Goal: Task Accomplishment & Management: Manage account settings

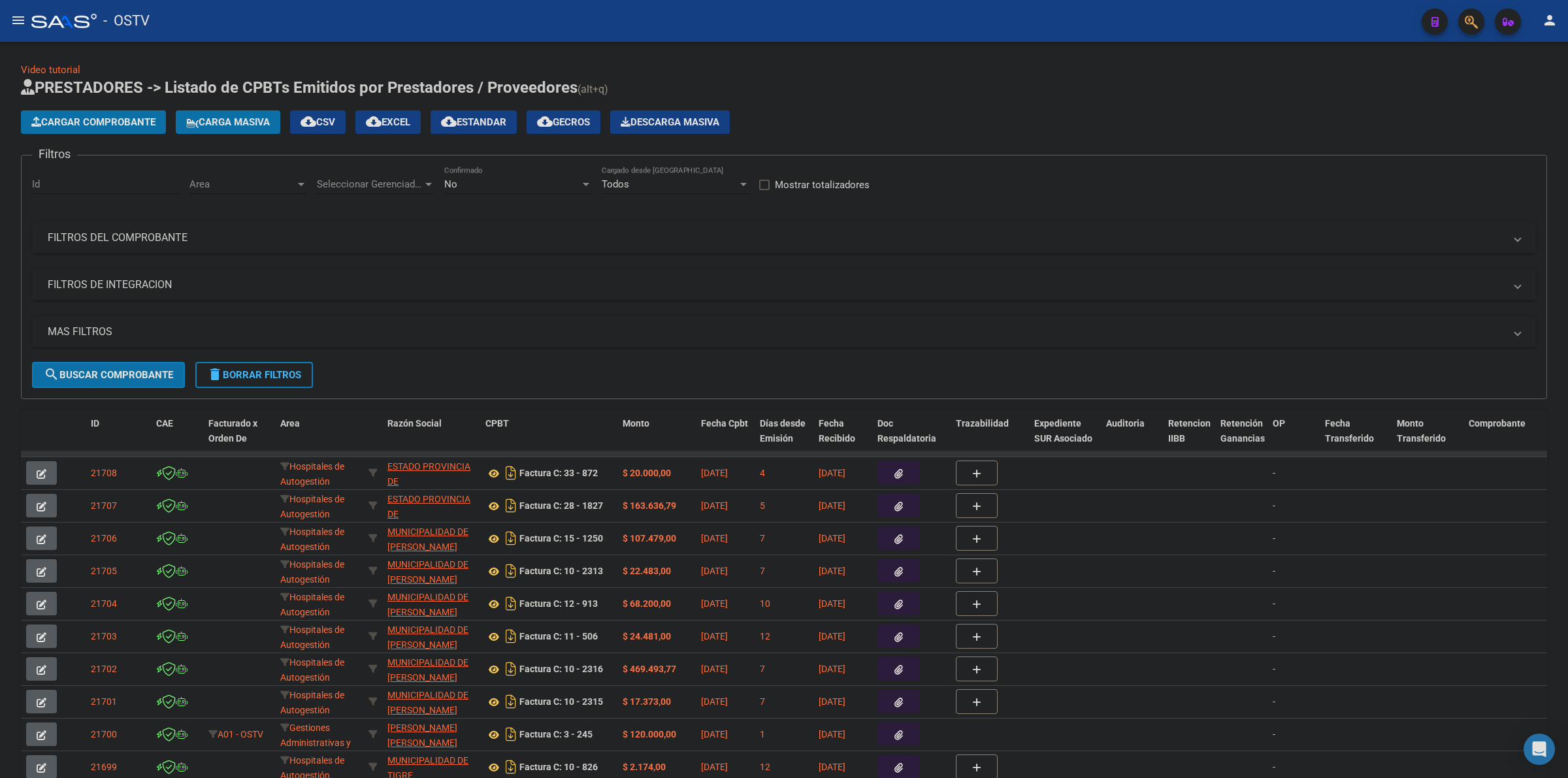
click at [827, 93] on h1 "PRESTADORES -> Listado de CPBTs Emitidos por Prestadores / Proveedores (alt+q)" at bounding box center [784, 89] width 1527 height 23
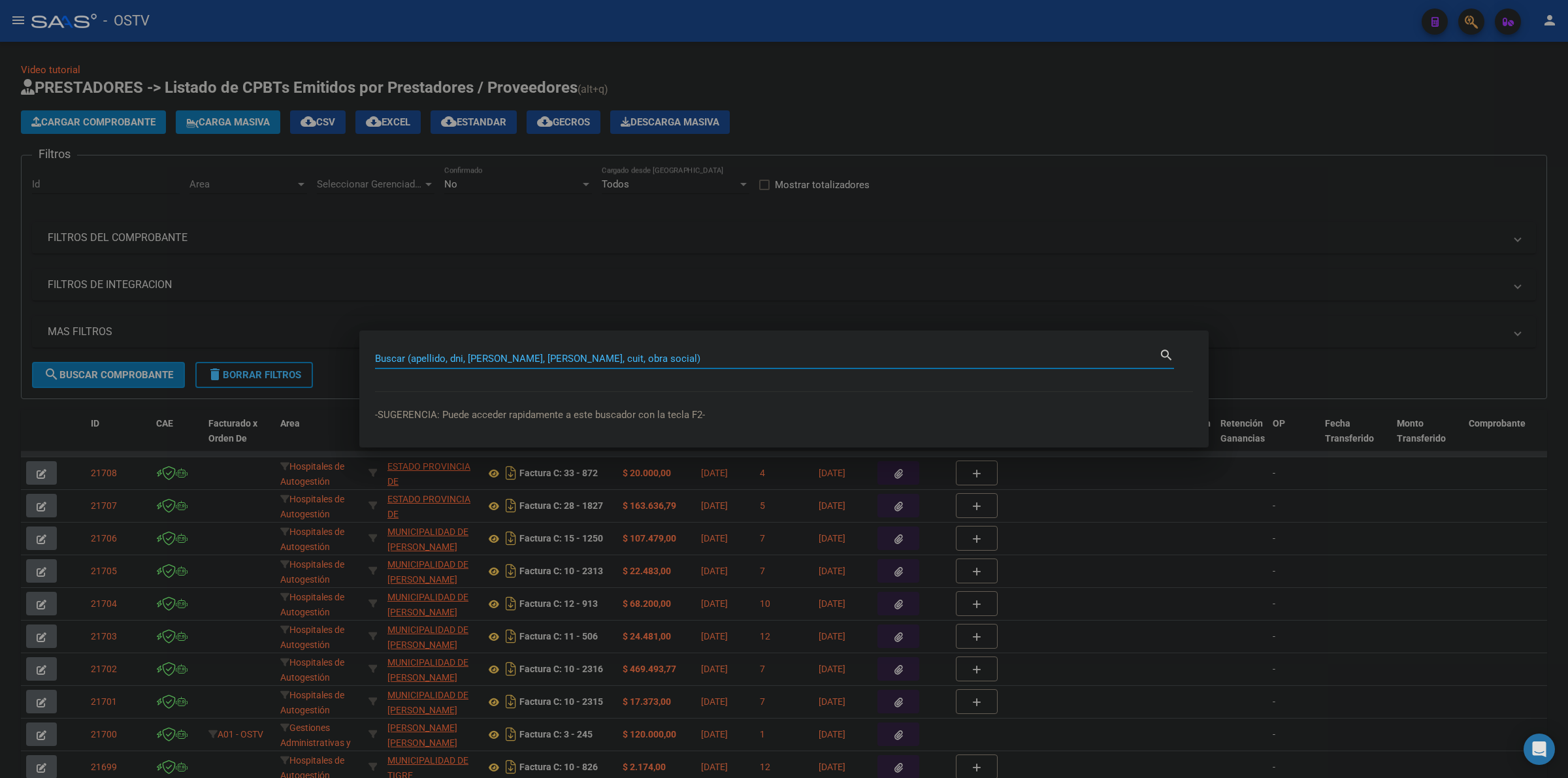
paste input "FC. 2-19567"
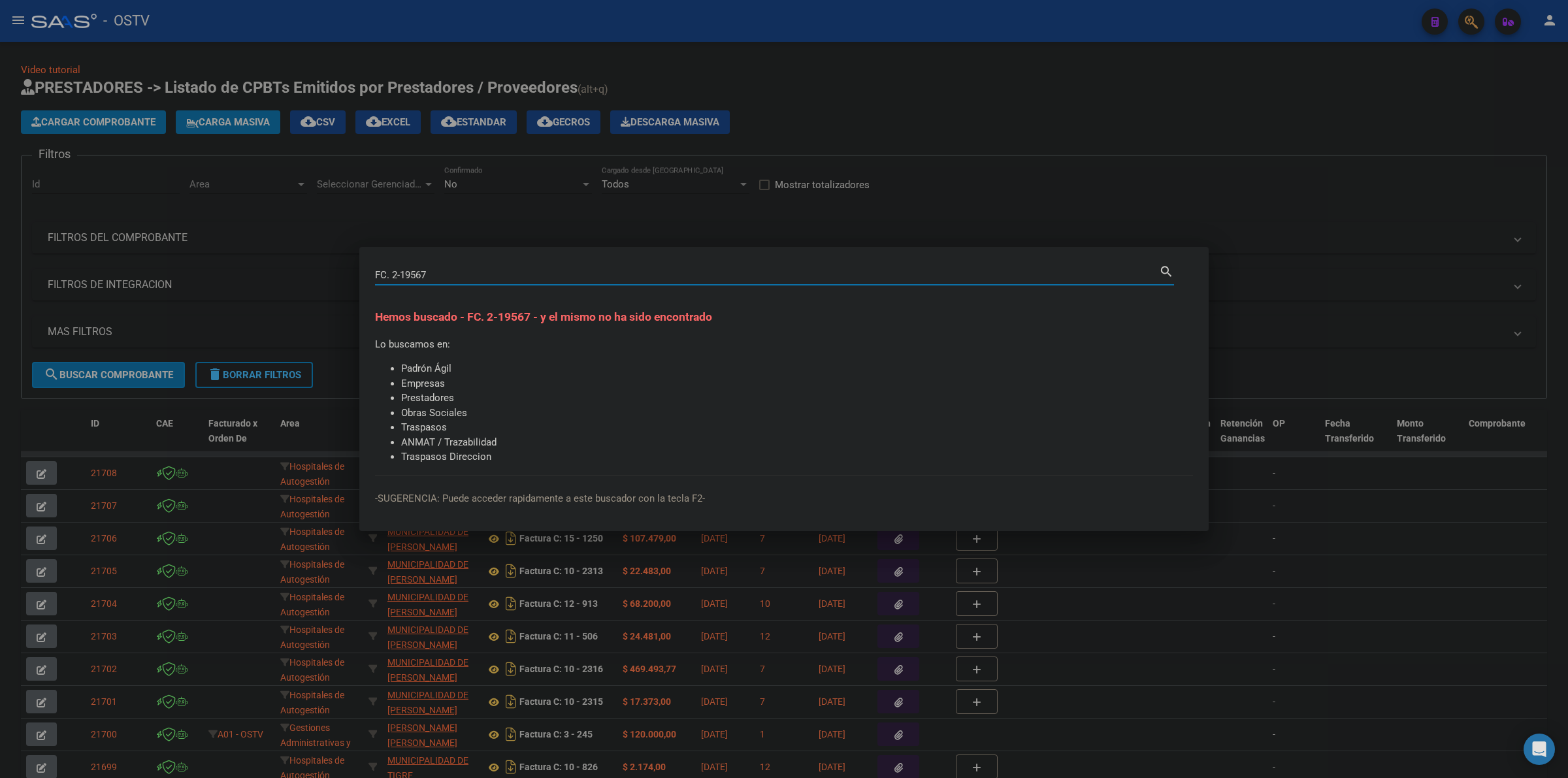
paste input "93288939"
paste input
click at [625, 274] on input "93288939" at bounding box center [766, 274] width 784 height 11
type input "93288939"
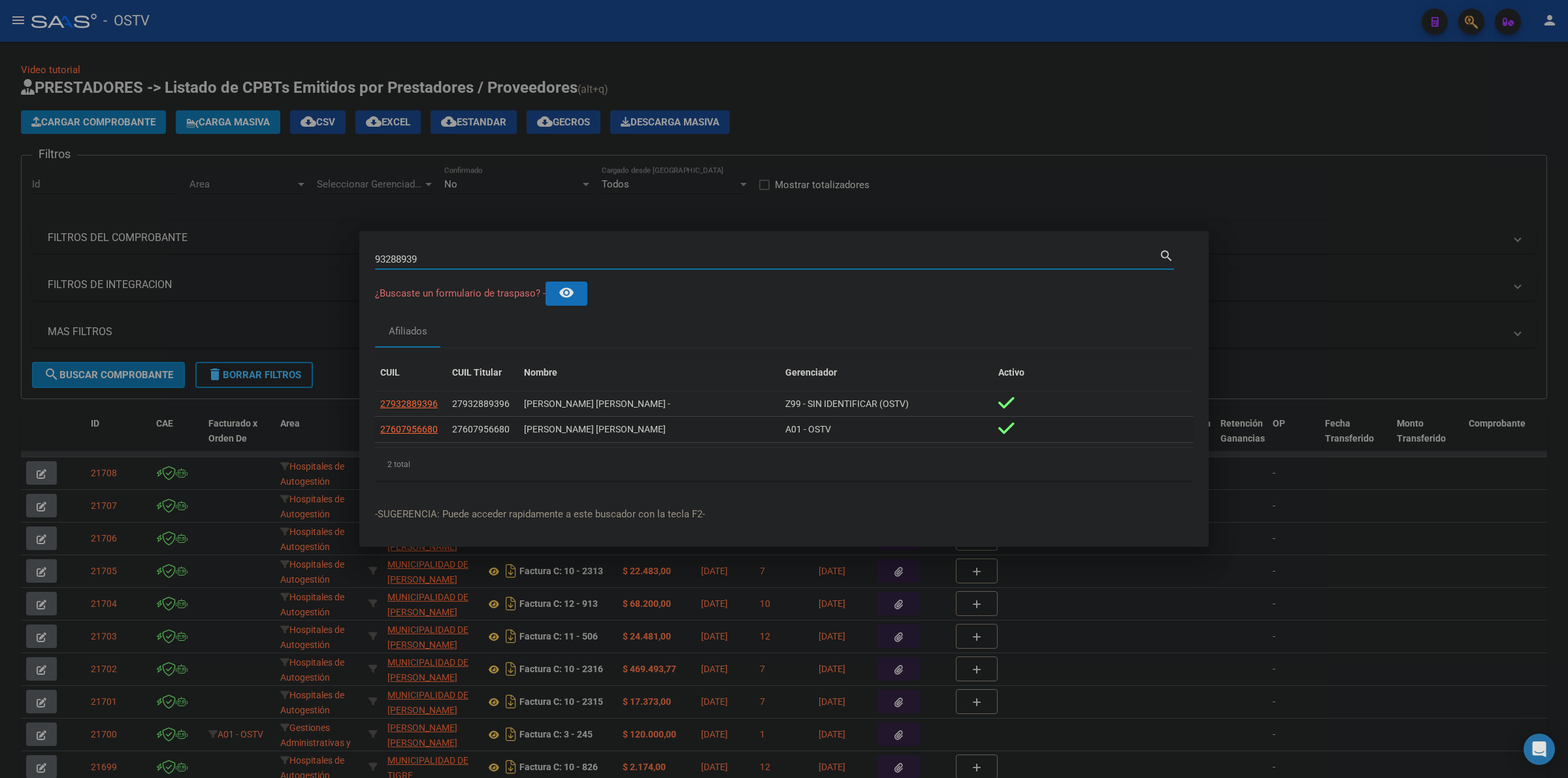
click at [422, 436] on app-link-go-to "27607956680" at bounding box center [408, 430] width 57 height 15
click at [419, 432] on span "27607956680" at bounding box center [408, 429] width 57 height 11
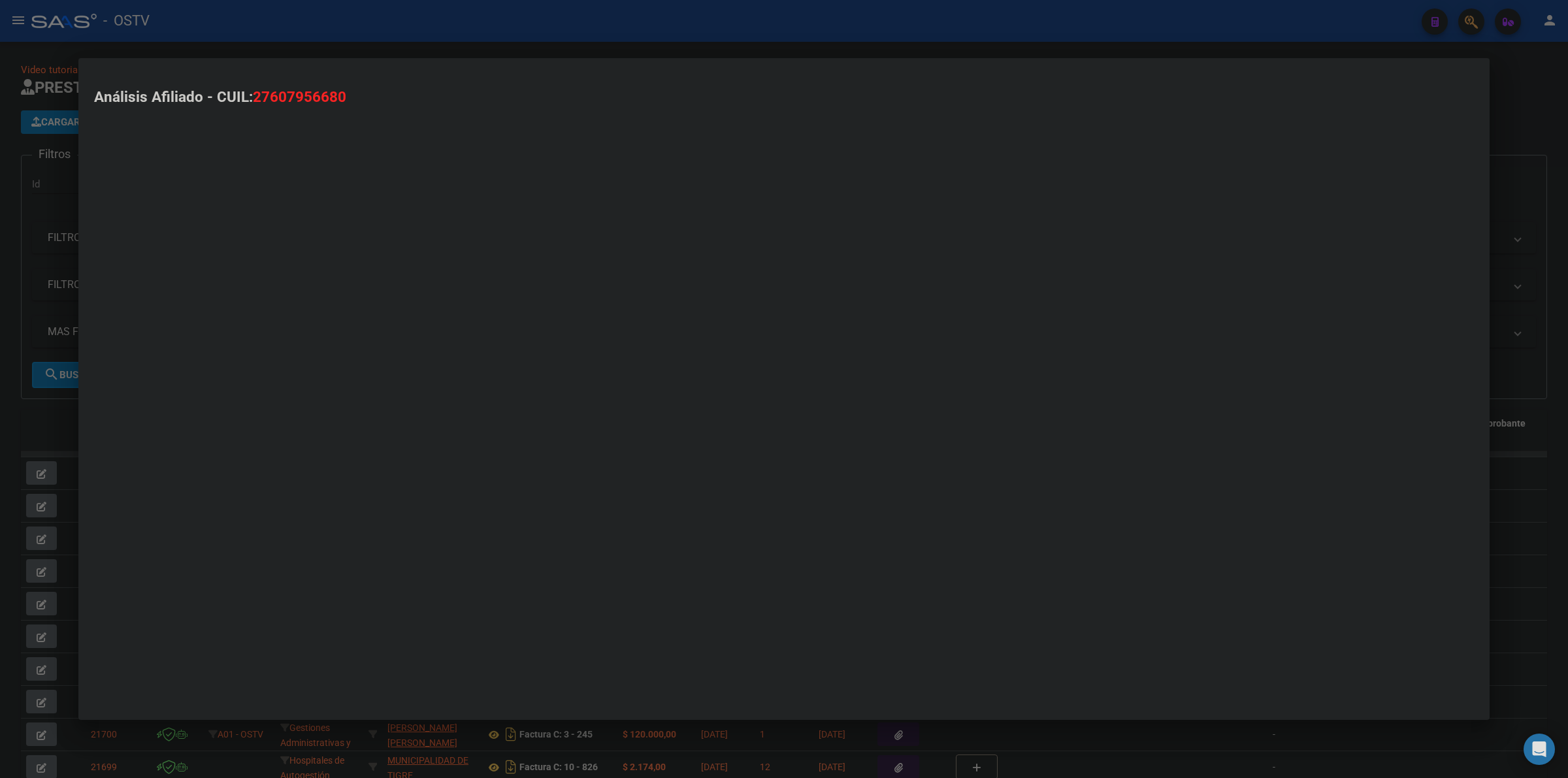
type textarea "27607956680"
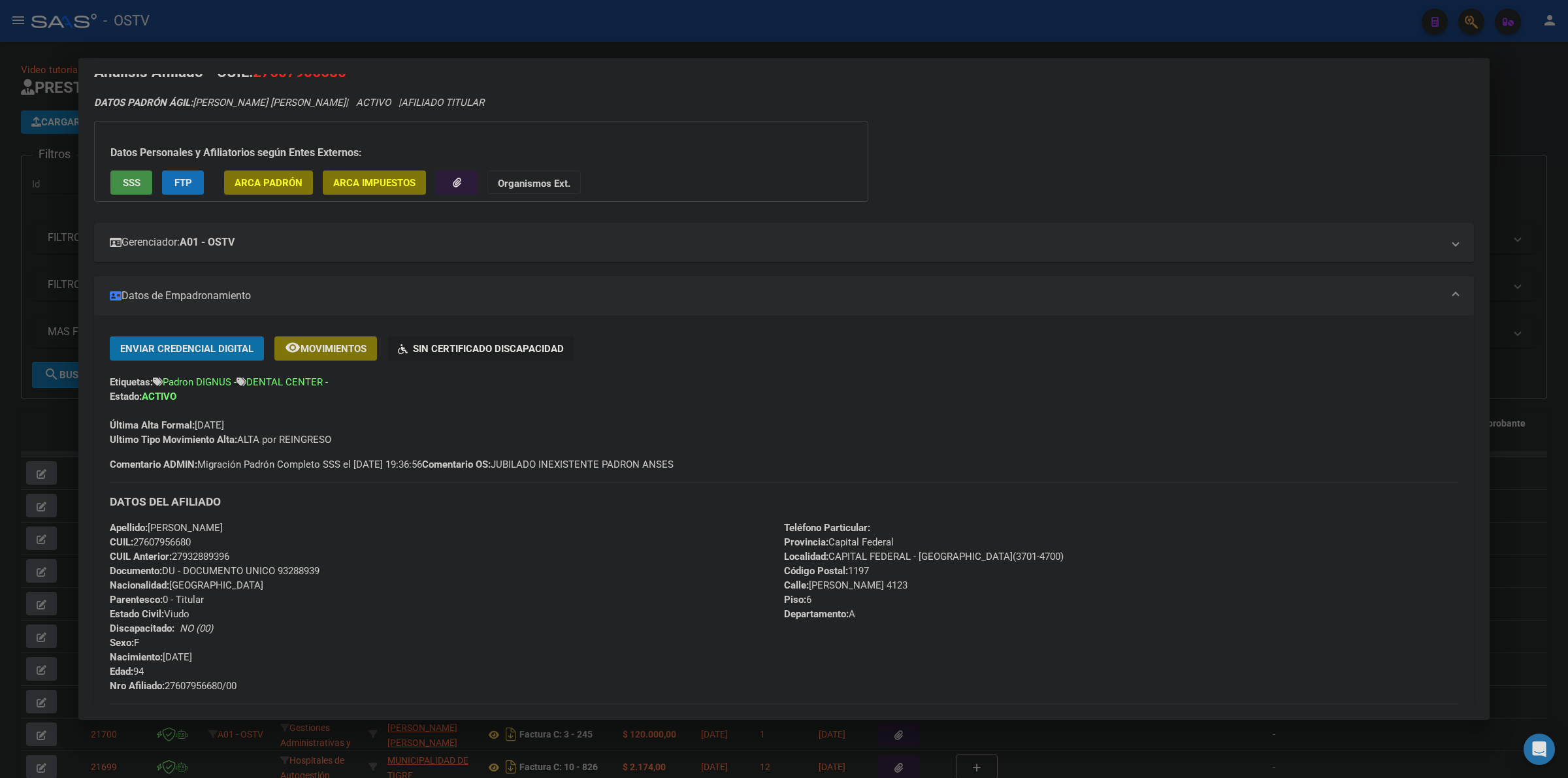
scroll to position [27, 0]
click at [490, 435] on div "Ultimo Tipo Movimiento Alta: ALTA por REINGRESO" at bounding box center [784, 438] width 1349 height 15
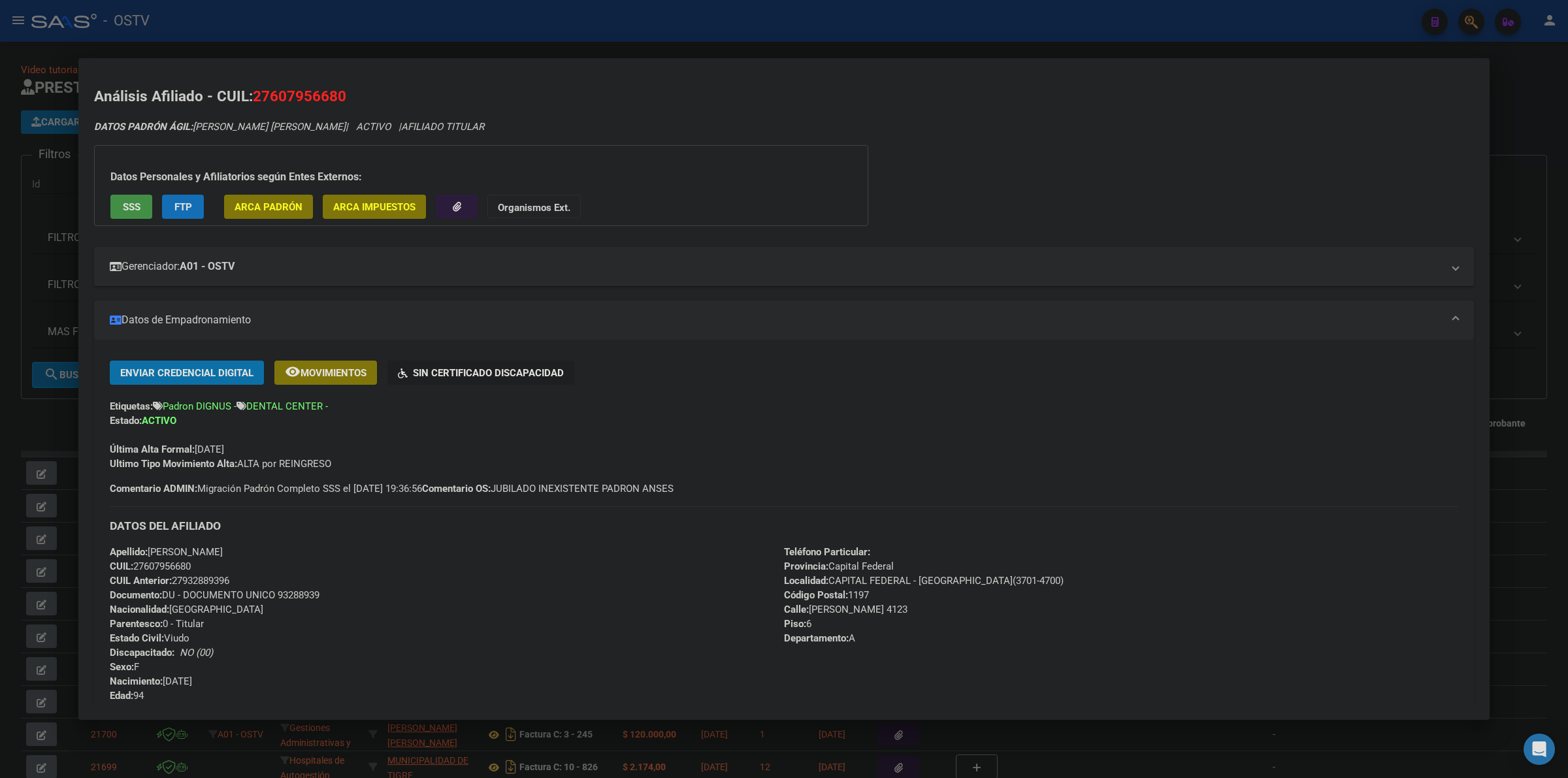
scroll to position [0, 0]
click at [614, 494] on span "Comentario OS: JUBILADO INEXISTENTE PADRON ANSES" at bounding box center [548, 489] width 251 height 15
click at [477, 111] on div "Análisis Afiliado - CUIL: 27607956680 DATOS PADRÓN ÁGIL: [PERSON_NAME] [PERSON_…" at bounding box center [784, 600] width 1380 height 1028
click at [499, 97] on h2 "Análisis Afiliado - CUIL: 27607956680" at bounding box center [784, 97] width 1380 height 22
click at [468, 46] on div at bounding box center [784, 389] width 1568 height 778
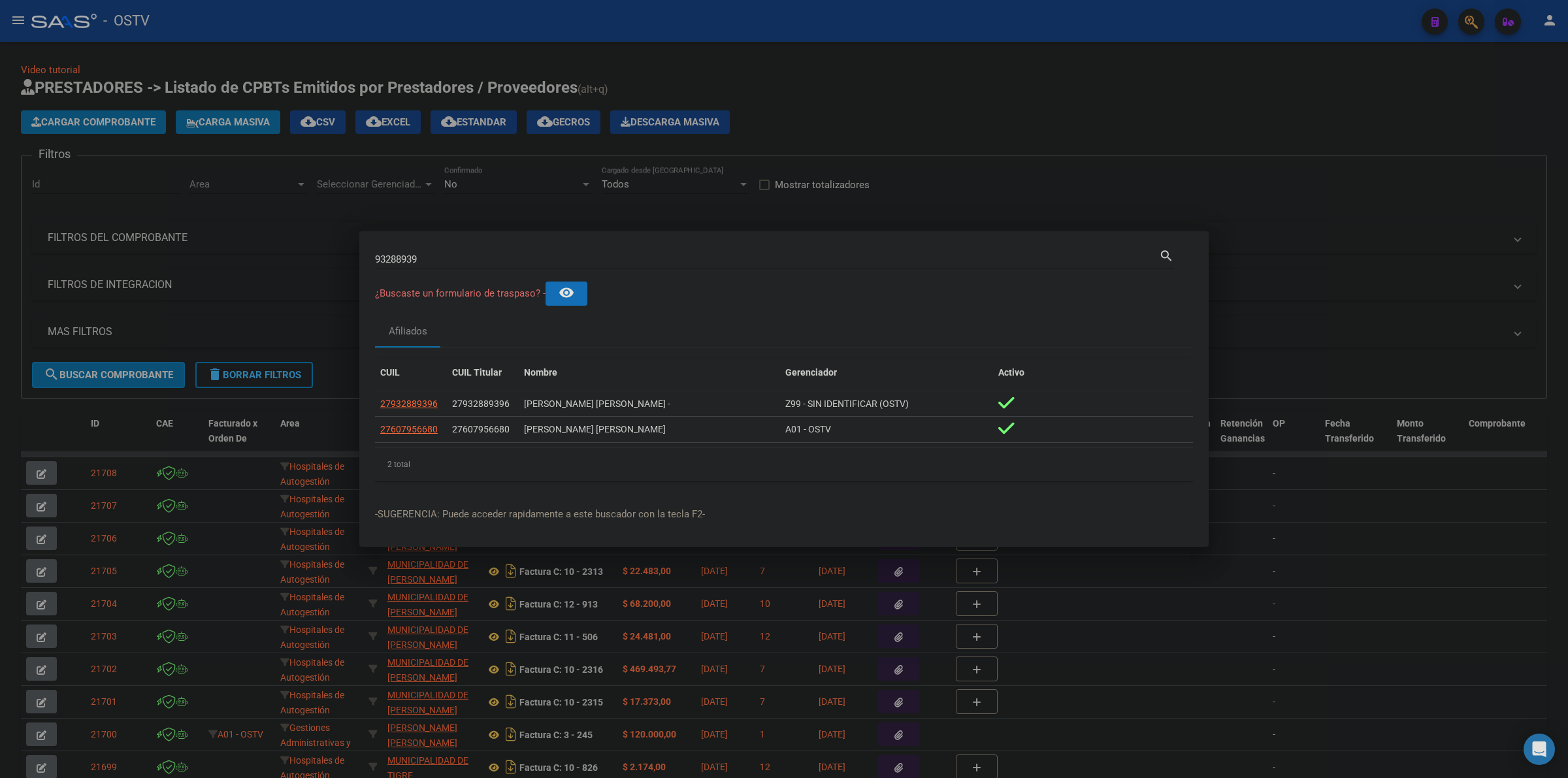
click at [497, 41] on div at bounding box center [784, 389] width 1568 height 778
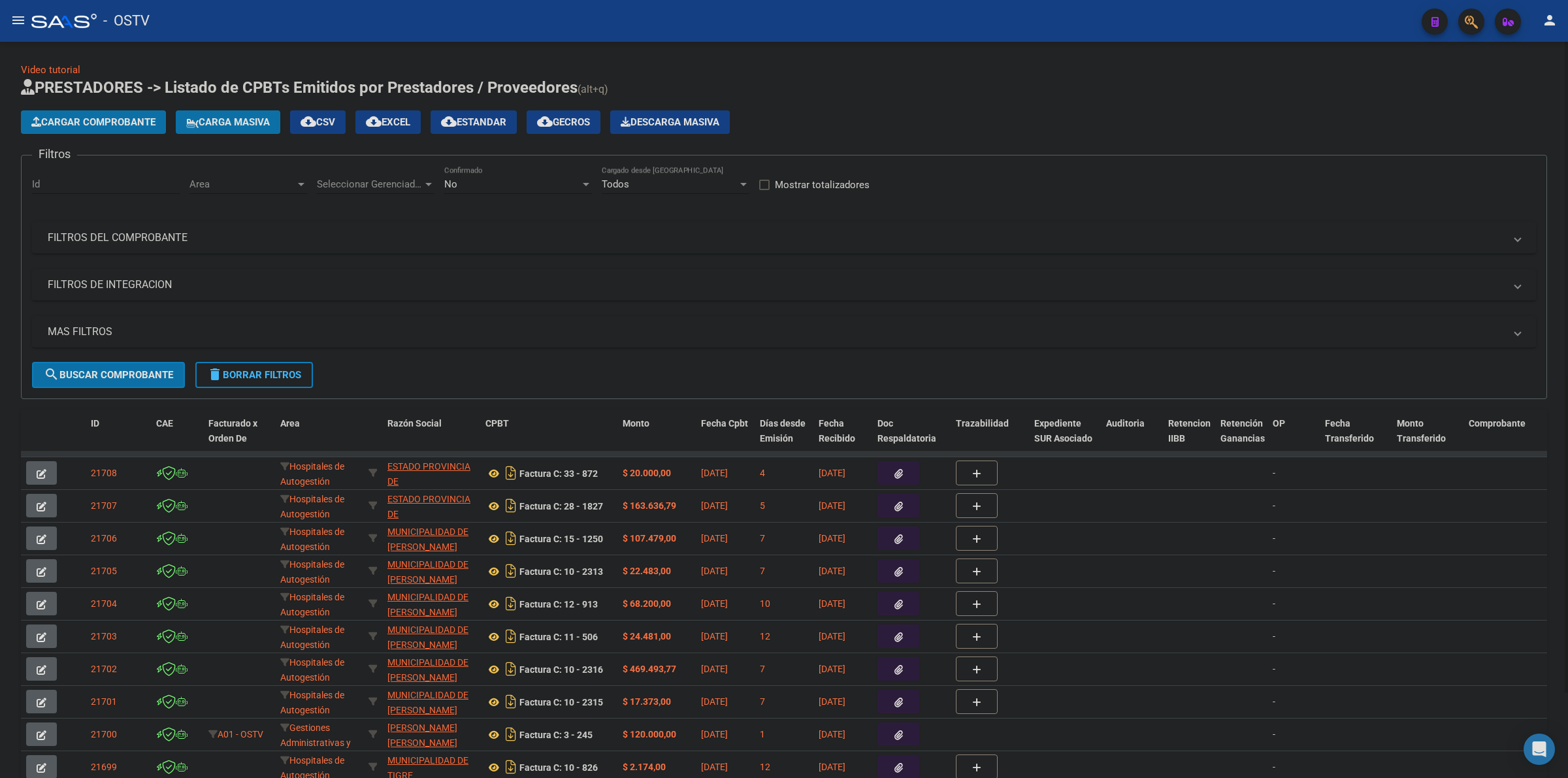
click at [866, 112] on div "Cargar Comprobante Carga Masiva cloud_download CSV cloud_download EXCEL cloud_d…" at bounding box center [784, 122] width 1527 height 24
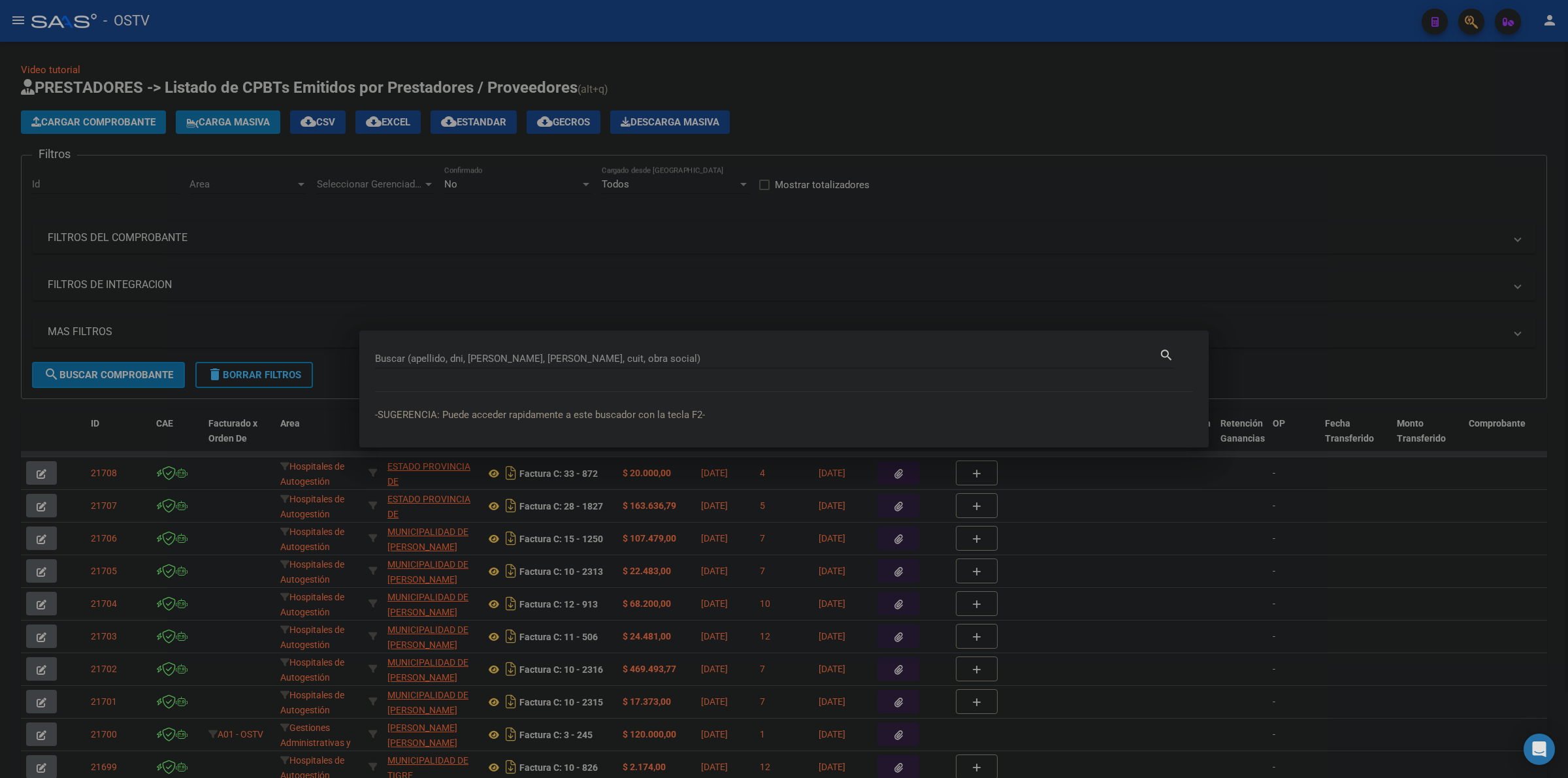
paste input "40144641"
type input "40144641"
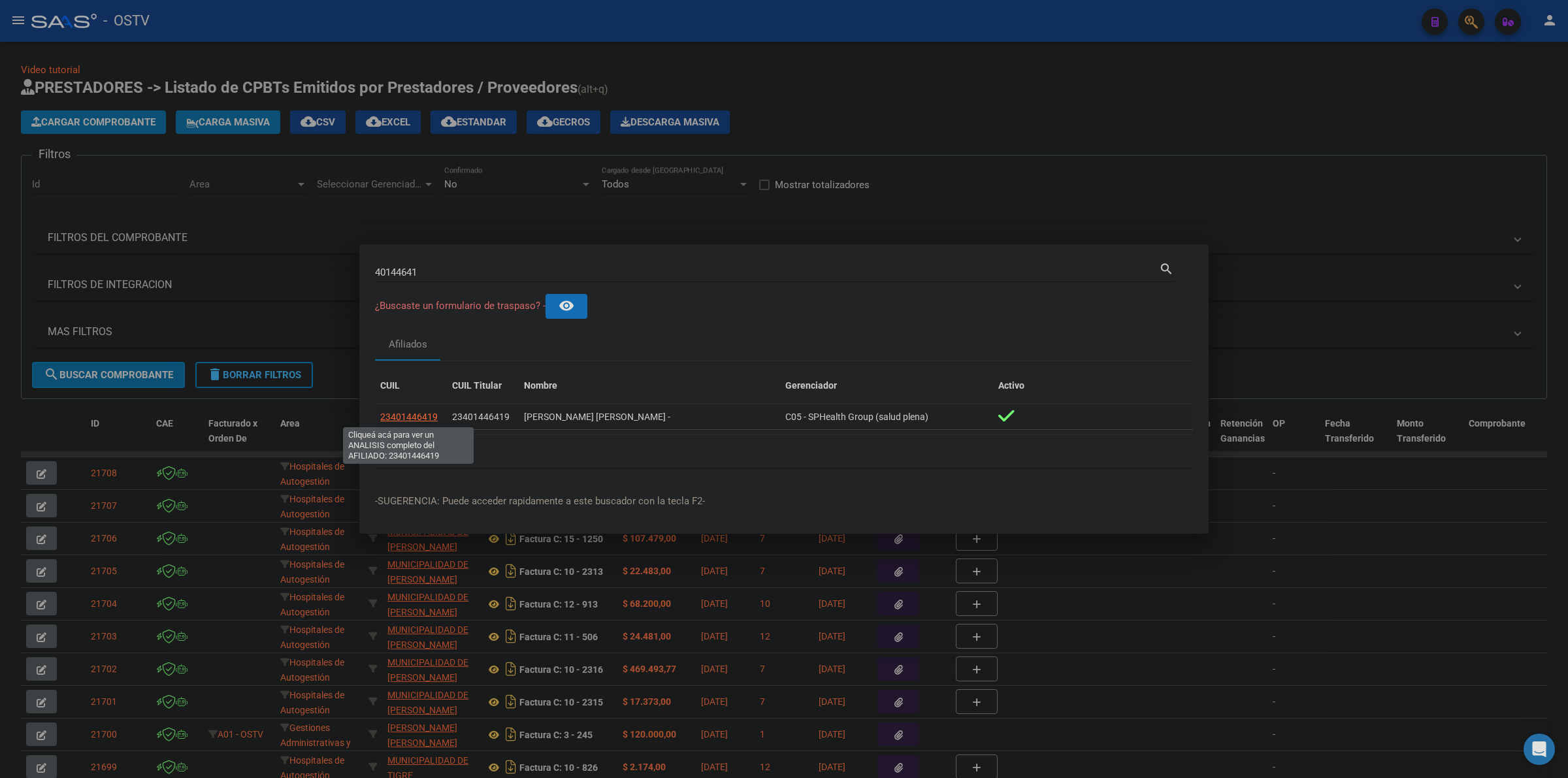
click at [422, 413] on span "23401446419" at bounding box center [408, 417] width 57 height 11
type textarea "23401446419"
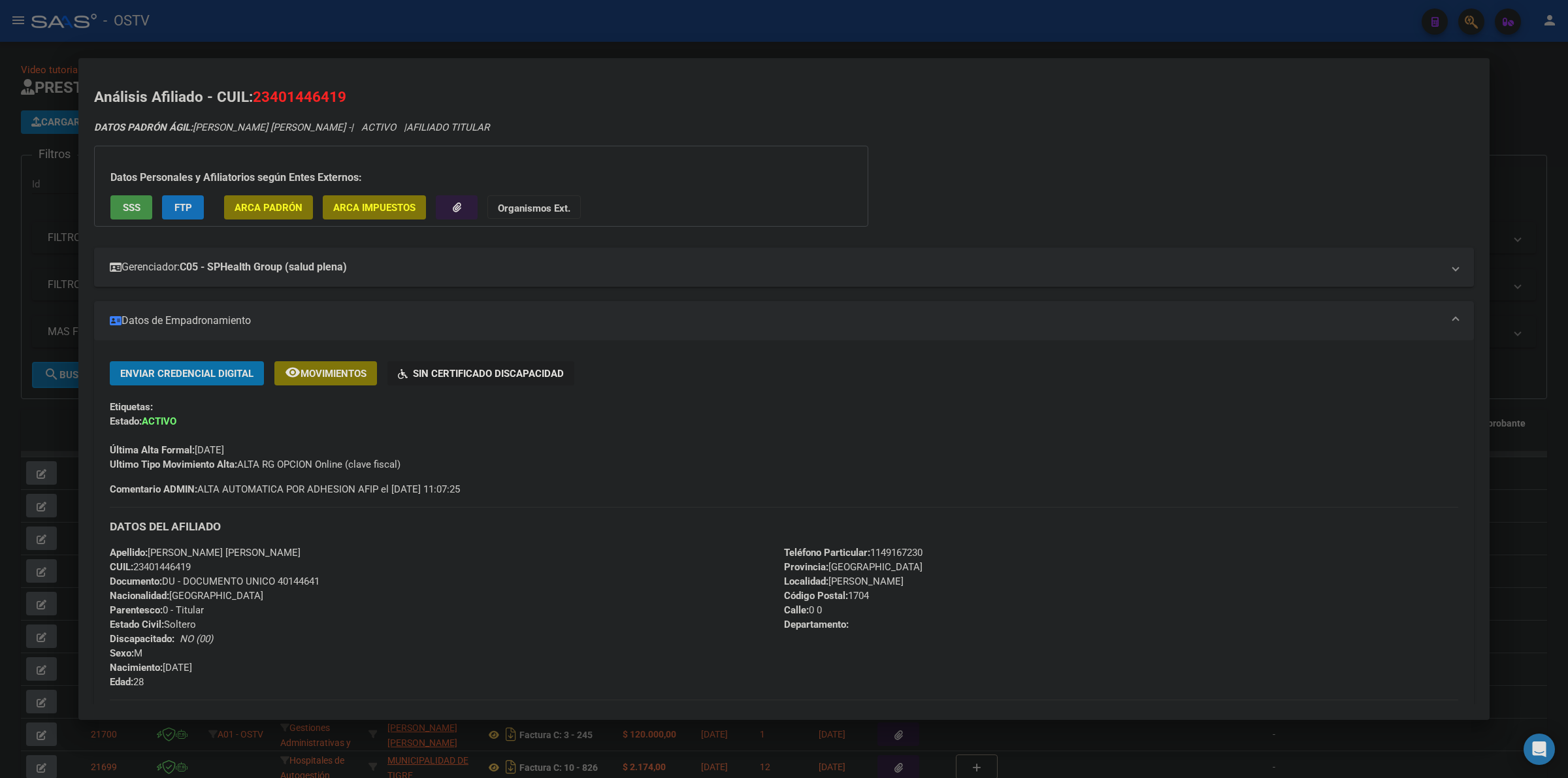
click at [559, 30] on div at bounding box center [784, 389] width 1568 height 778
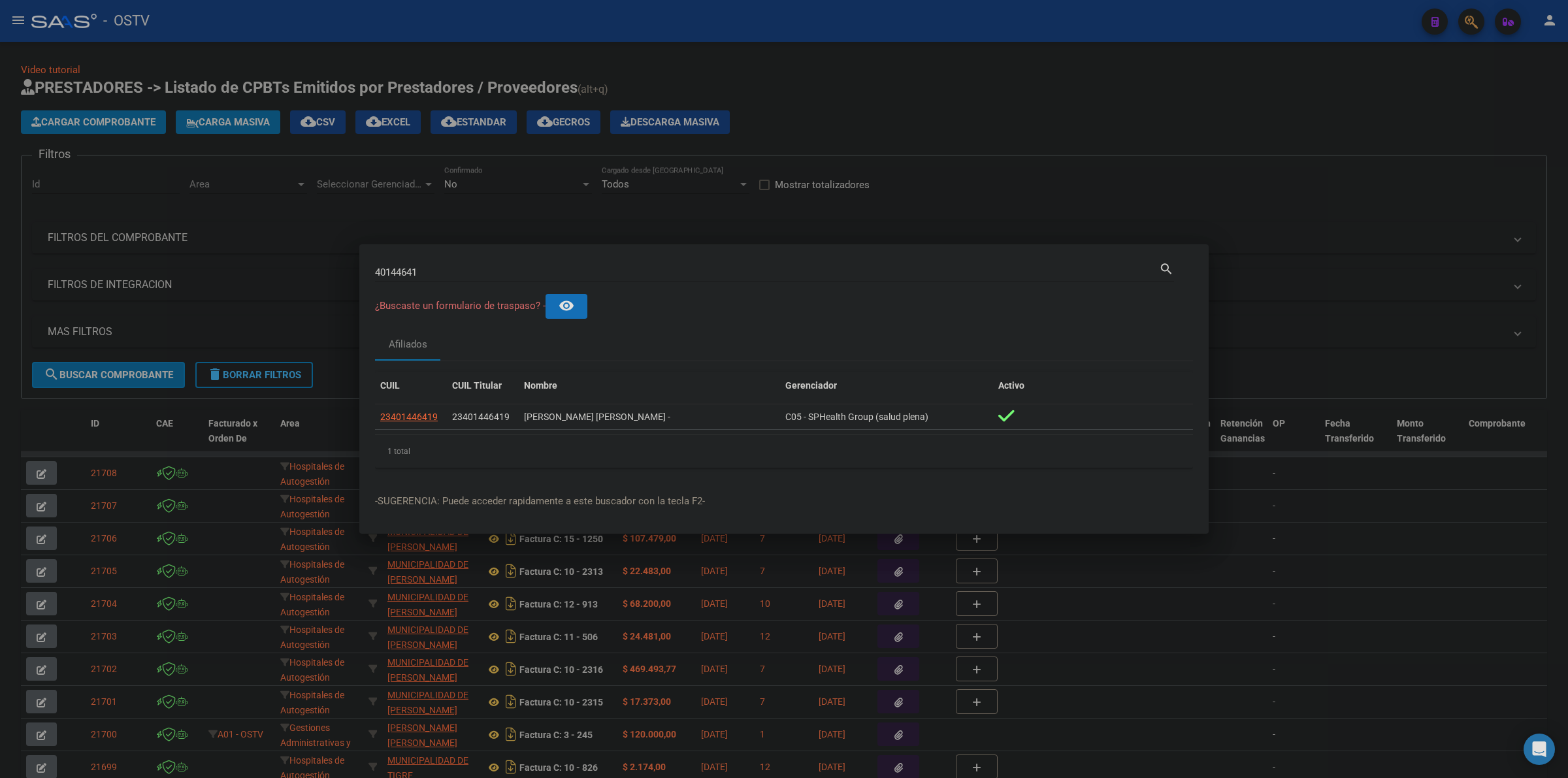
click at [789, 113] on div at bounding box center [784, 389] width 1568 height 778
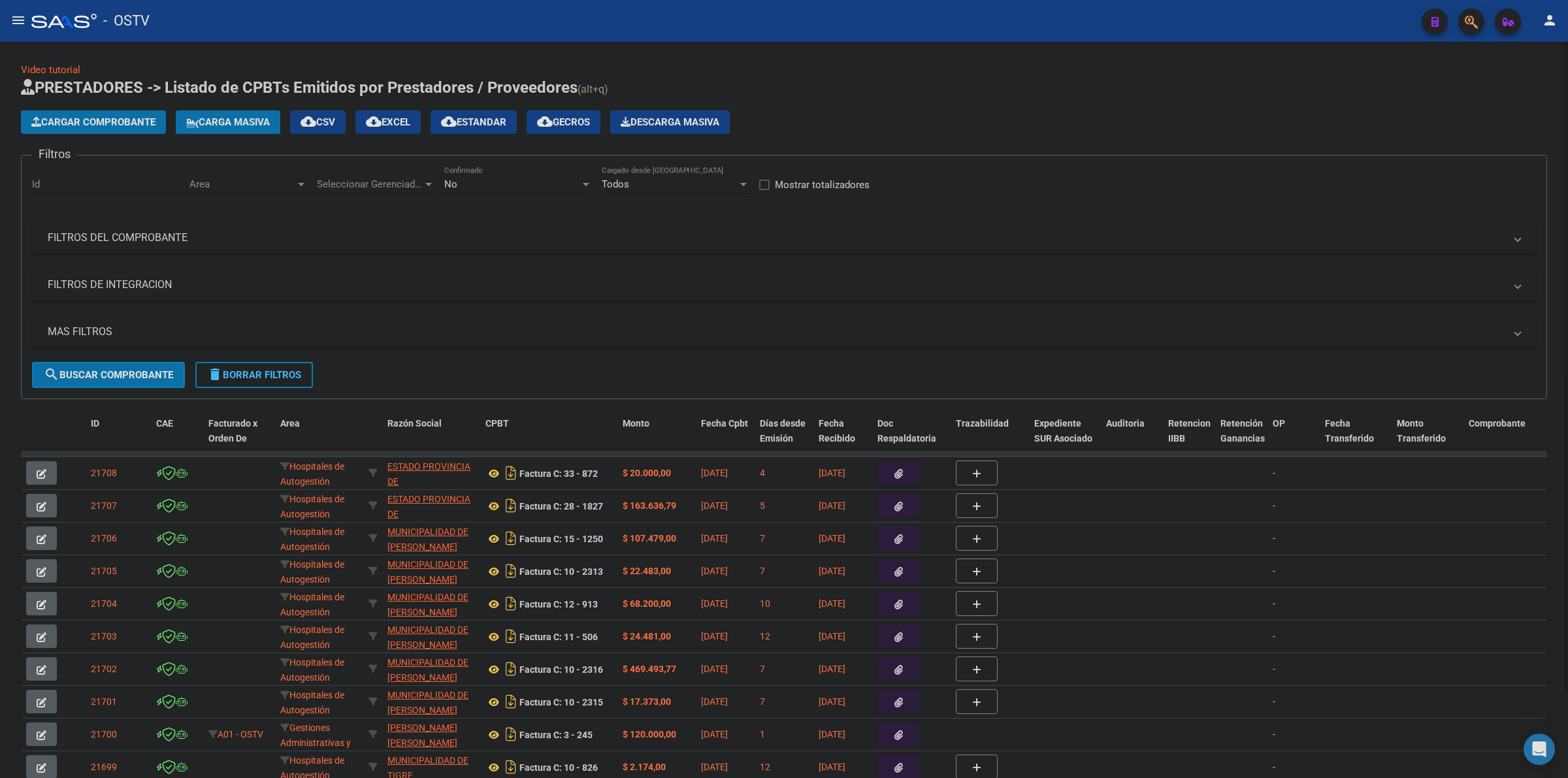
click at [507, 185] on div "No" at bounding box center [512, 184] width 136 height 11
click at [456, 117] on span "Todos" at bounding box center [518, 124] width 148 height 29
drag, startPoint x: 121, startPoint y: 228, endPoint x: 126, endPoint y: 236, distance: 9.4
click at [122, 230] on mat-expansion-panel-header "FILTROS DEL COMPROBANTE" at bounding box center [784, 238] width 1504 height 31
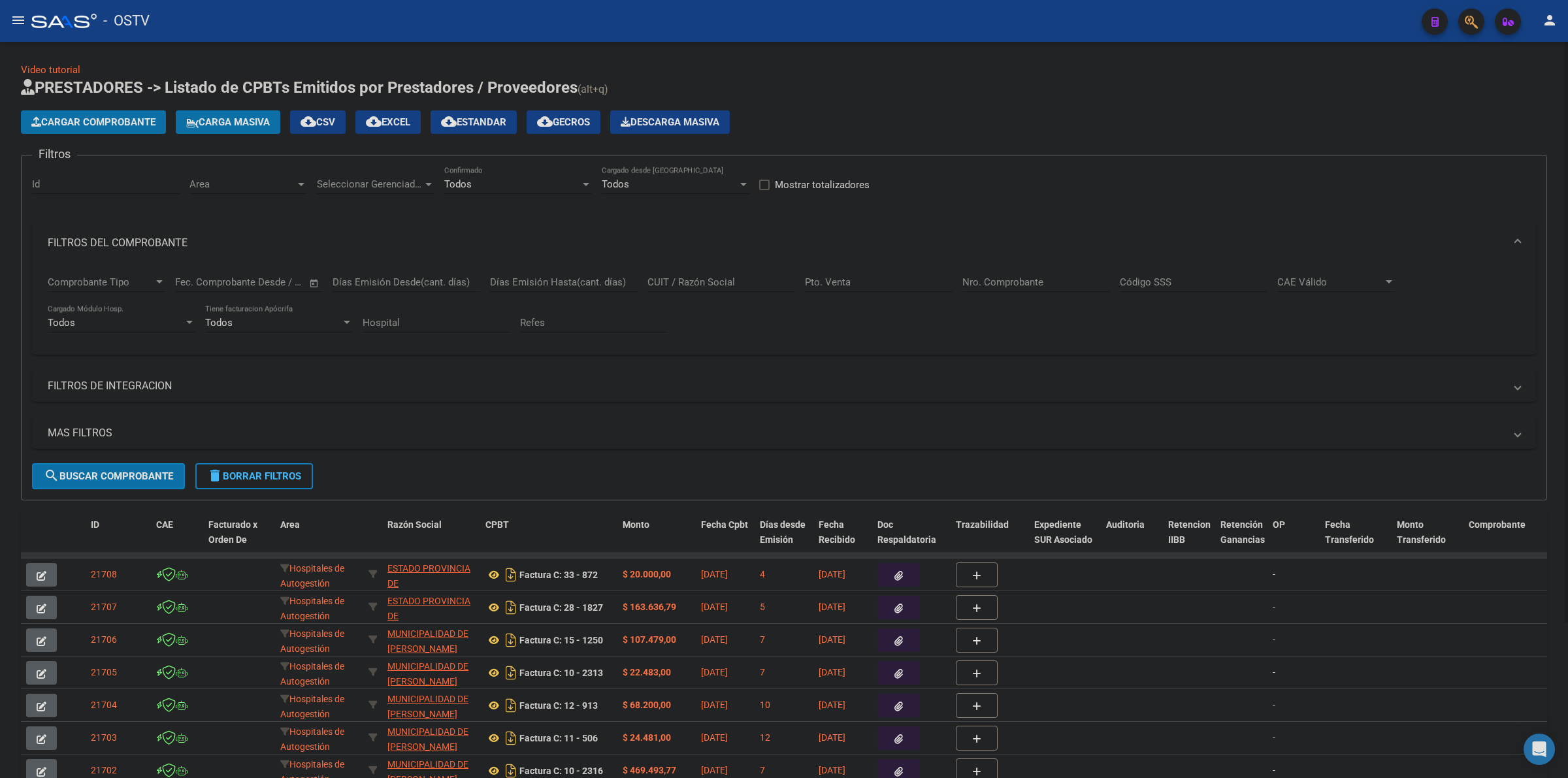
click at [255, 474] on span "delete Borrar Filtros" at bounding box center [254, 476] width 94 height 11
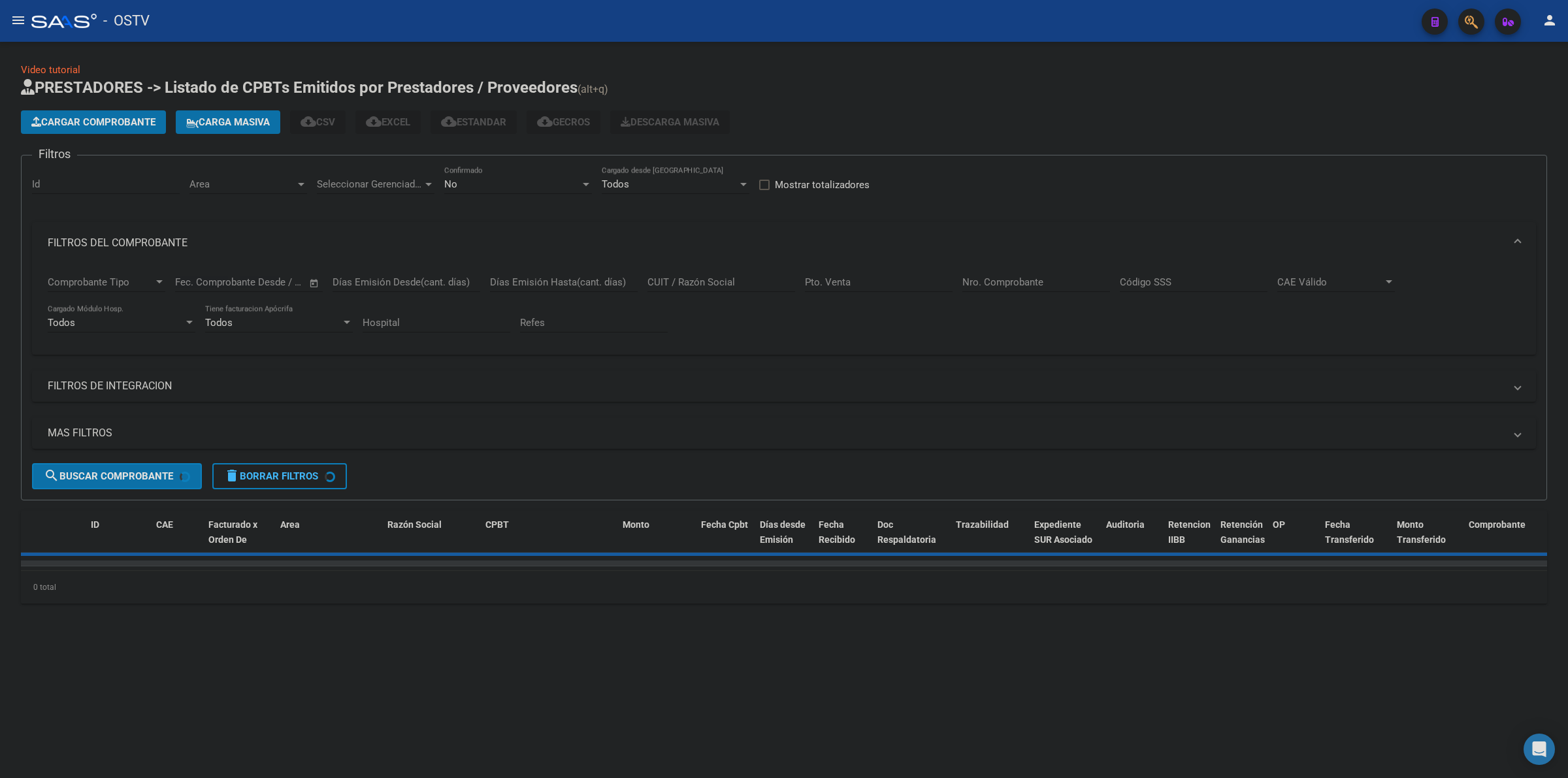
click at [544, 196] on div "No Confirmado" at bounding box center [518, 186] width 148 height 41
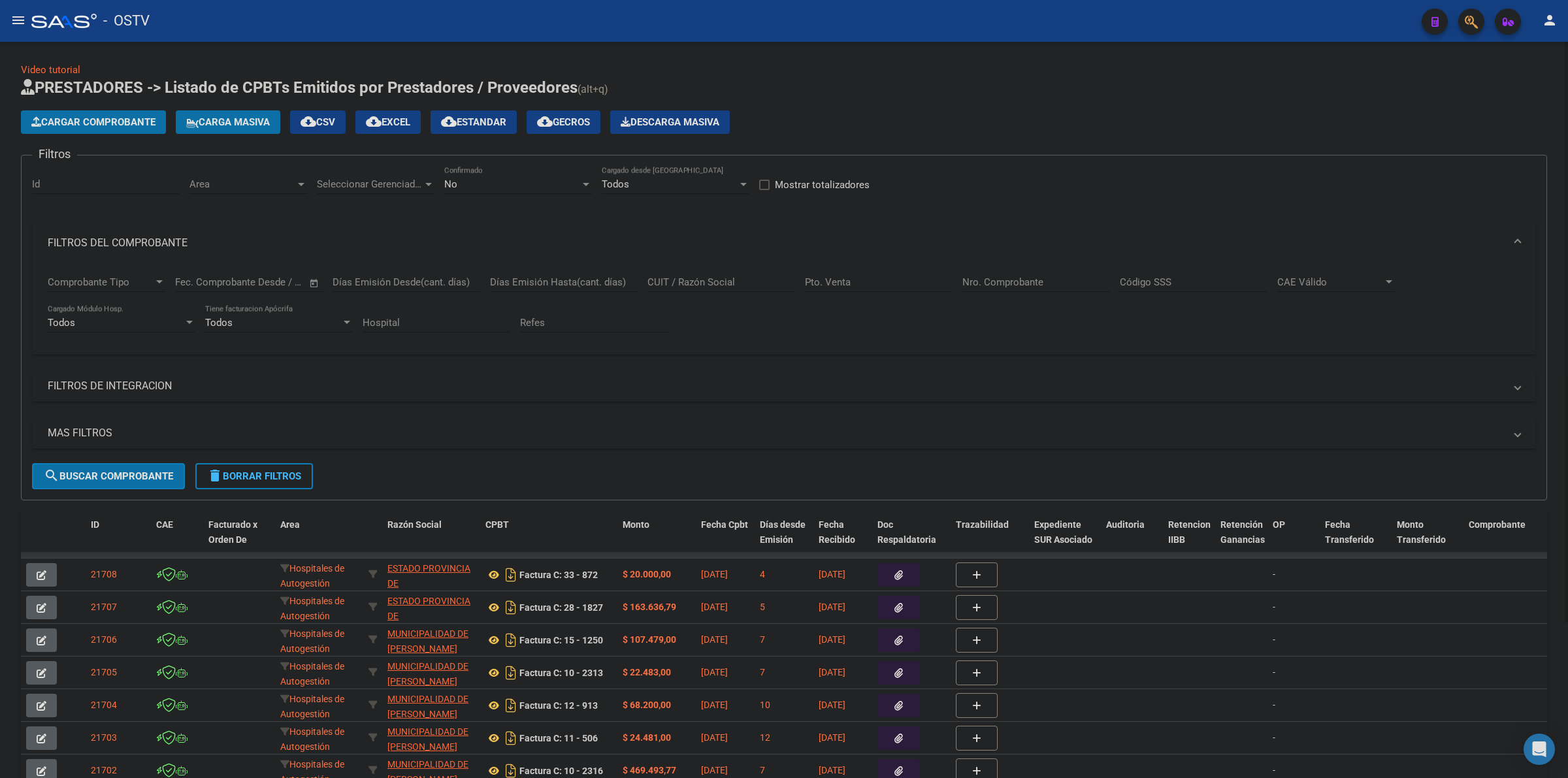
click at [539, 192] on div "No Confirmado" at bounding box center [518, 180] width 148 height 28
click at [475, 121] on span "Todos" at bounding box center [518, 124] width 148 height 29
click at [1042, 281] on input "Nro. Comprobante" at bounding box center [1036, 282] width 148 height 11
paste input "13392"
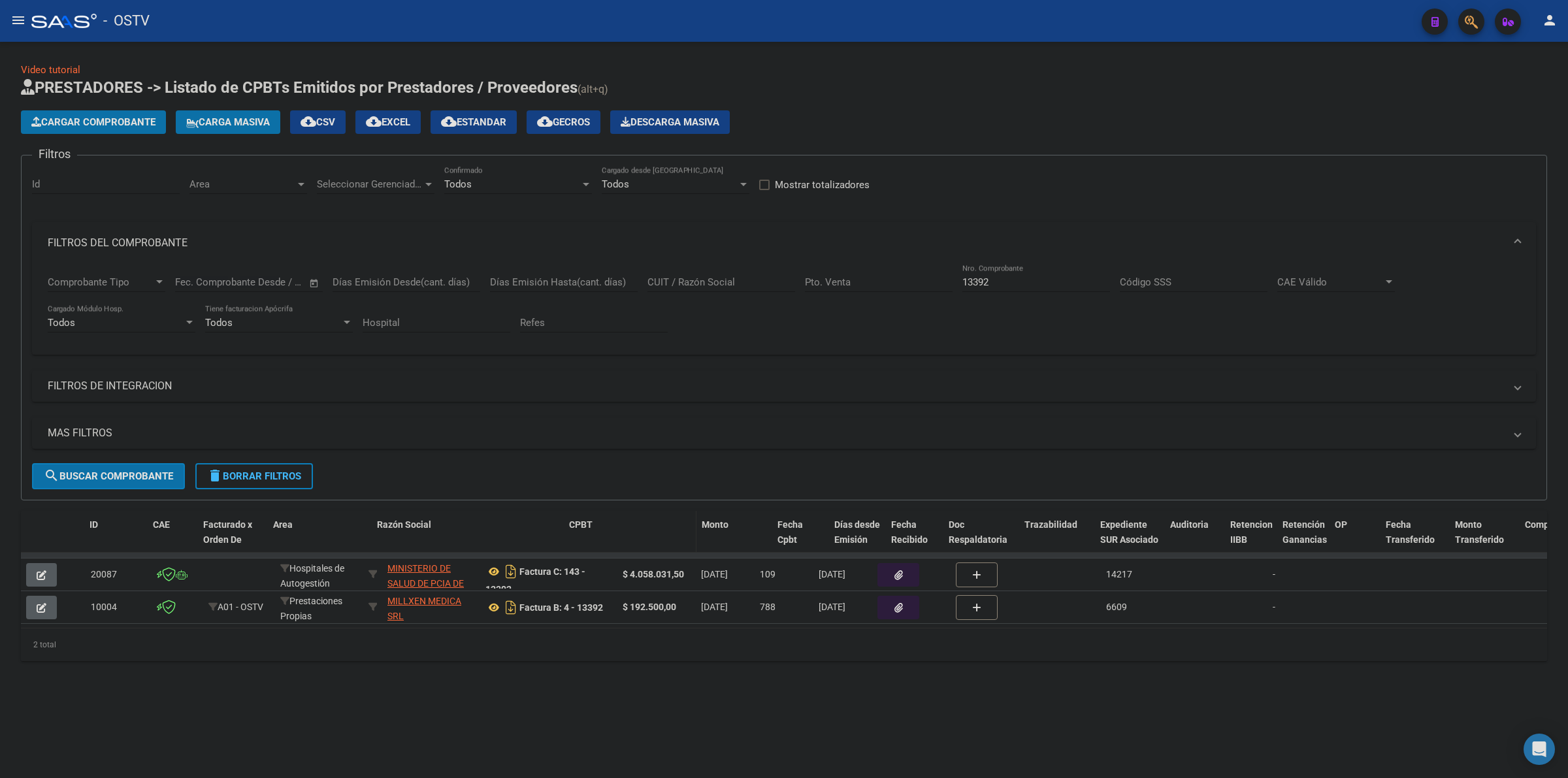
drag, startPoint x: 476, startPoint y: 521, endPoint x: 602, endPoint y: 521, distance: 126.0
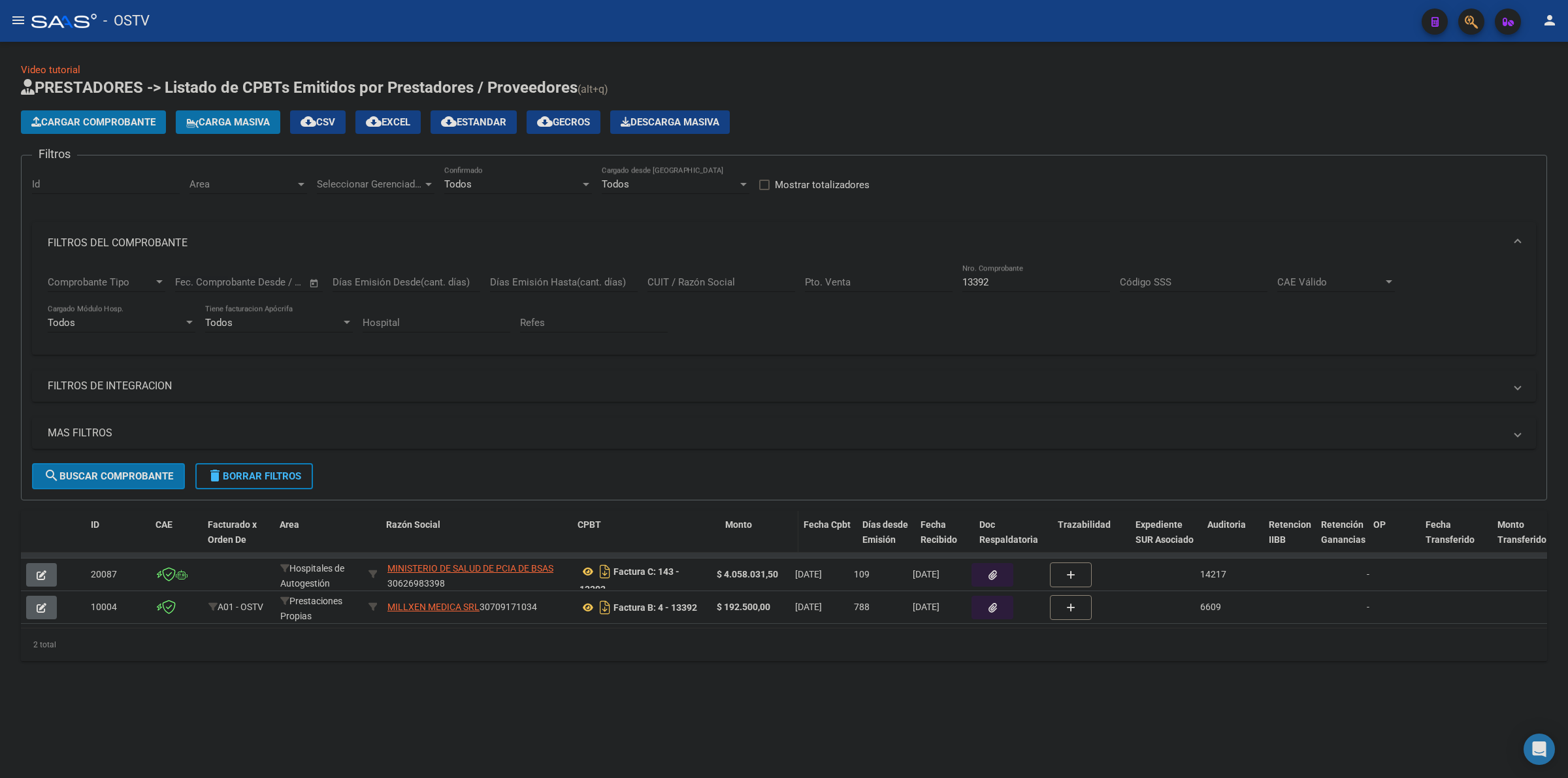
drag, startPoint x: 710, startPoint y: 520, endPoint x: 817, endPoint y: 520, distance: 107.0
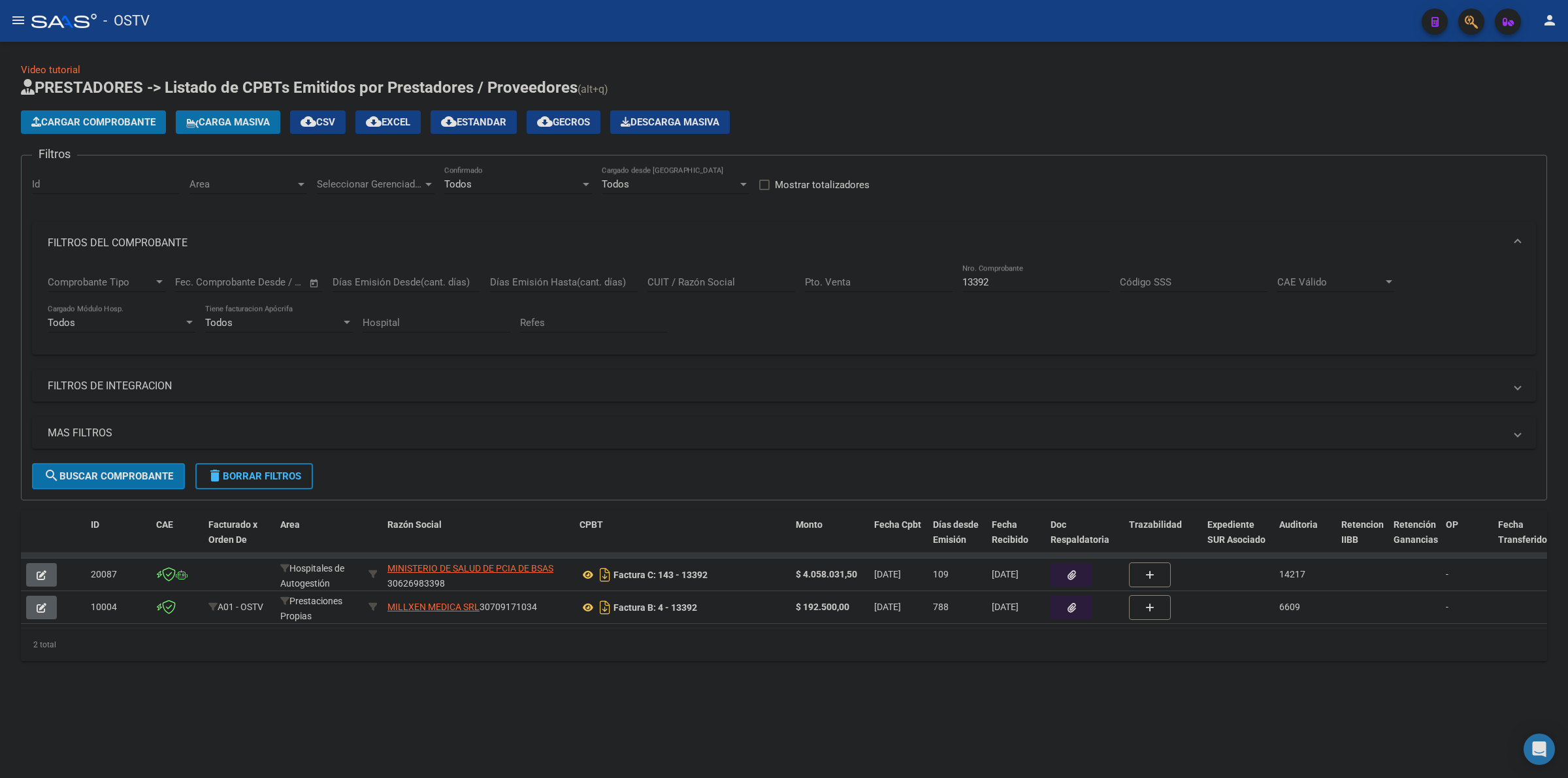
click at [977, 280] on input "13392" at bounding box center [1036, 282] width 148 height 11
paste input "3"
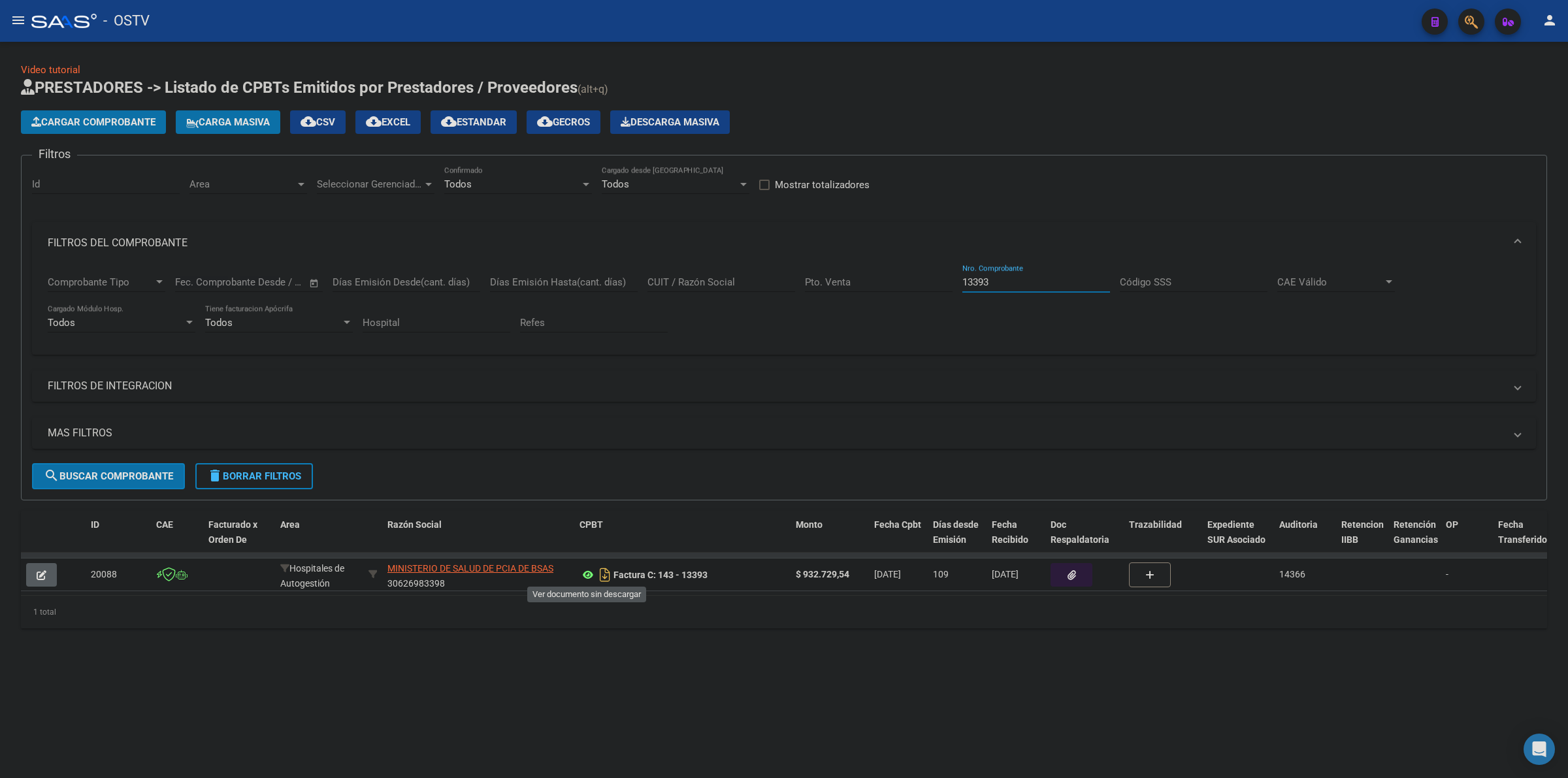
type input "13393"
click at [587, 575] on icon at bounding box center [588, 575] width 17 height 15
click at [713, 82] on h1 "PRESTADORES -> Listado de CPBTs Emitidos por Prestadores / Proveedores (alt+q)" at bounding box center [784, 89] width 1527 height 23
click at [592, 570] on icon at bounding box center [588, 575] width 17 height 15
click at [278, 472] on span "delete Borrar Filtros" at bounding box center [254, 476] width 94 height 11
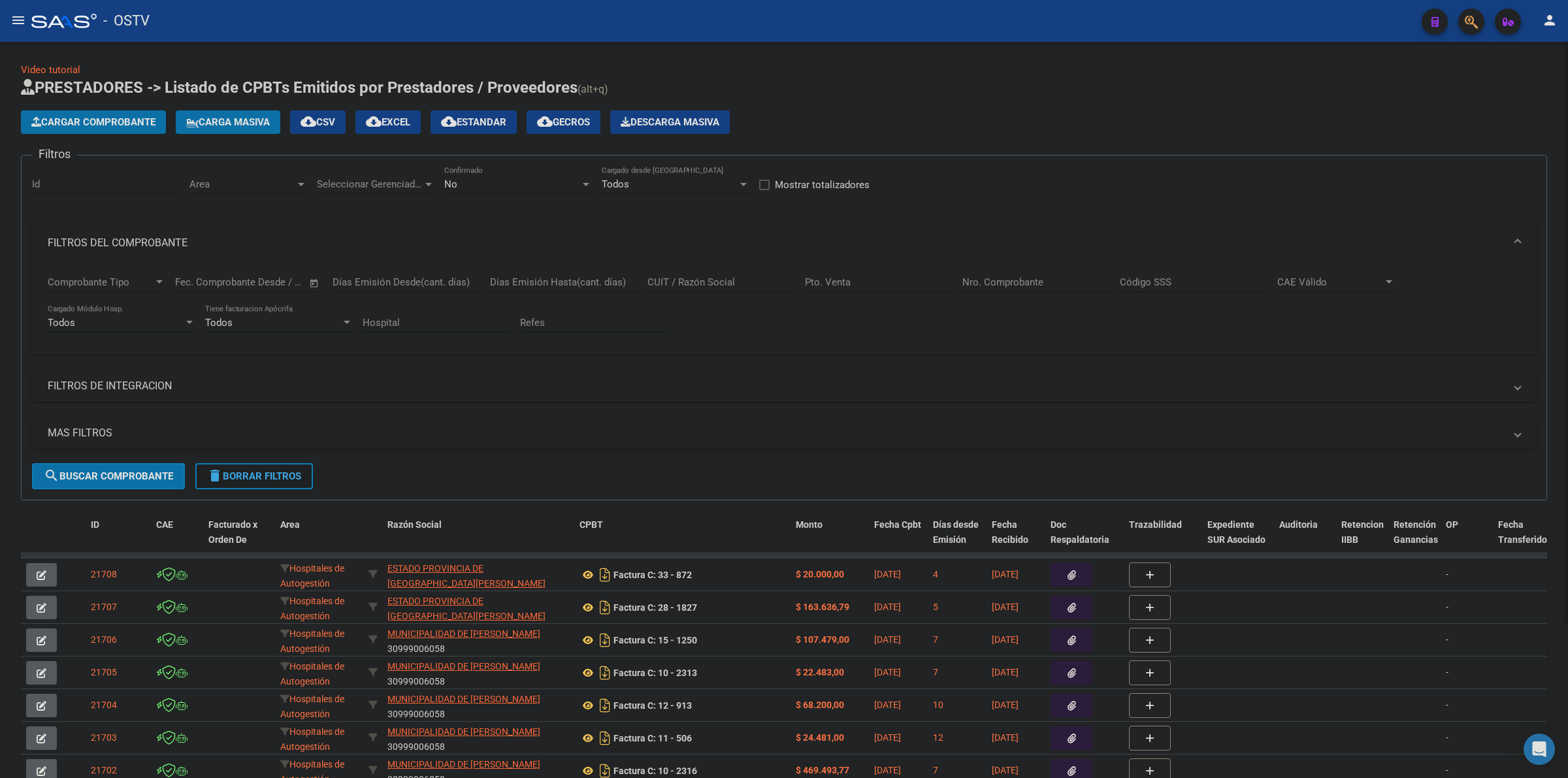
click at [281, 472] on span "delete Borrar Filtros" at bounding box center [254, 476] width 94 height 11
click at [847, 87] on h1 "PRESTADORES -> Listado de CPBTs Emitidos por Prestadores / Proveedores (alt+q)" at bounding box center [784, 89] width 1527 height 23
drag, startPoint x: 899, startPoint y: 101, endPoint x: 809, endPoint y: 13, distance: 125.9
click at [899, 97] on app-list-header "PRESTADORES -> Listado de CPBTs Emitidos por Prestadores / Proveedores (alt+q) …" at bounding box center [784, 289] width 1527 height 423
click at [255, 477] on span "delete Borrar Filtros" at bounding box center [254, 476] width 94 height 11
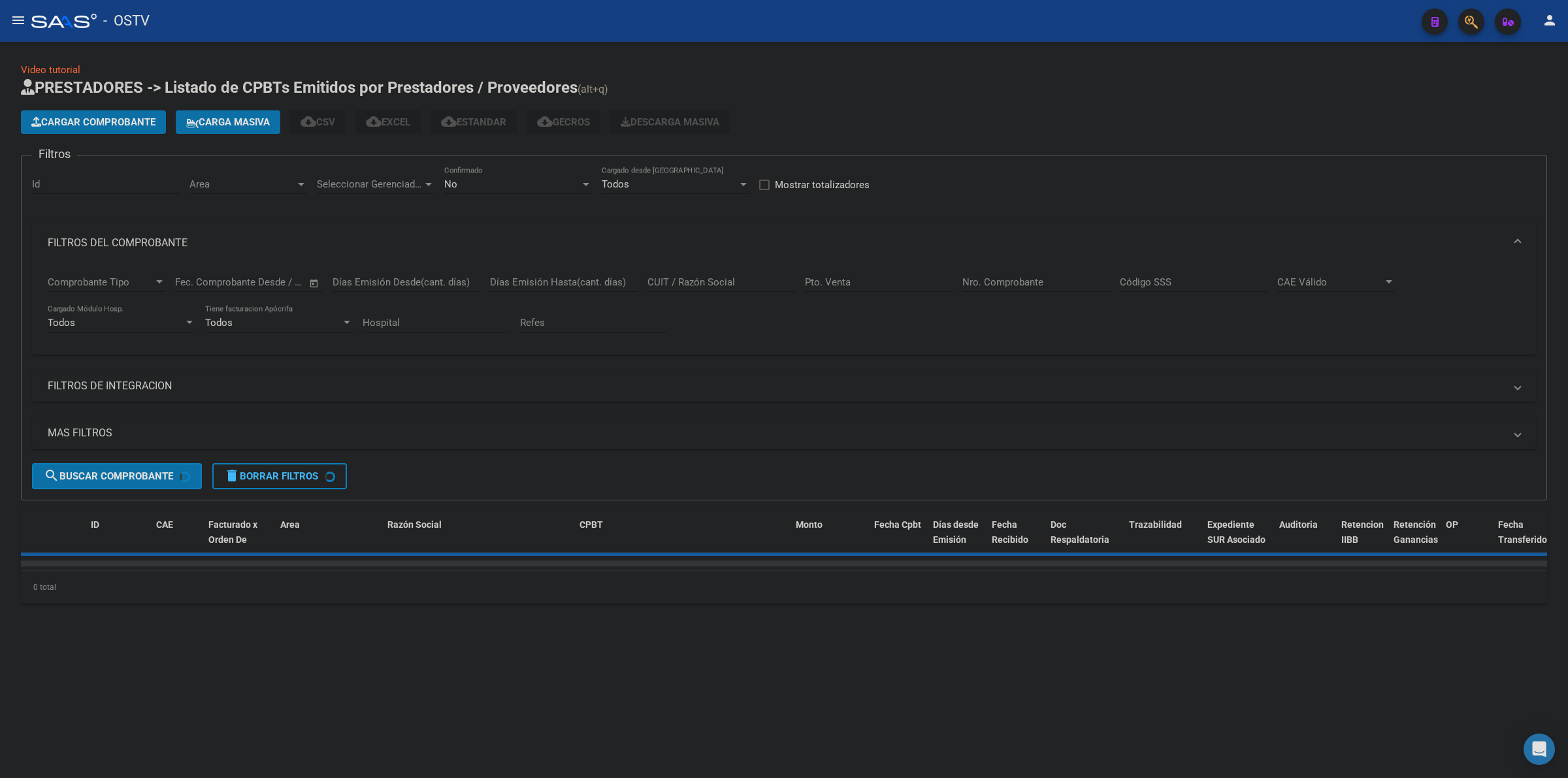
click at [525, 191] on div "No Confirmado" at bounding box center [518, 180] width 148 height 28
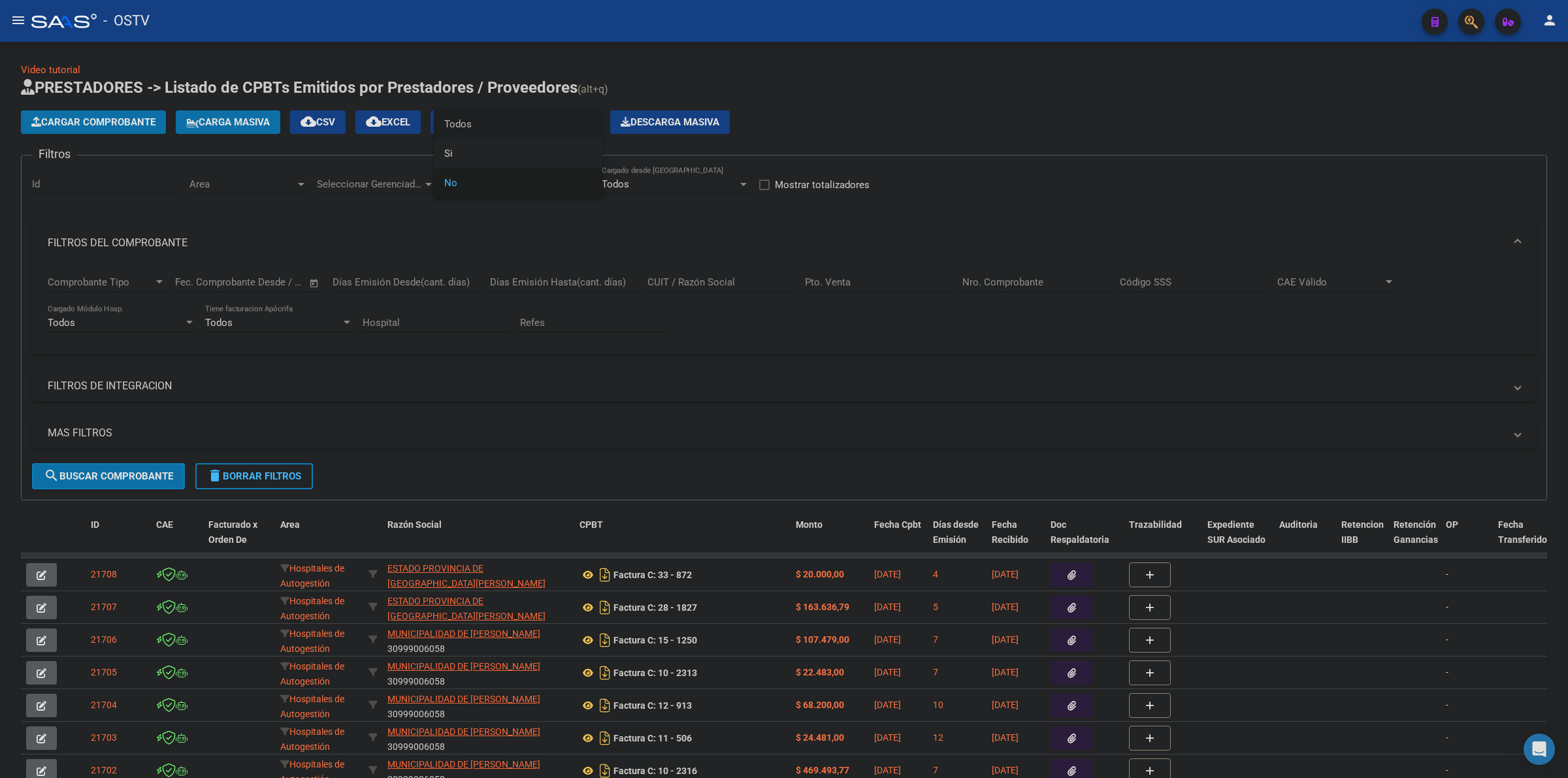
click at [485, 123] on span "Todos" at bounding box center [518, 124] width 148 height 29
click at [245, 476] on span "delete Borrar Filtros" at bounding box center [254, 476] width 94 height 11
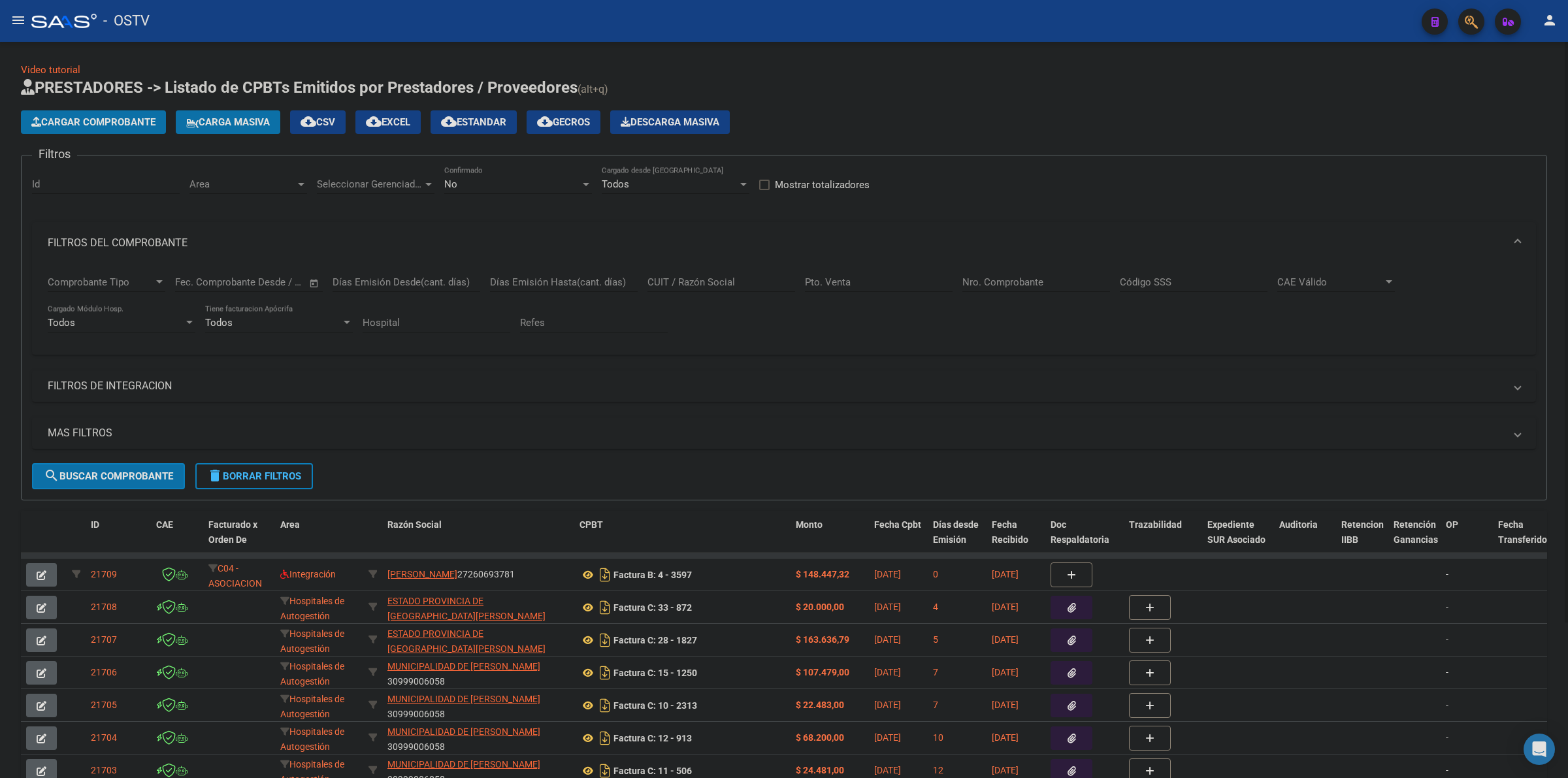
click at [912, 106] on app-list-header "PRESTADORES -> Listado de CPBTs Emitidos por Prestadores / Proveedores (alt+q) …" at bounding box center [784, 289] width 1527 height 423
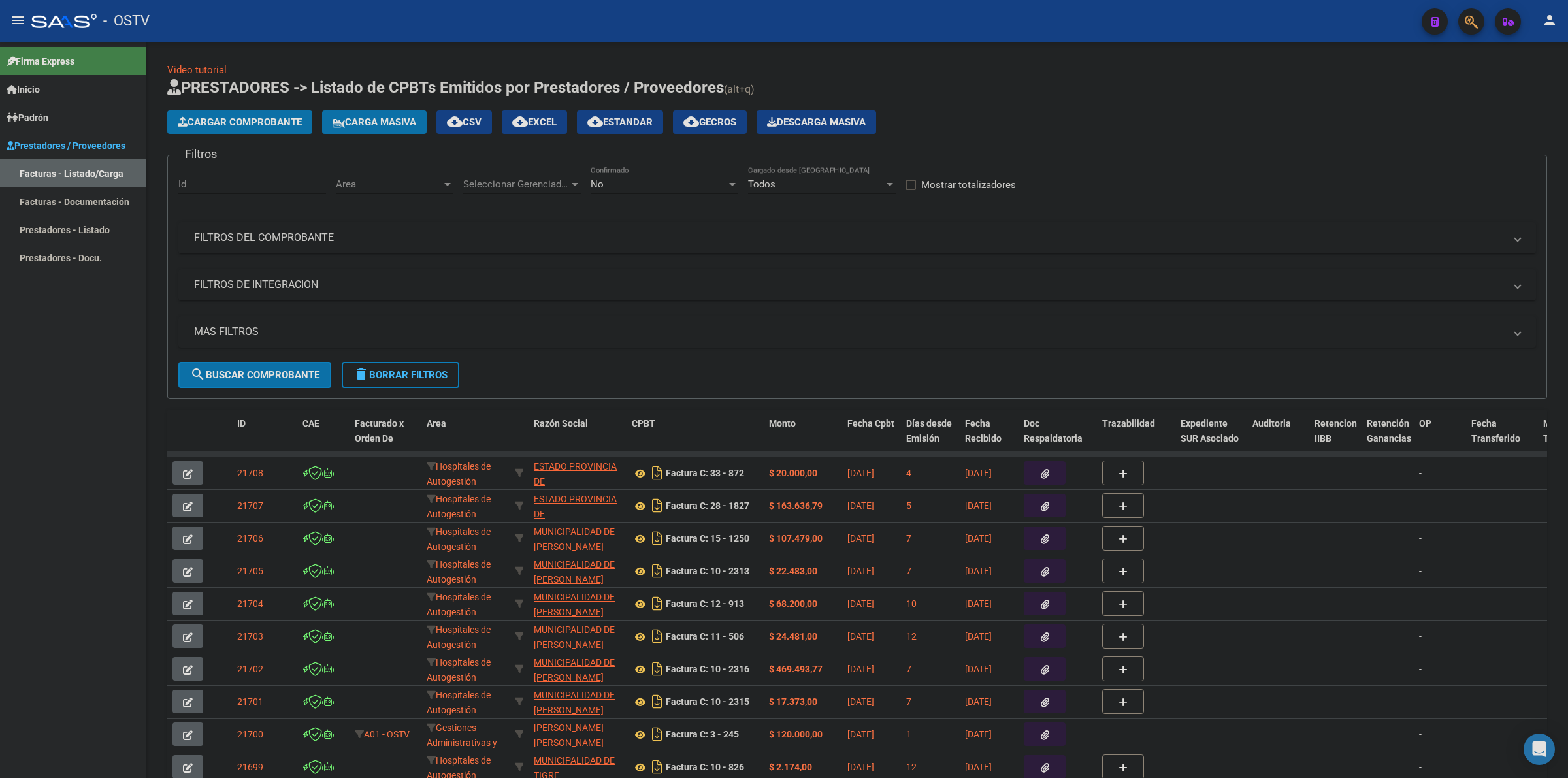
click at [1066, 87] on h1 "PRESTADORES -> Listado de CPBTs Emitidos por Prestadores / Proveedores (alt+q)" at bounding box center [857, 89] width 1380 height 23
drag, startPoint x: 14, startPoint y: 23, endPoint x: 103, endPoint y: 28, distance: 89.1
click at [15, 23] on mat-icon "menu" at bounding box center [18, 20] width 15 height 15
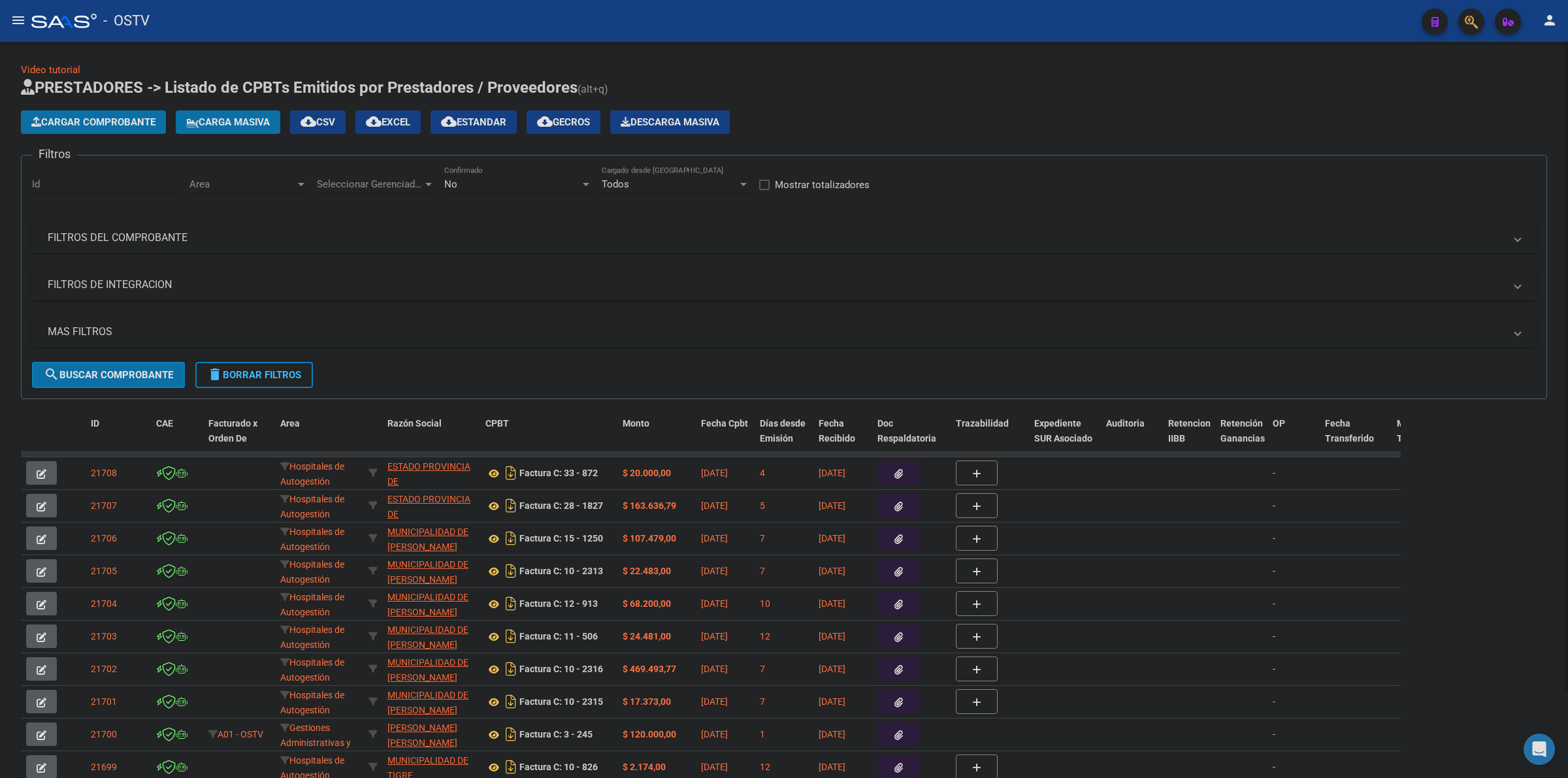
click at [864, 109] on app-list-header "PRESTADORES -> Listado de CPBTs Emitidos por Prestadores / Proveedores (alt+q) …" at bounding box center [784, 238] width 1527 height 322
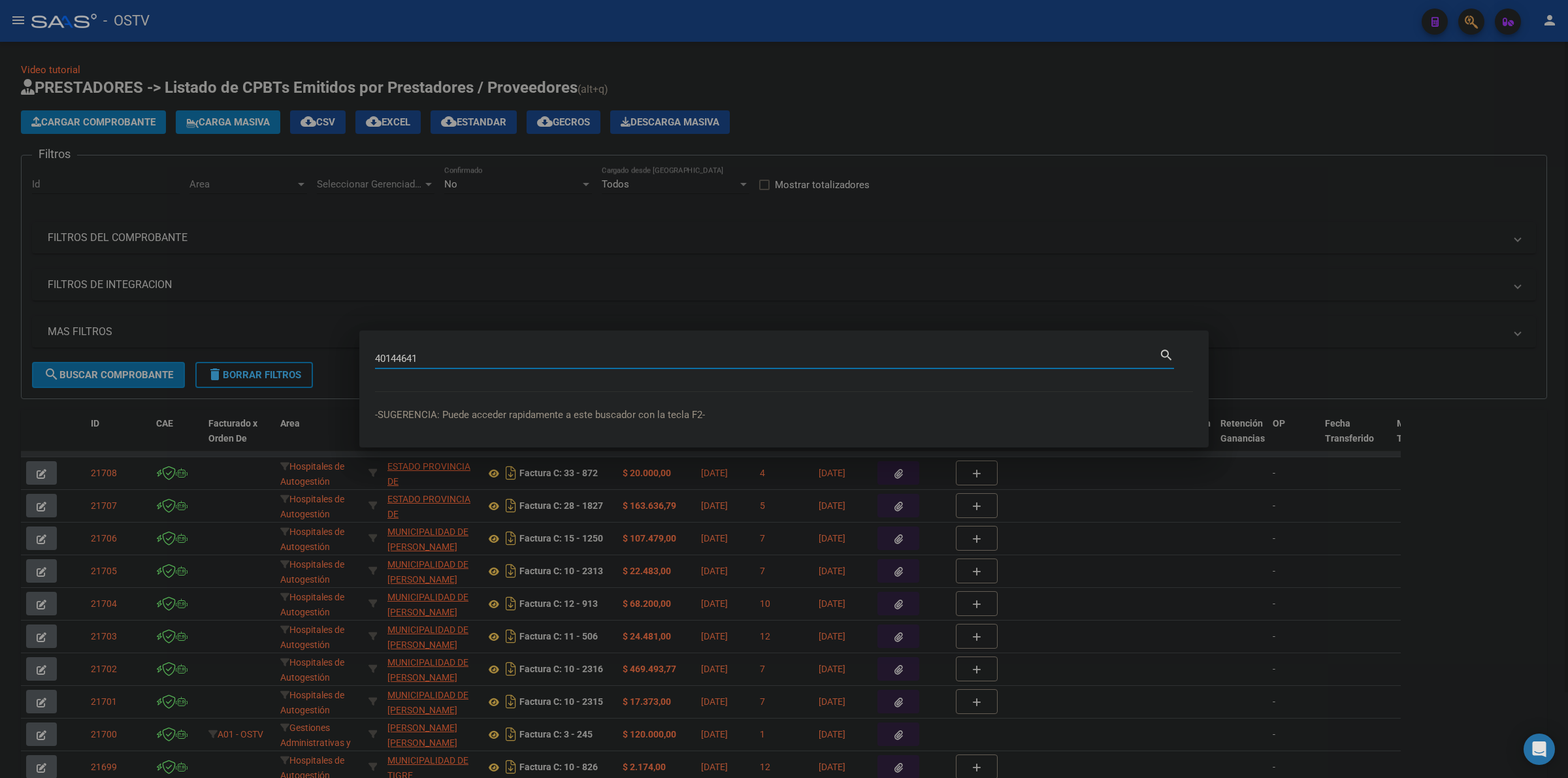
type input "40144641"
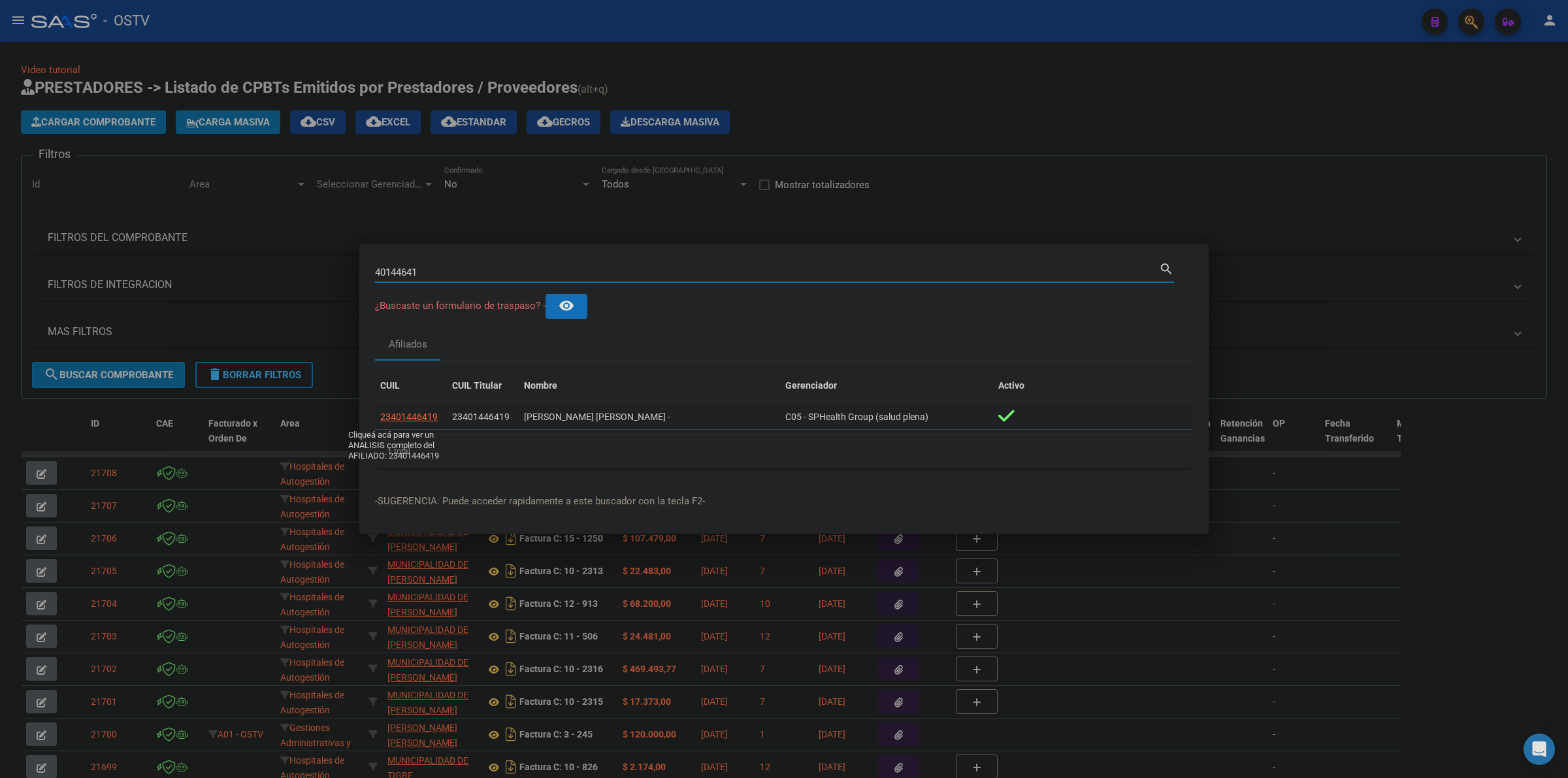
click at [417, 414] on span "23401446419" at bounding box center [408, 417] width 57 height 11
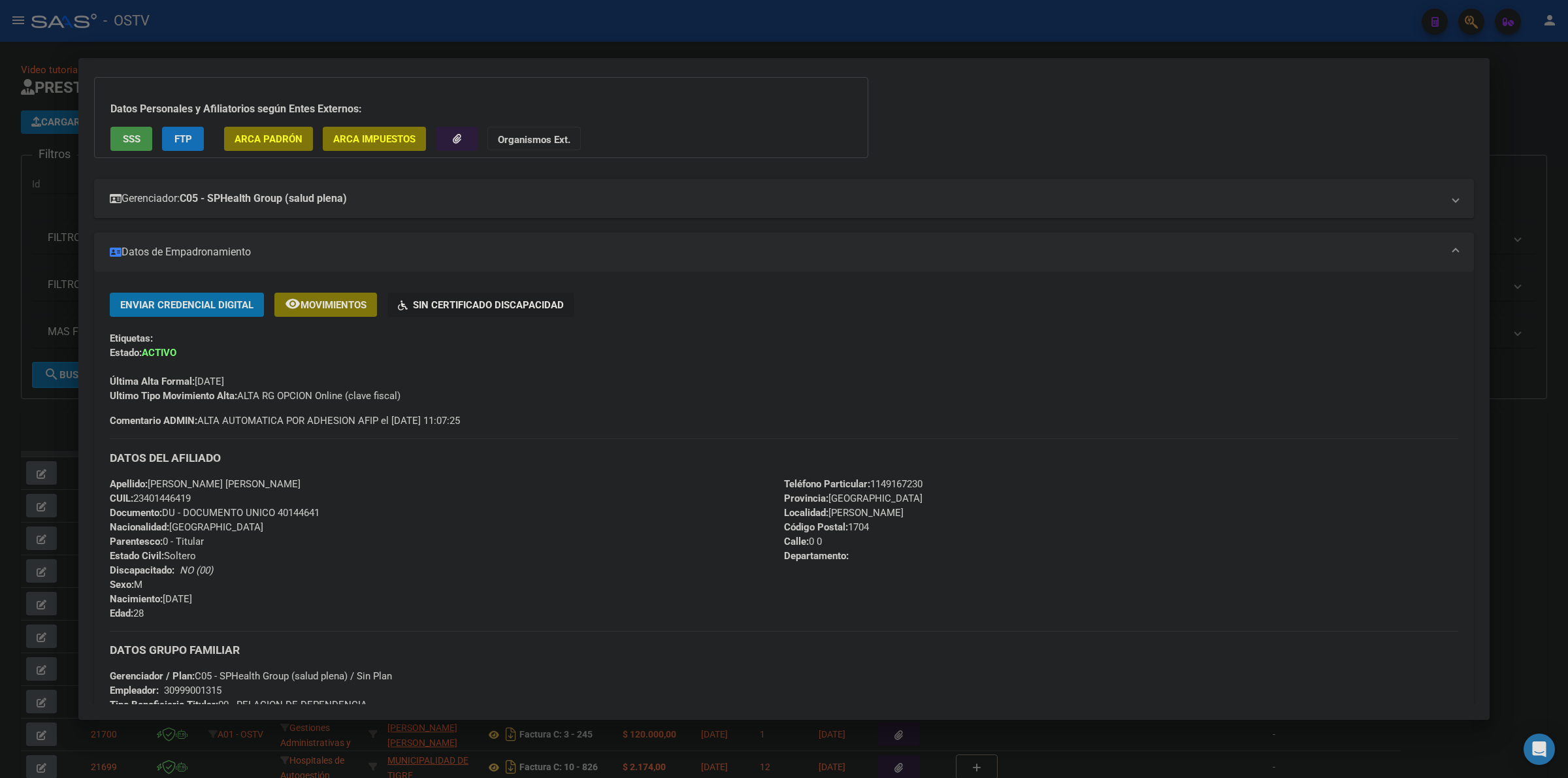
scroll to position [82, 0]
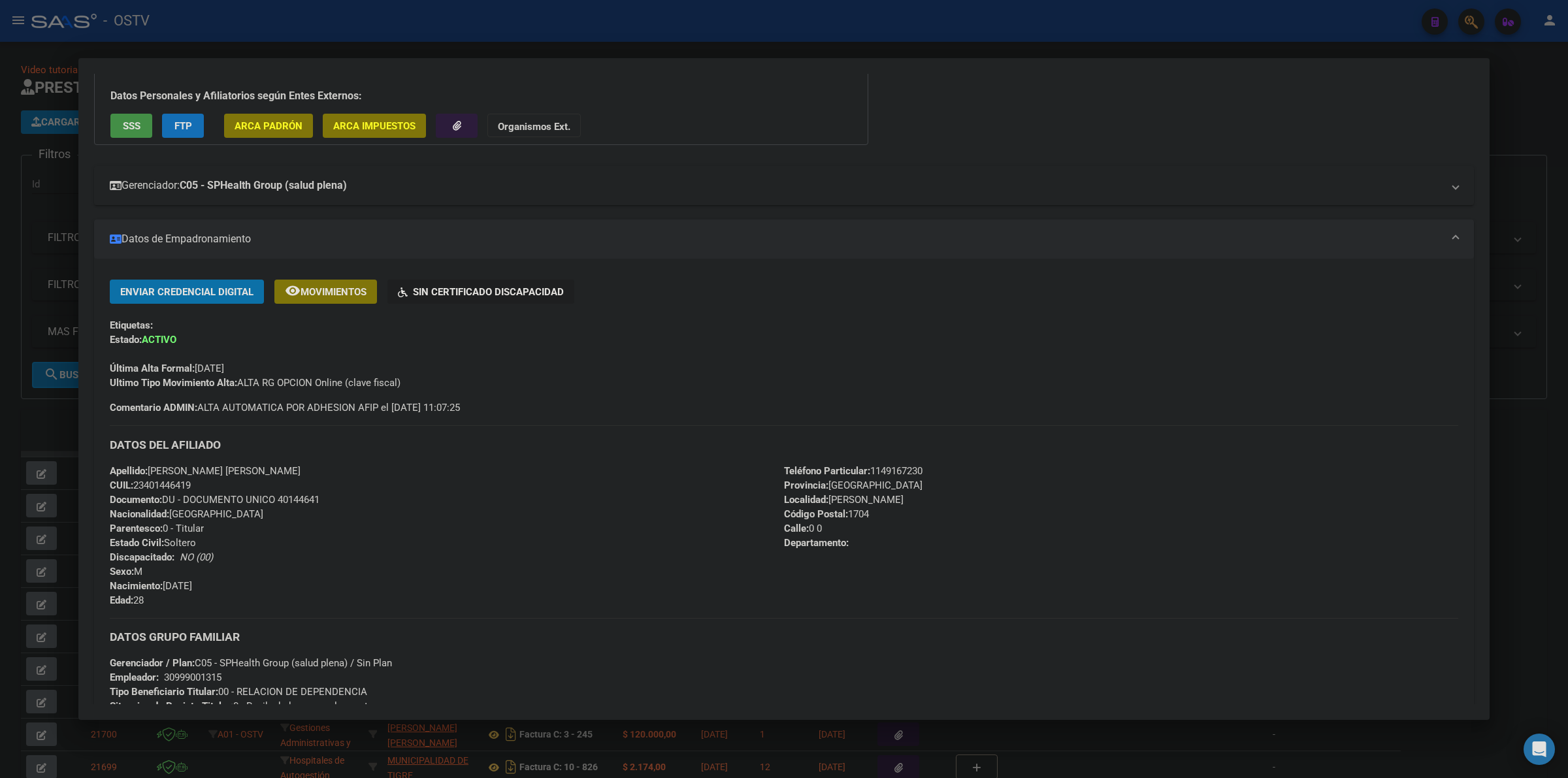
click at [290, 197] on mat-expansion-panel-header "Gerenciador: C05 - SPHealth Group (salud plena)" at bounding box center [784, 185] width 1380 height 39
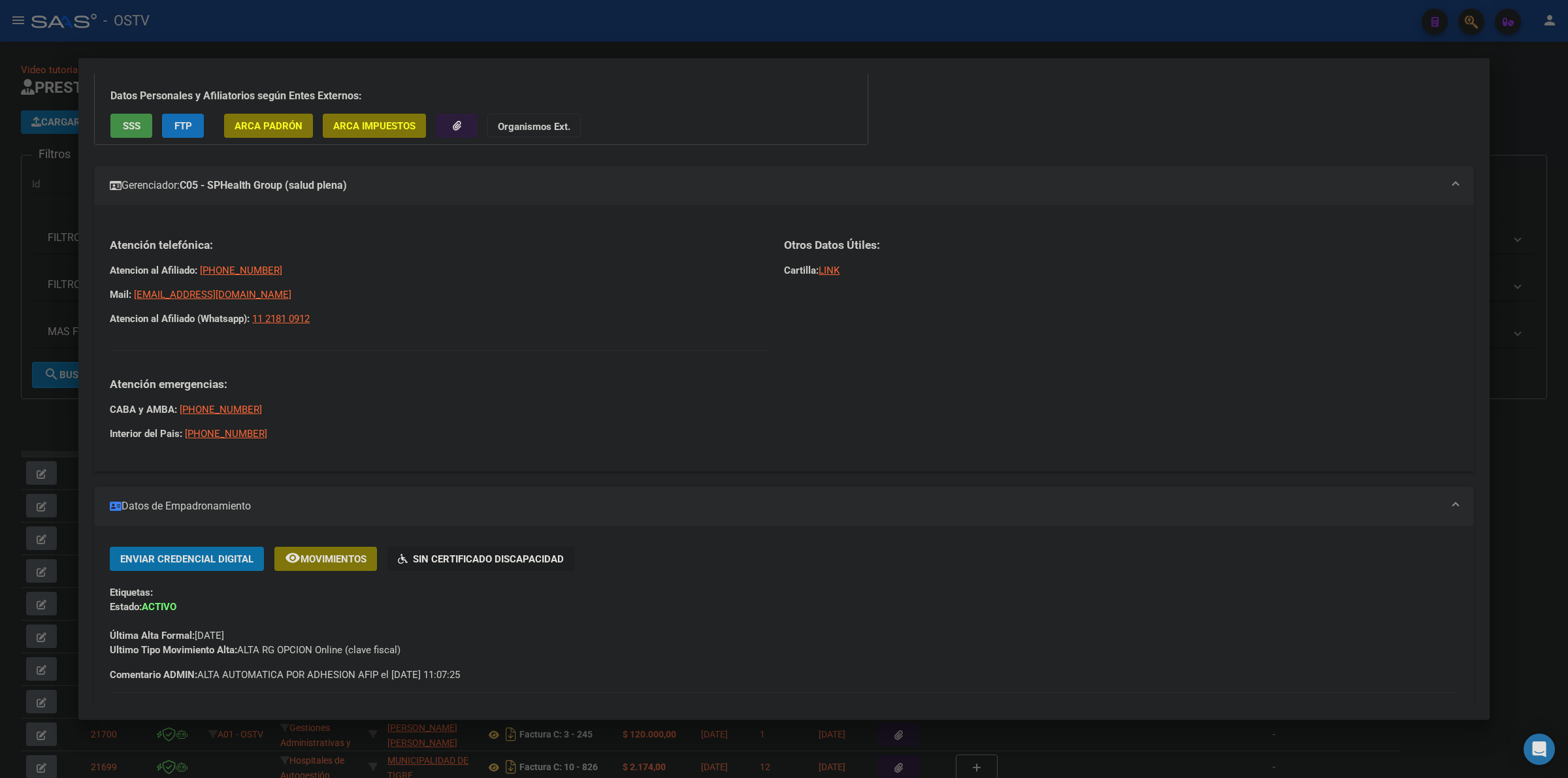
click at [397, 189] on mat-panel-title "Gerenciador: C05 - SPHealth Group (salud plena)" at bounding box center [776, 185] width 1333 height 15
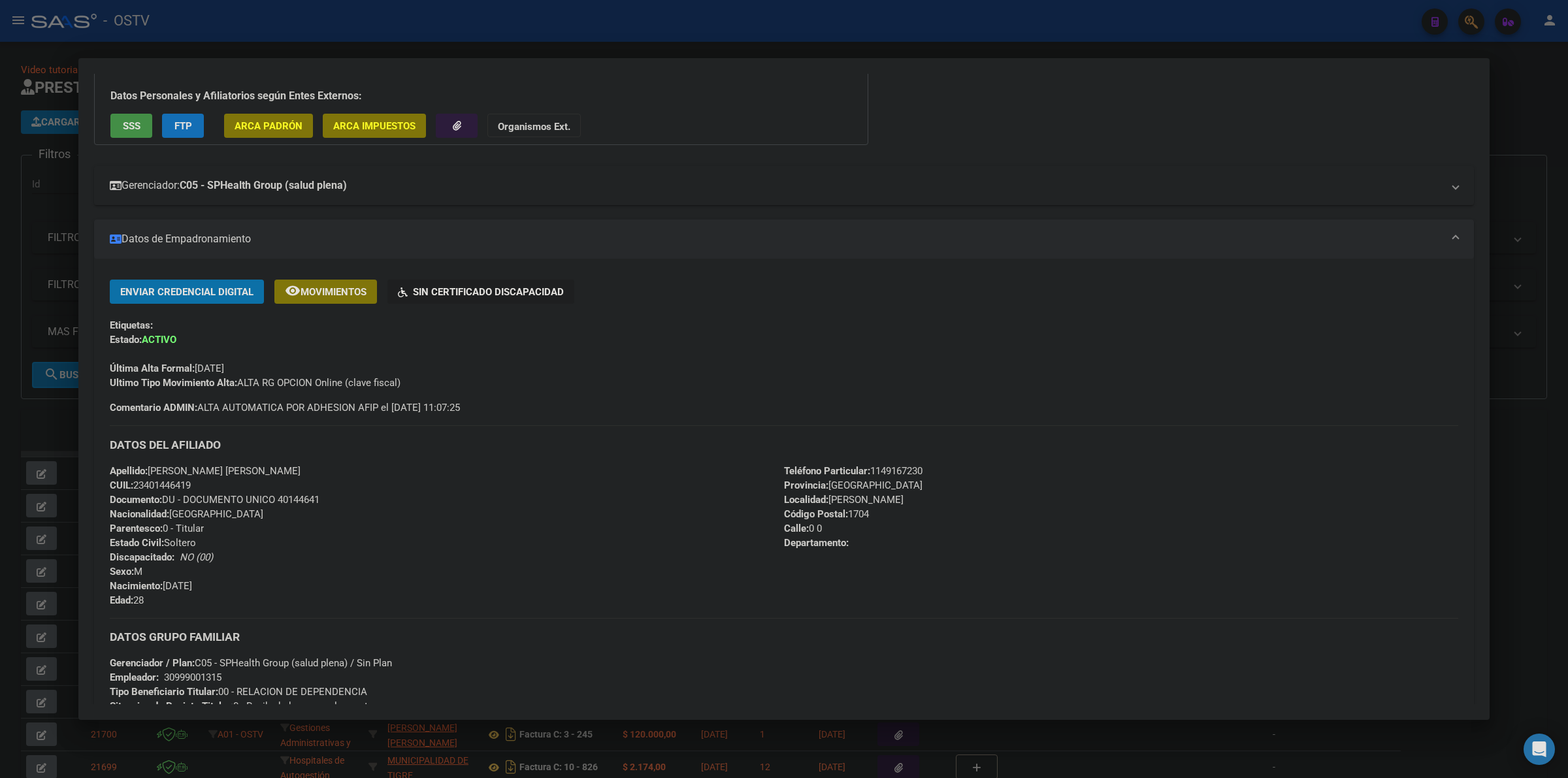
click at [347, 190] on strong "C05 - SPHealth Group (salud plena)" at bounding box center [263, 185] width 167 height 15
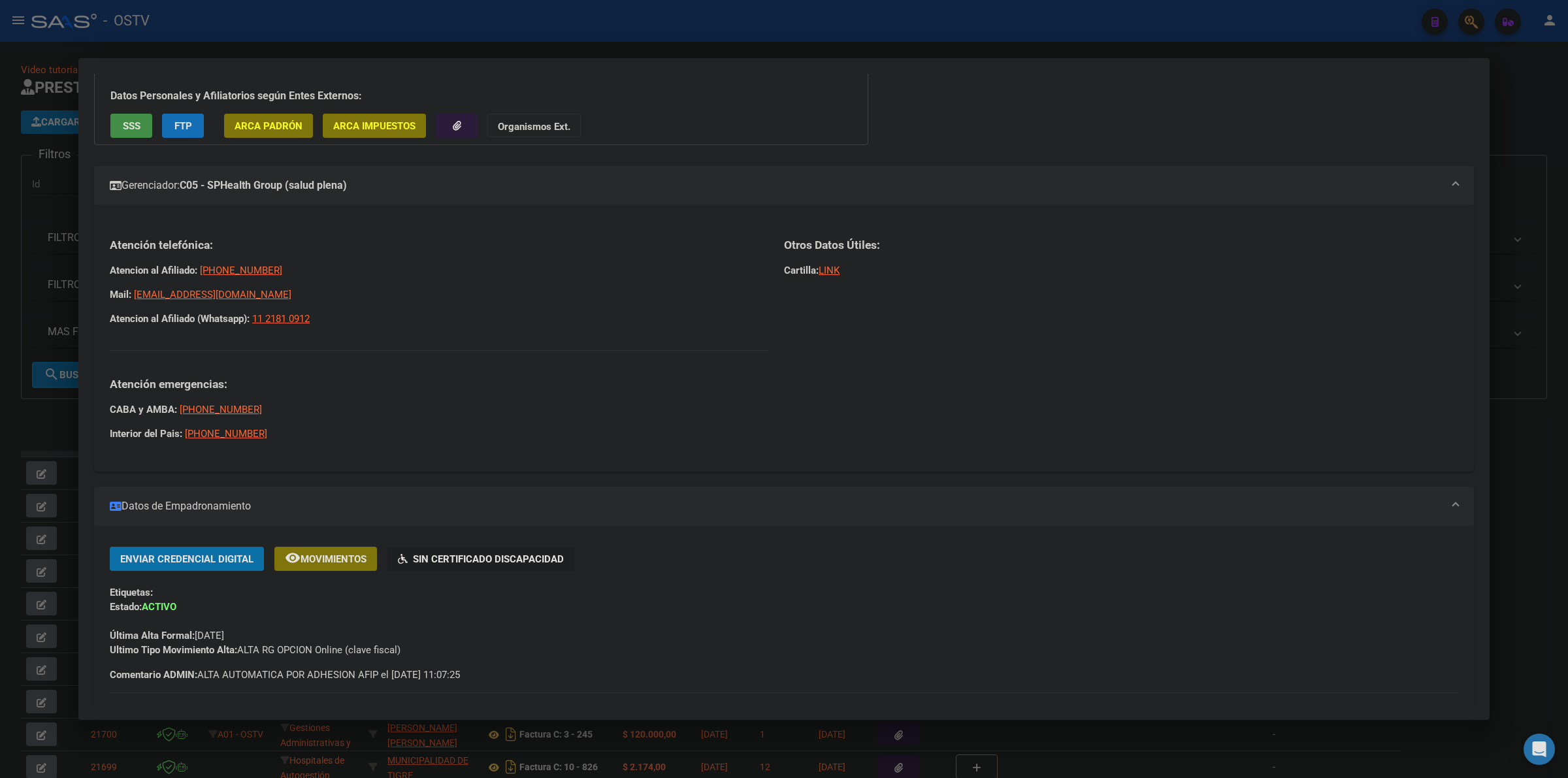
click at [47, 399] on div at bounding box center [784, 389] width 1568 height 778
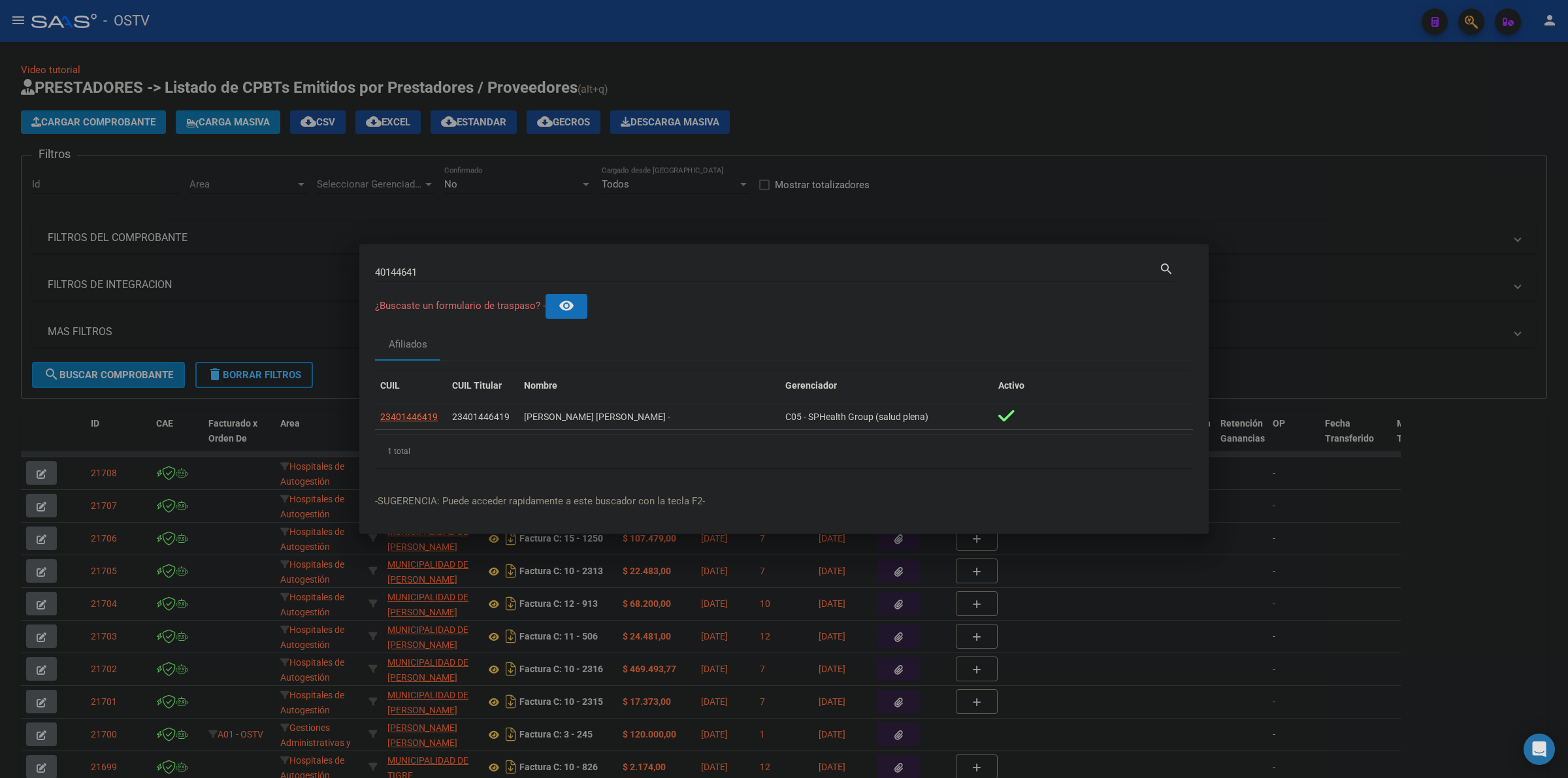
click at [937, 98] on div at bounding box center [784, 389] width 1568 height 778
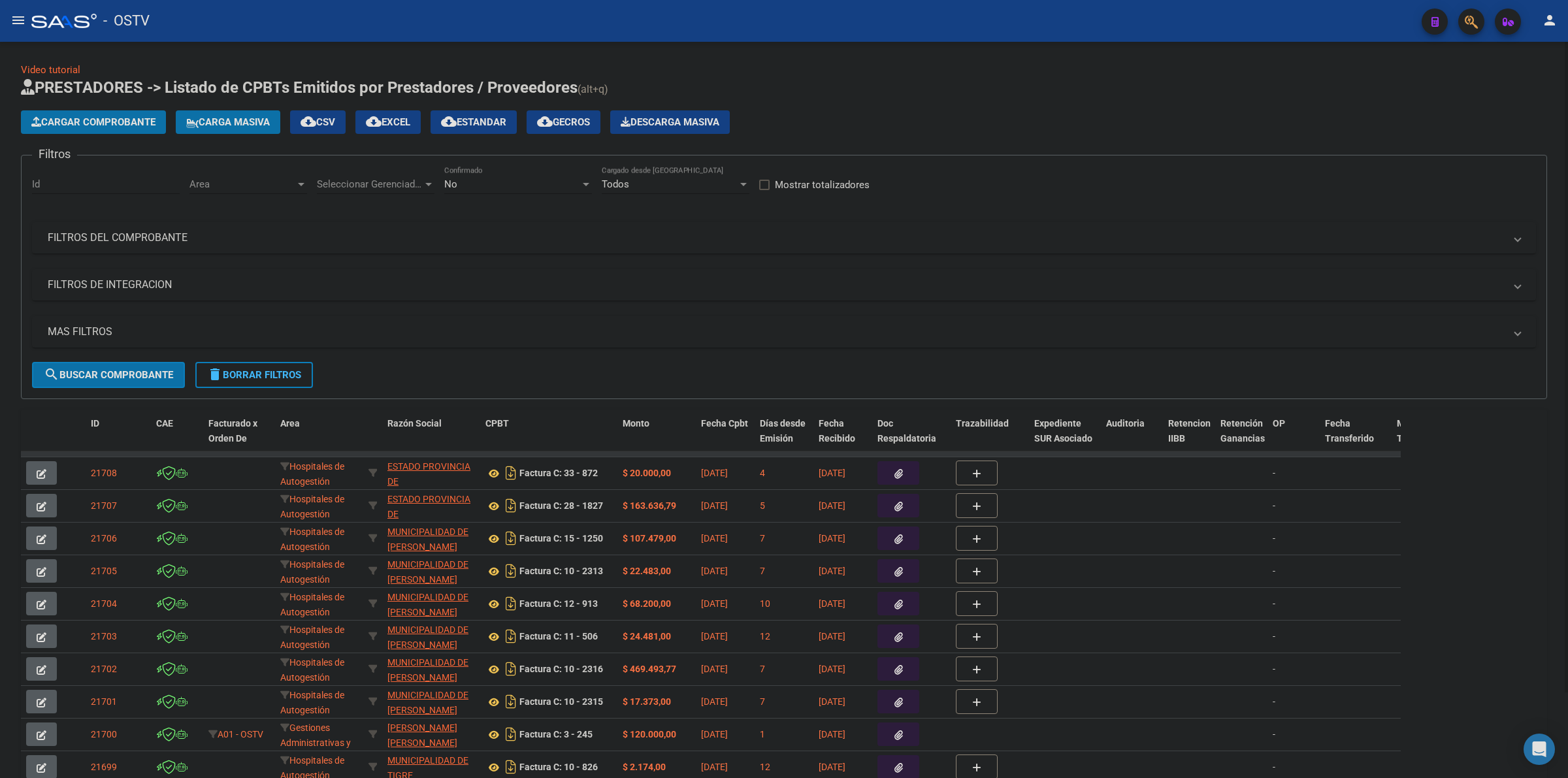
click at [521, 172] on div "No Confirmado" at bounding box center [518, 180] width 148 height 28
drag, startPoint x: 477, startPoint y: 124, endPoint x: 446, endPoint y: 126, distance: 31.1
click at [471, 124] on span "Todos" at bounding box center [518, 124] width 148 height 29
click at [189, 224] on mat-expansion-panel-header "FILTROS DEL COMPROBANTE" at bounding box center [784, 238] width 1504 height 31
click at [186, 227] on mat-expansion-panel-header "FILTROS DEL COMPROBANTE" at bounding box center [784, 238] width 1504 height 31
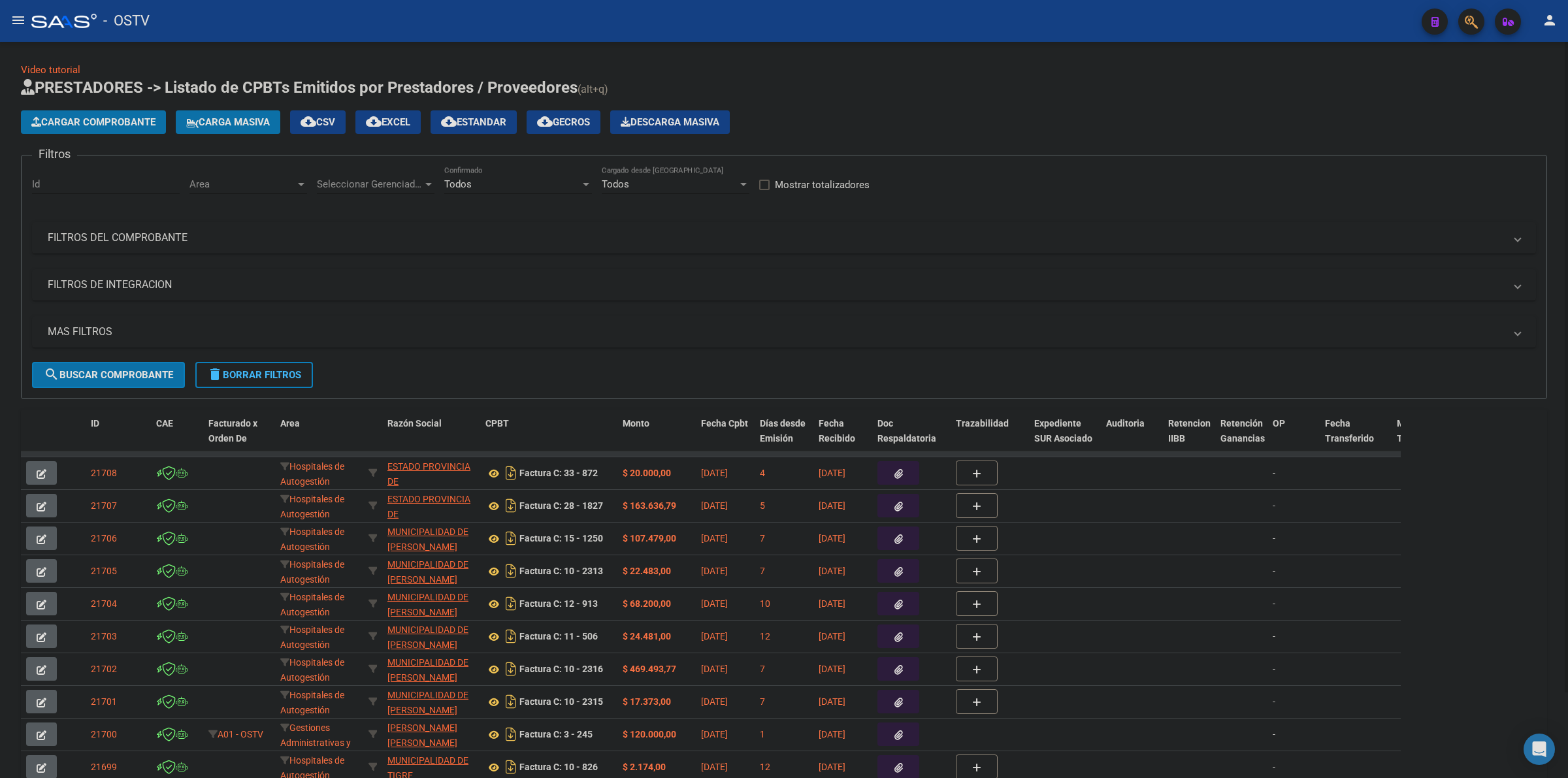
drag, startPoint x: 268, startPoint y: 218, endPoint x: 252, endPoint y: 223, distance: 16.8
click at [268, 219] on div "Filtros Id Area Area Seleccionar Gerenciador Seleccionar Gerenciador Todos Conf…" at bounding box center [784, 264] width 1504 height 196
click at [232, 231] on mat-panel-title "FILTROS DEL COMPROBANTE" at bounding box center [776, 238] width 1457 height 15
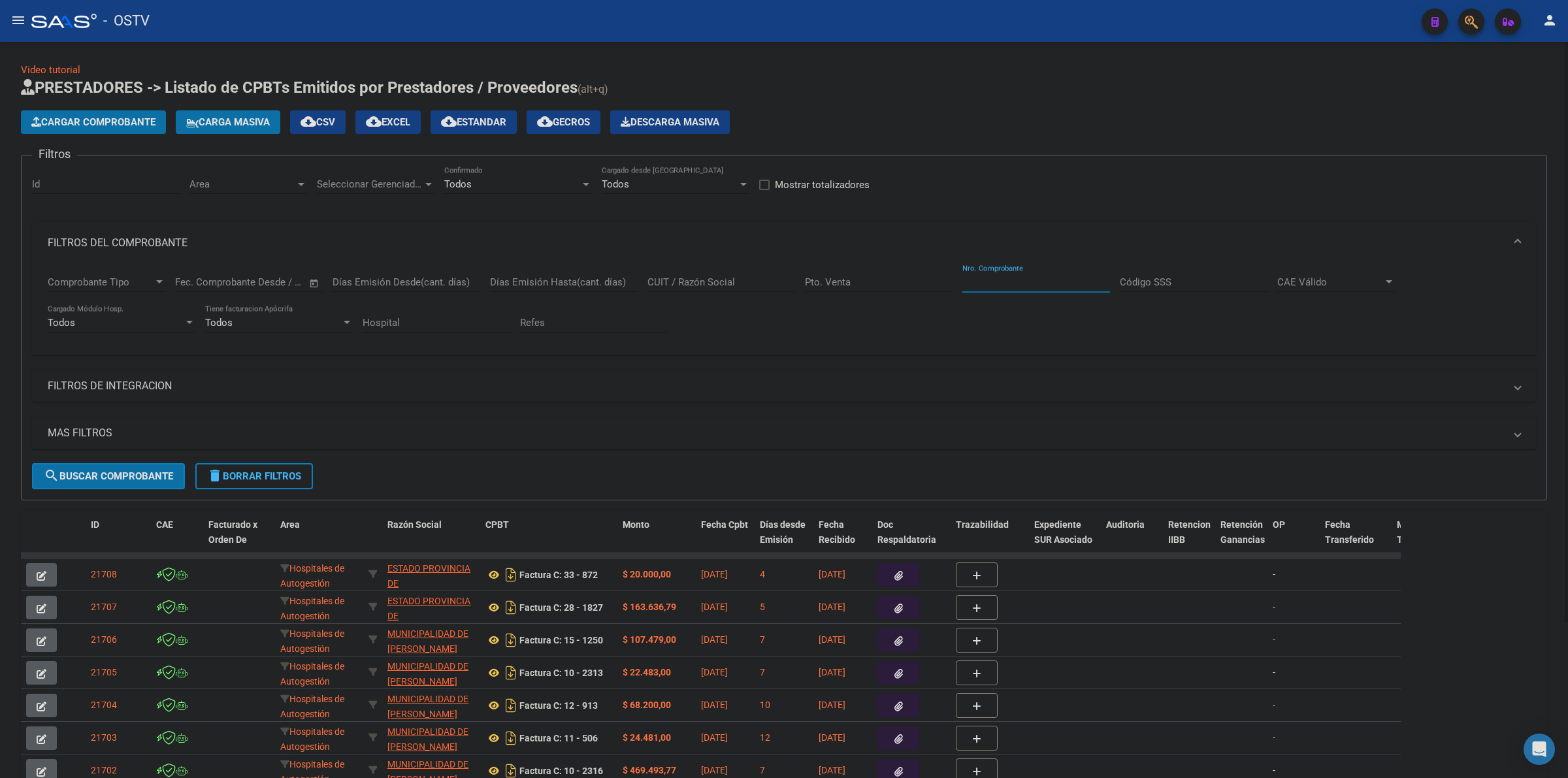
click at [992, 284] on input "Nro. Comprobante" at bounding box center [1036, 282] width 148 height 11
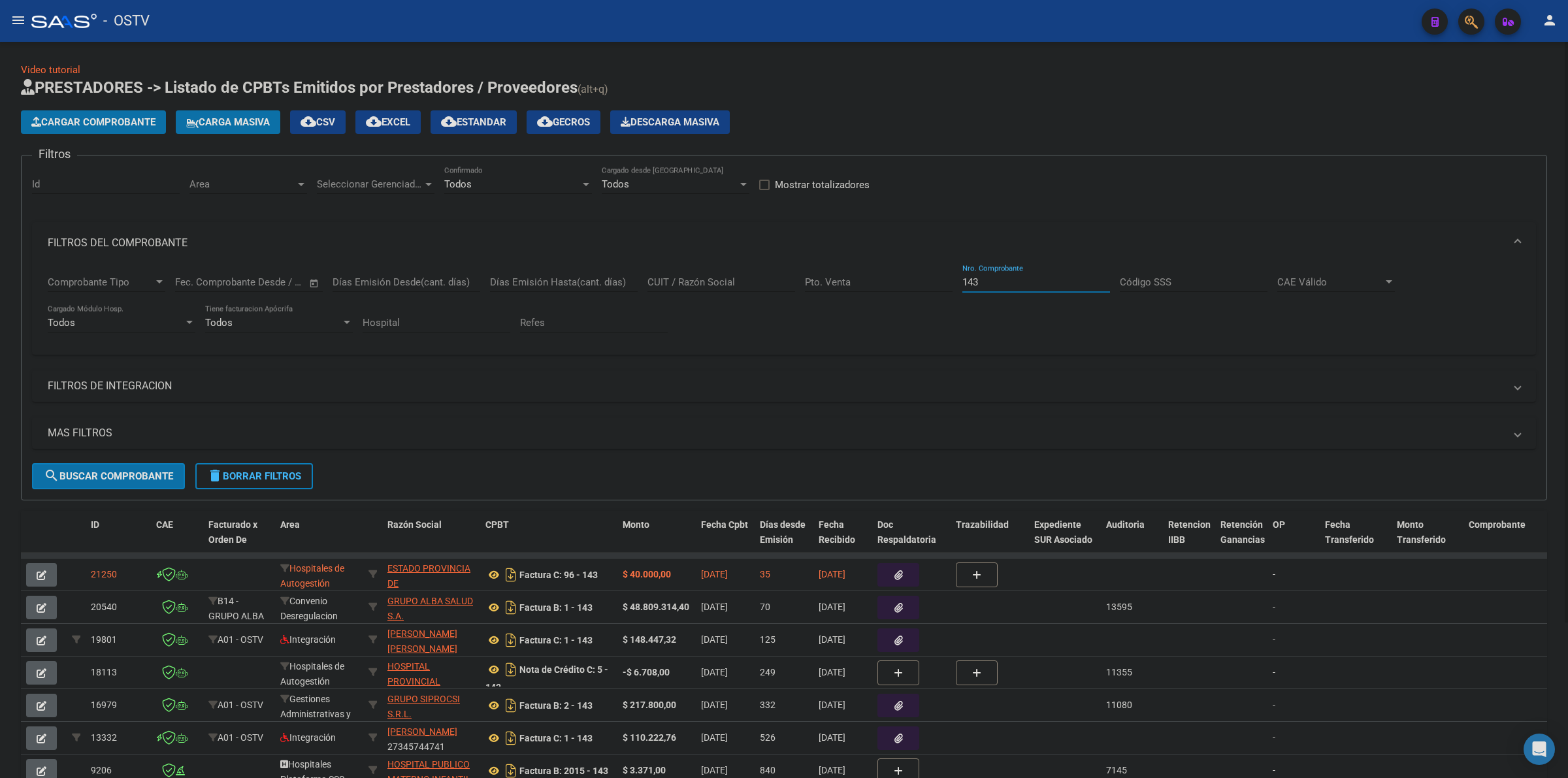
type input "143"
drag, startPoint x: 952, startPoint y: 284, endPoint x: 919, endPoint y: 285, distance: 33.0
click at [950, 284] on input "Pto. Venta" at bounding box center [878, 282] width 148 height 11
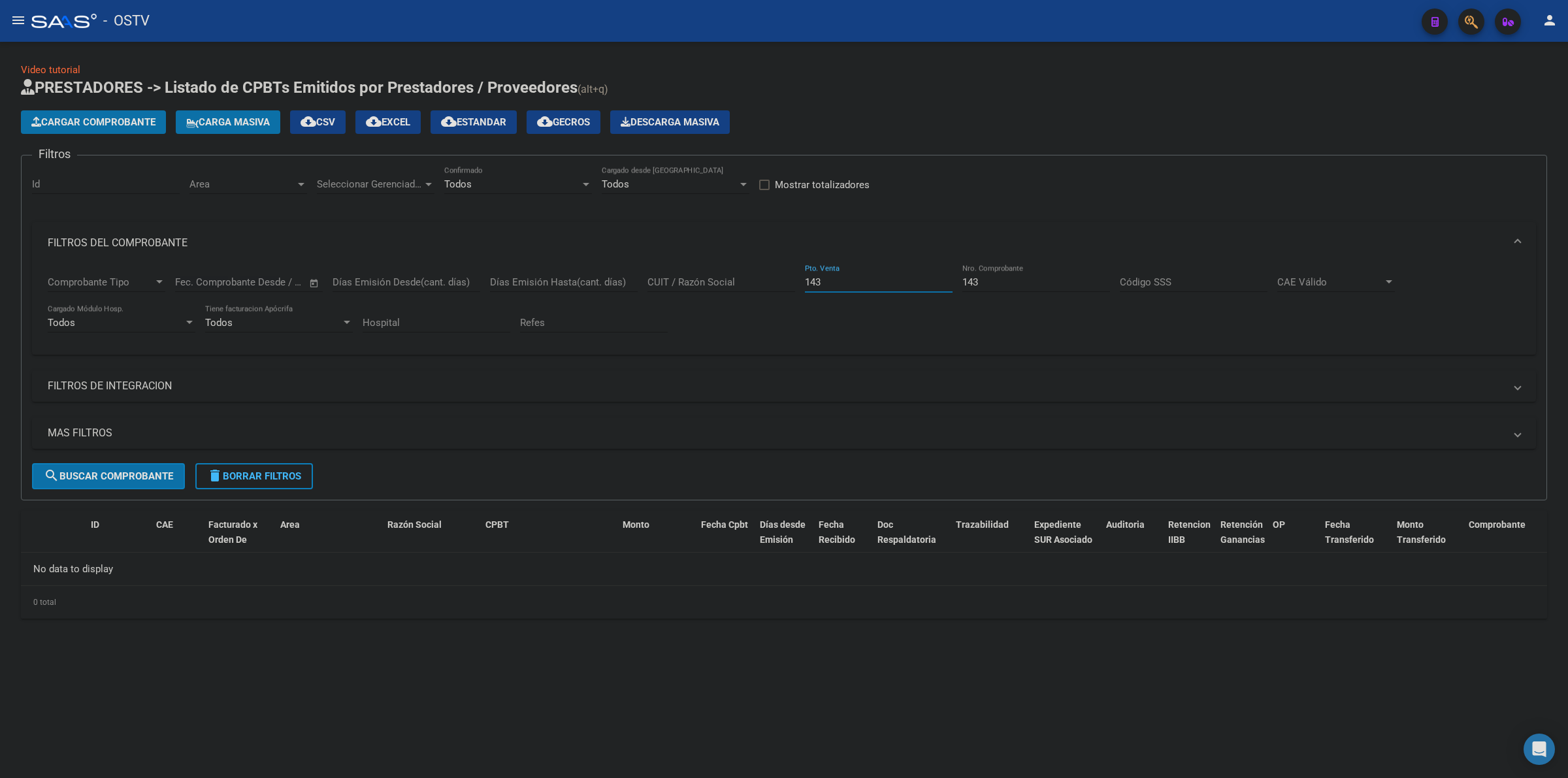
type input "143"
click at [1013, 272] on div "143 Nro. Comprobante" at bounding box center [1036, 277] width 148 height 28
type input "1"
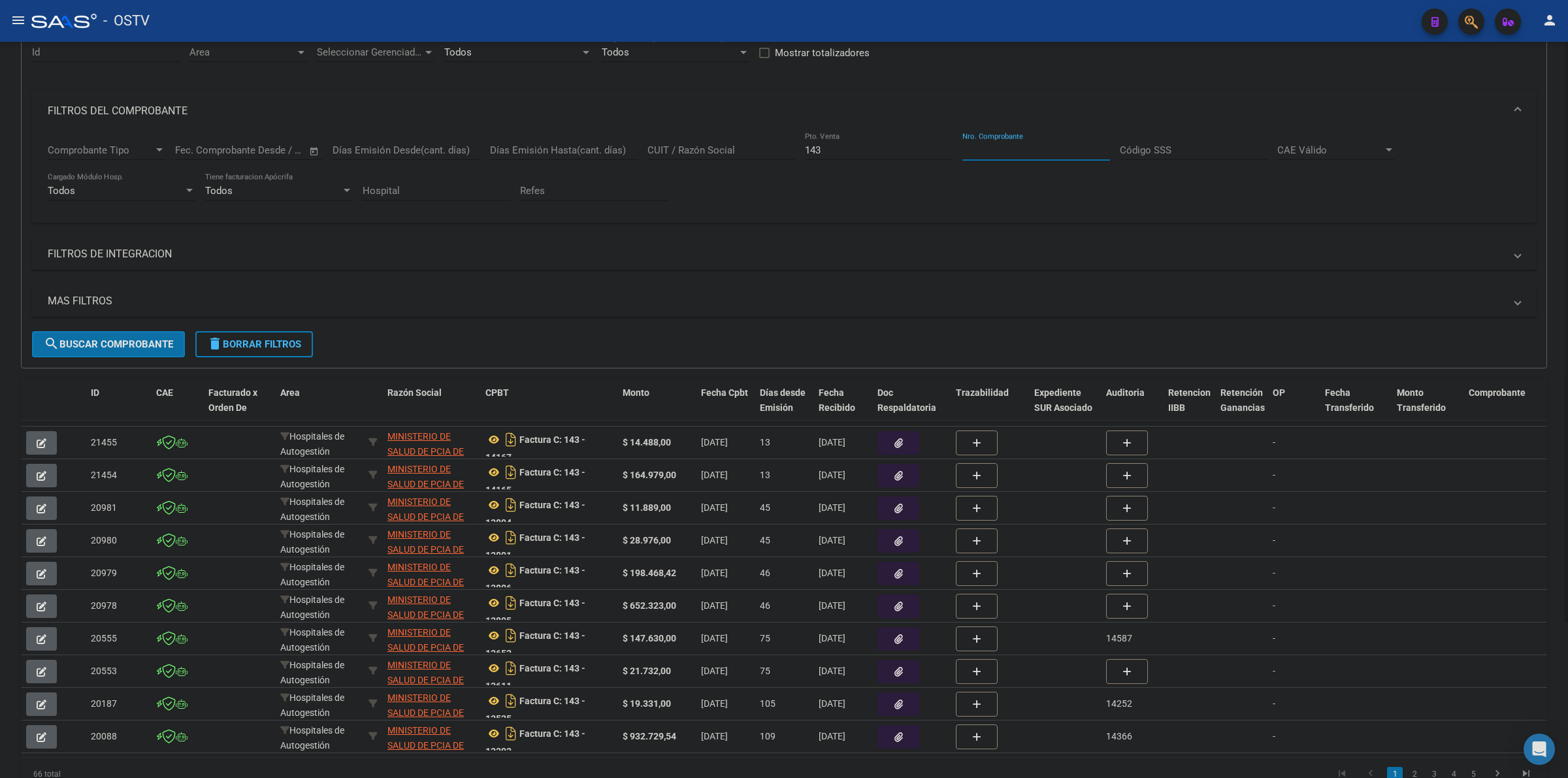
scroll to position [136, 0]
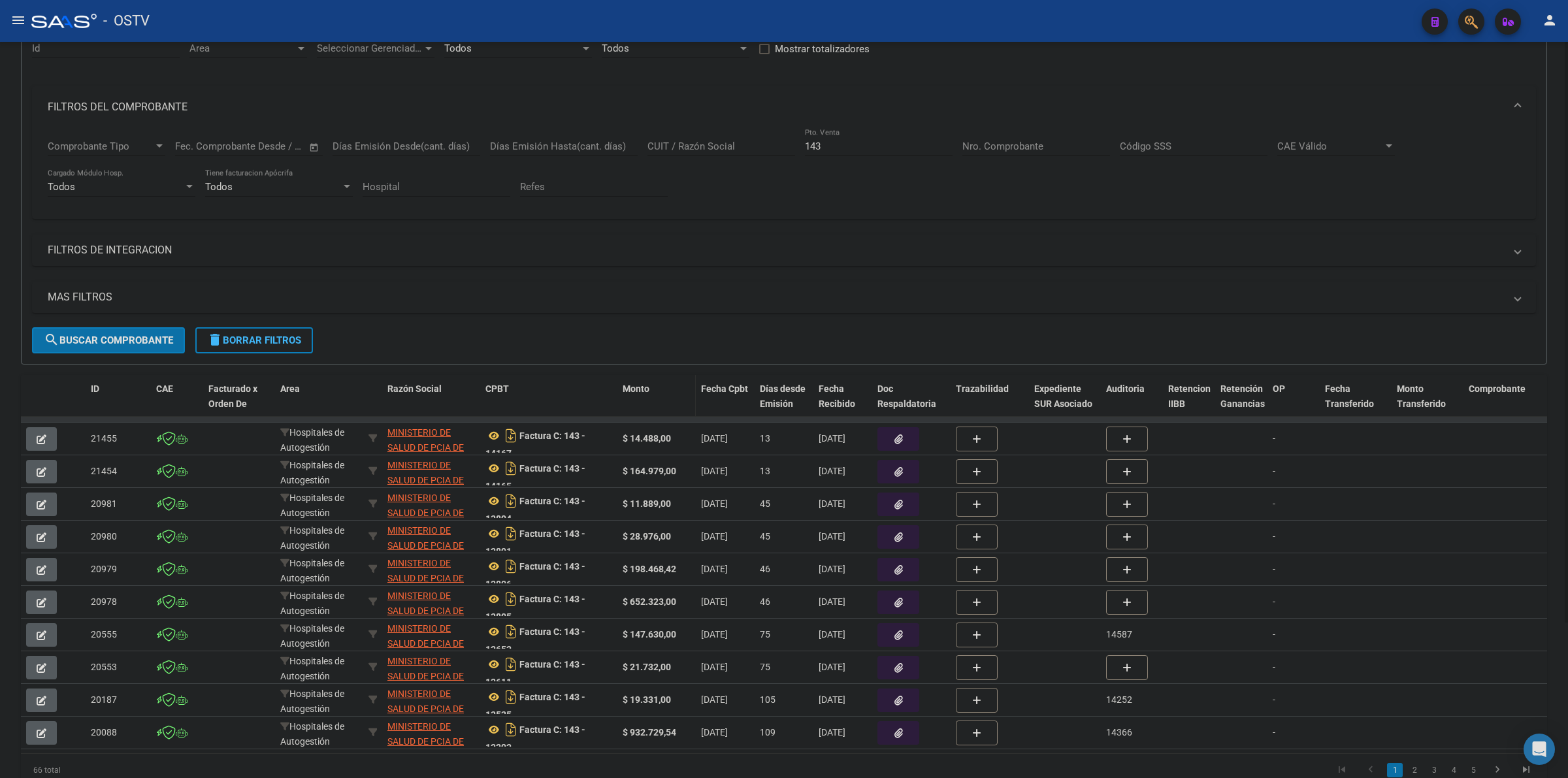
click at [621, 386] on datatable-header-cell "Monto" at bounding box center [657, 403] width 78 height 57
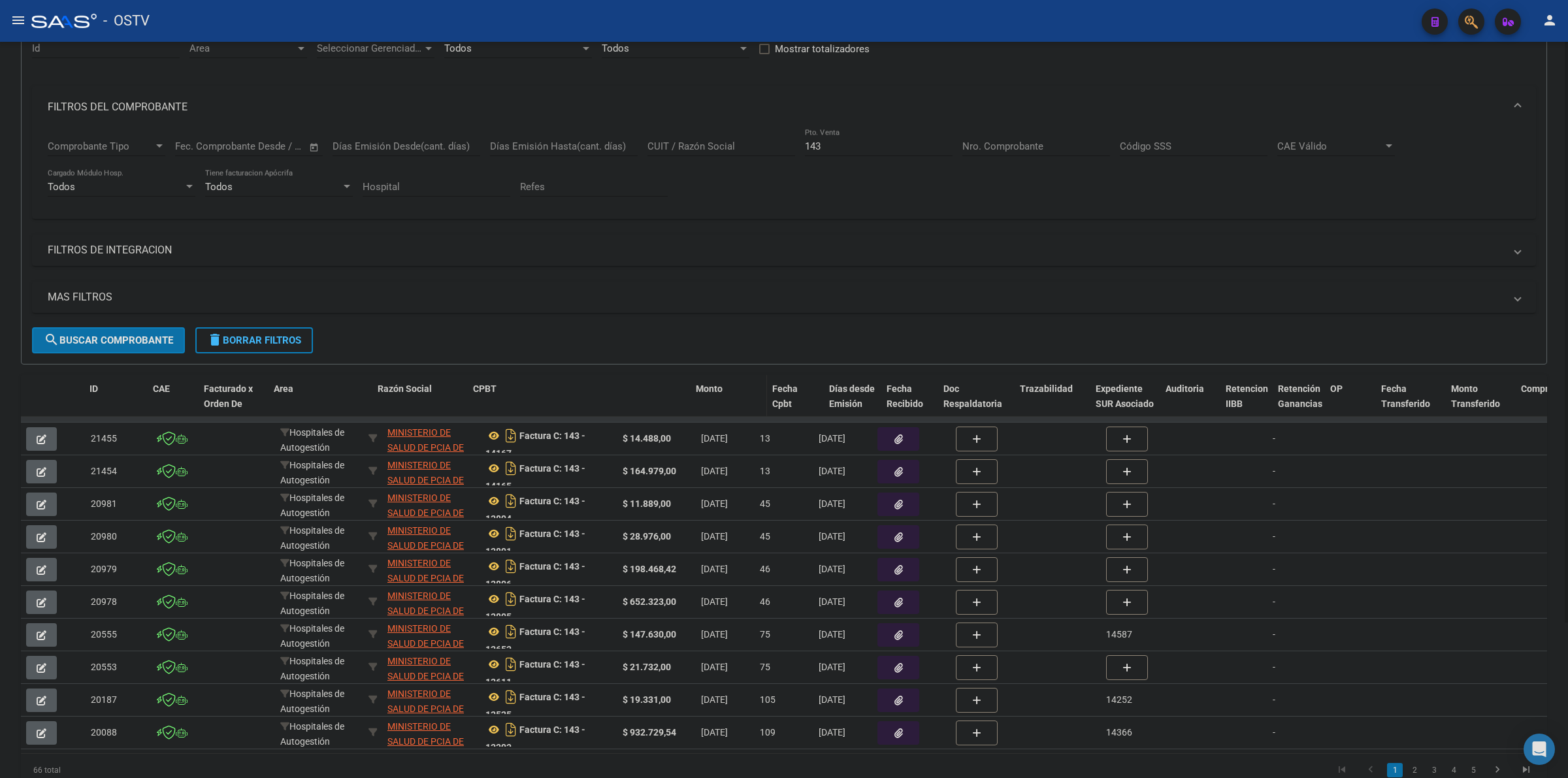
drag, startPoint x: 612, startPoint y: 386, endPoint x: 729, endPoint y: 383, distance: 117.0
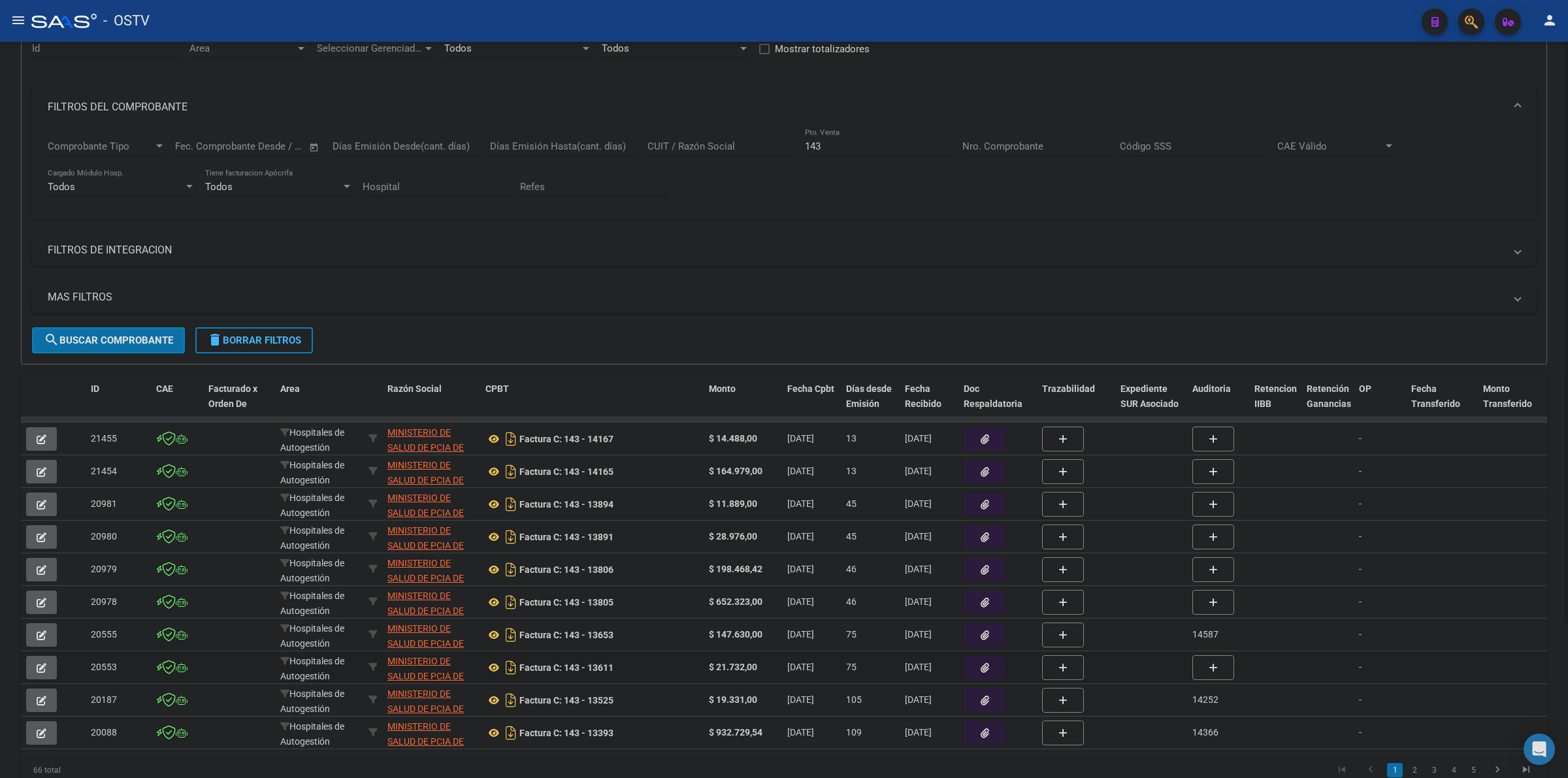
scroll to position [197, 0]
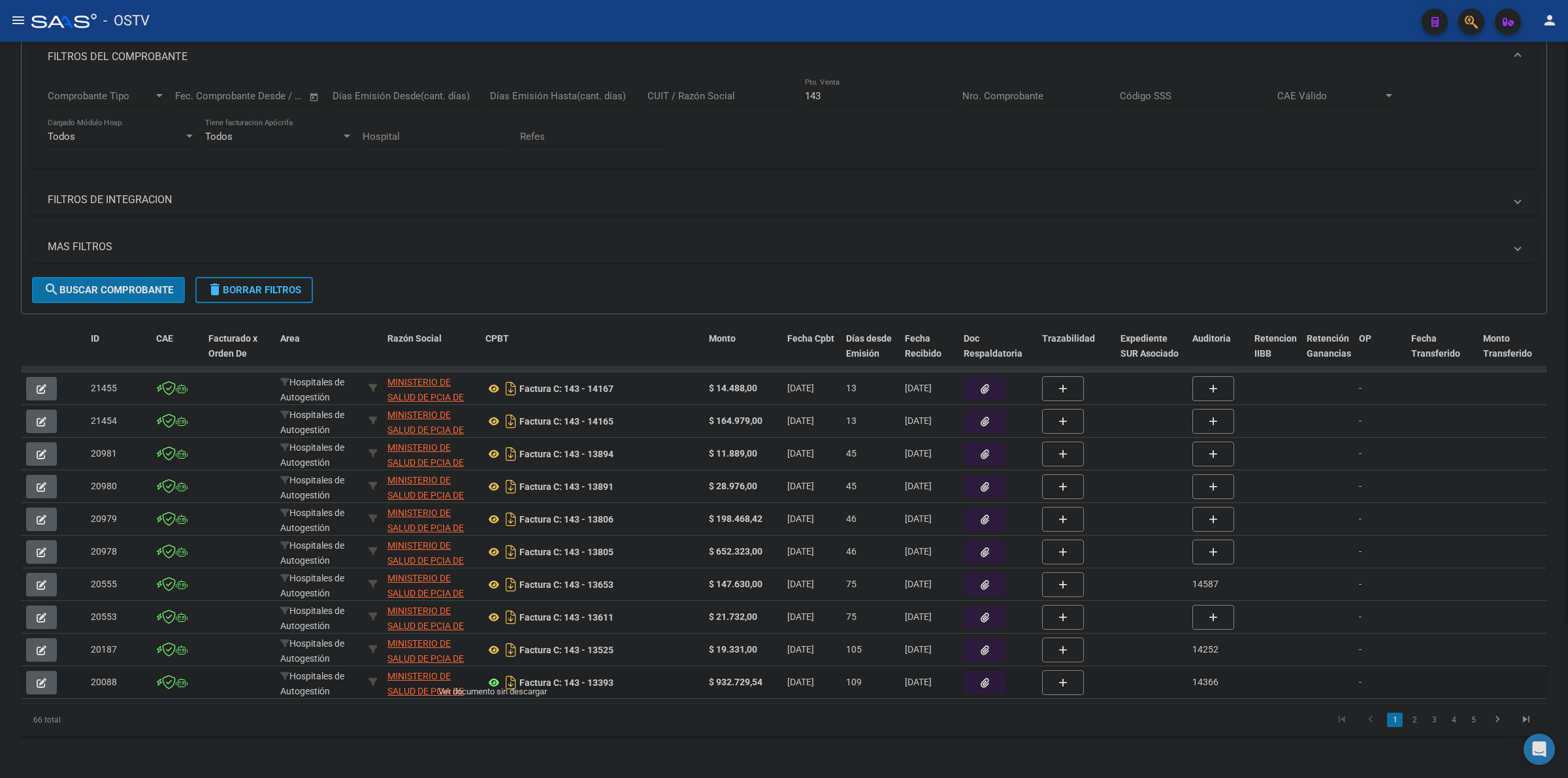
click at [492, 675] on icon at bounding box center [494, 683] width 17 height 15
click at [605, 678] on strong "Factura C: 143 - 13393" at bounding box center [566, 683] width 94 height 11
copy strong "13393"
click at [981, 678] on icon "button" at bounding box center [985, 683] width 8 height 10
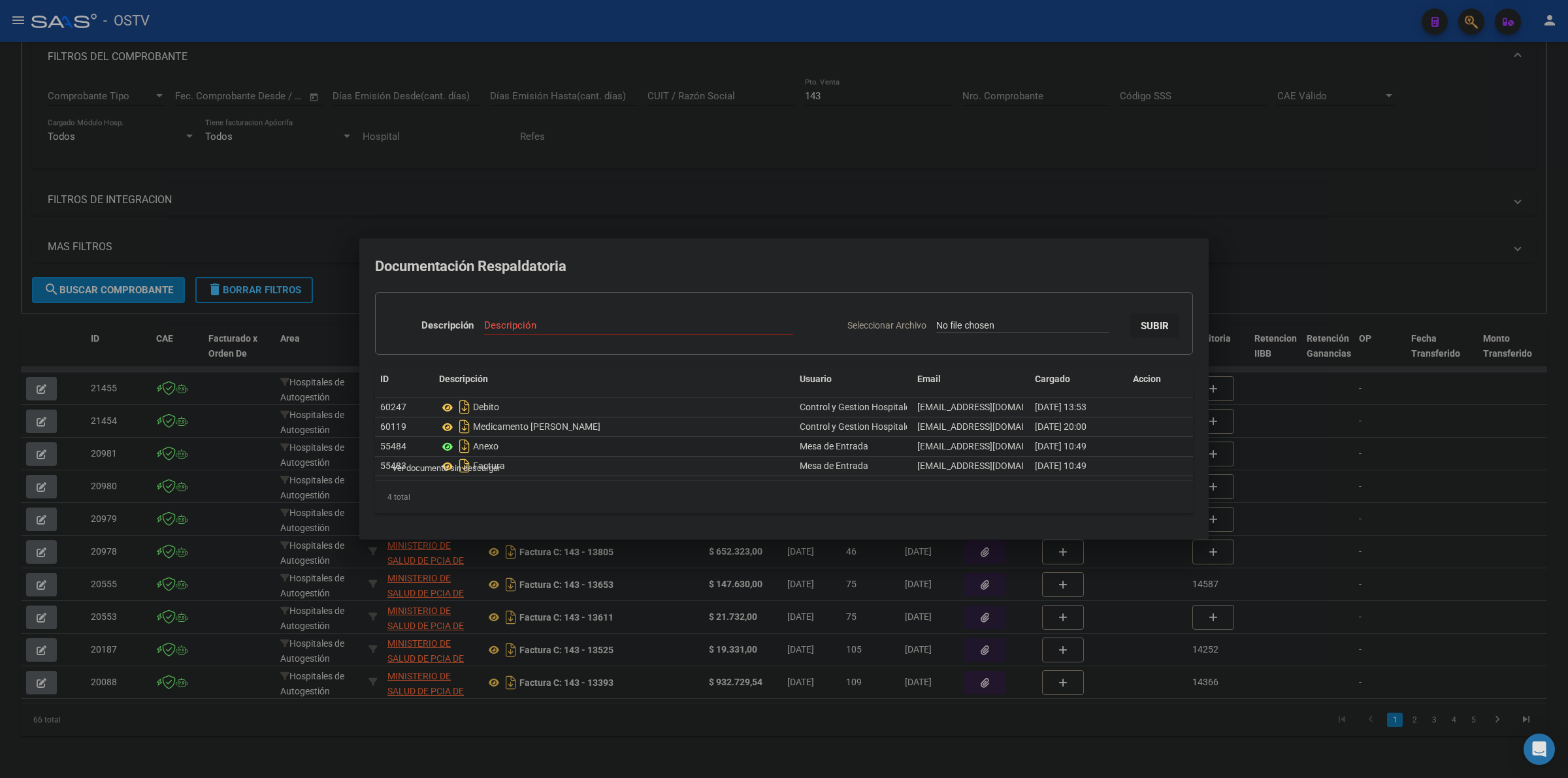
click at [445, 446] on icon at bounding box center [448, 447] width 17 height 15
type input "C:\fakepath\BELIZAN IRIS LORENA 120225.pdf"
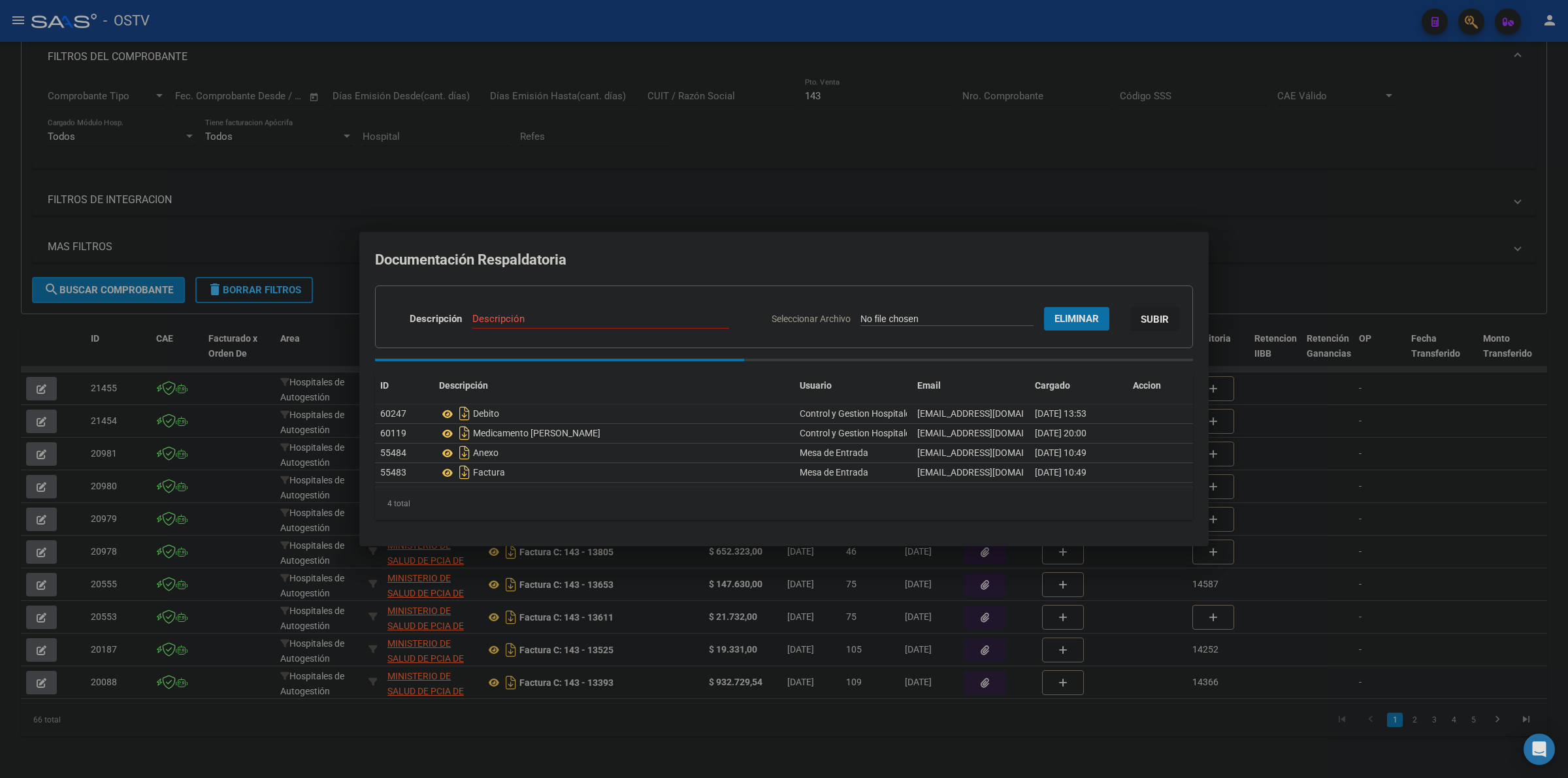
click at [504, 323] on input "Descripción" at bounding box center [600, 318] width 257 height 11
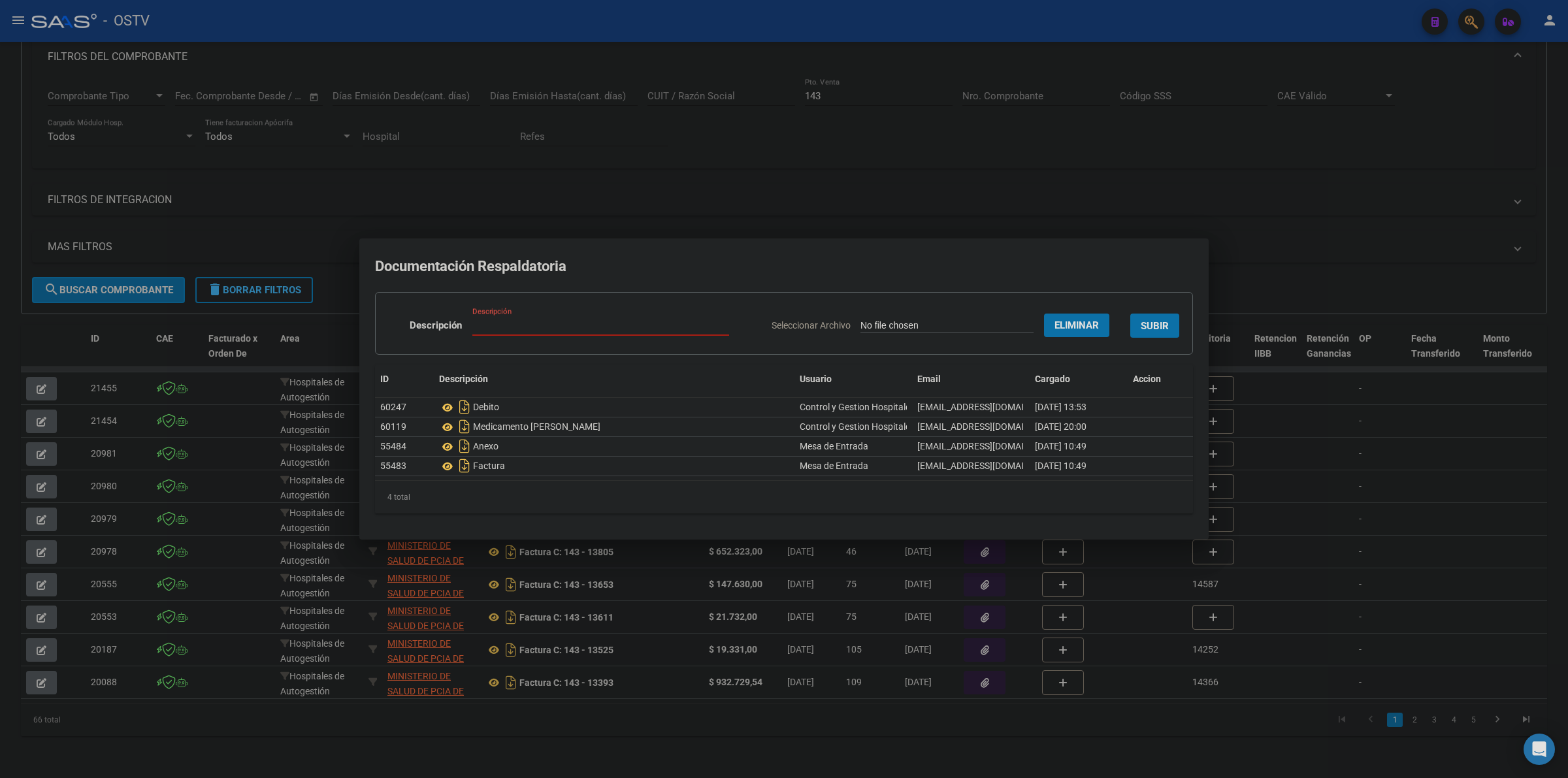
click at [540, 329] on input "Descripción" at bounding box center [600, 325] width 257 height 11
paste input "BELIZAN IRIS LORENA 120225"
type input "BELIZAN IRIS LORENA 120225"
click at [1148, 325] on span "SUBIR" at bounding box center [1155, 326] width 28 height 11
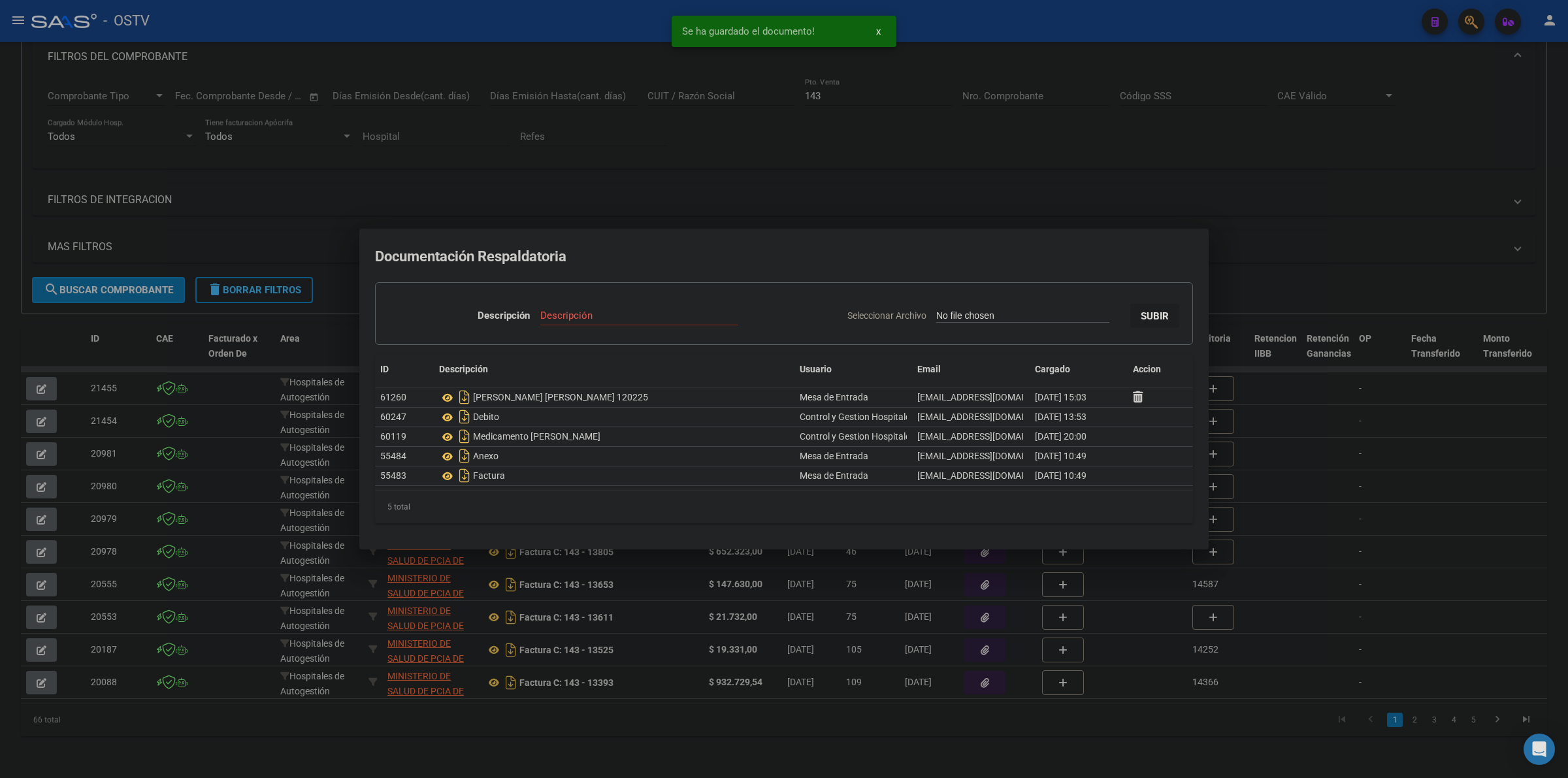
type input "C:\fakepath\FINK INES KARINA 110225.pdf"
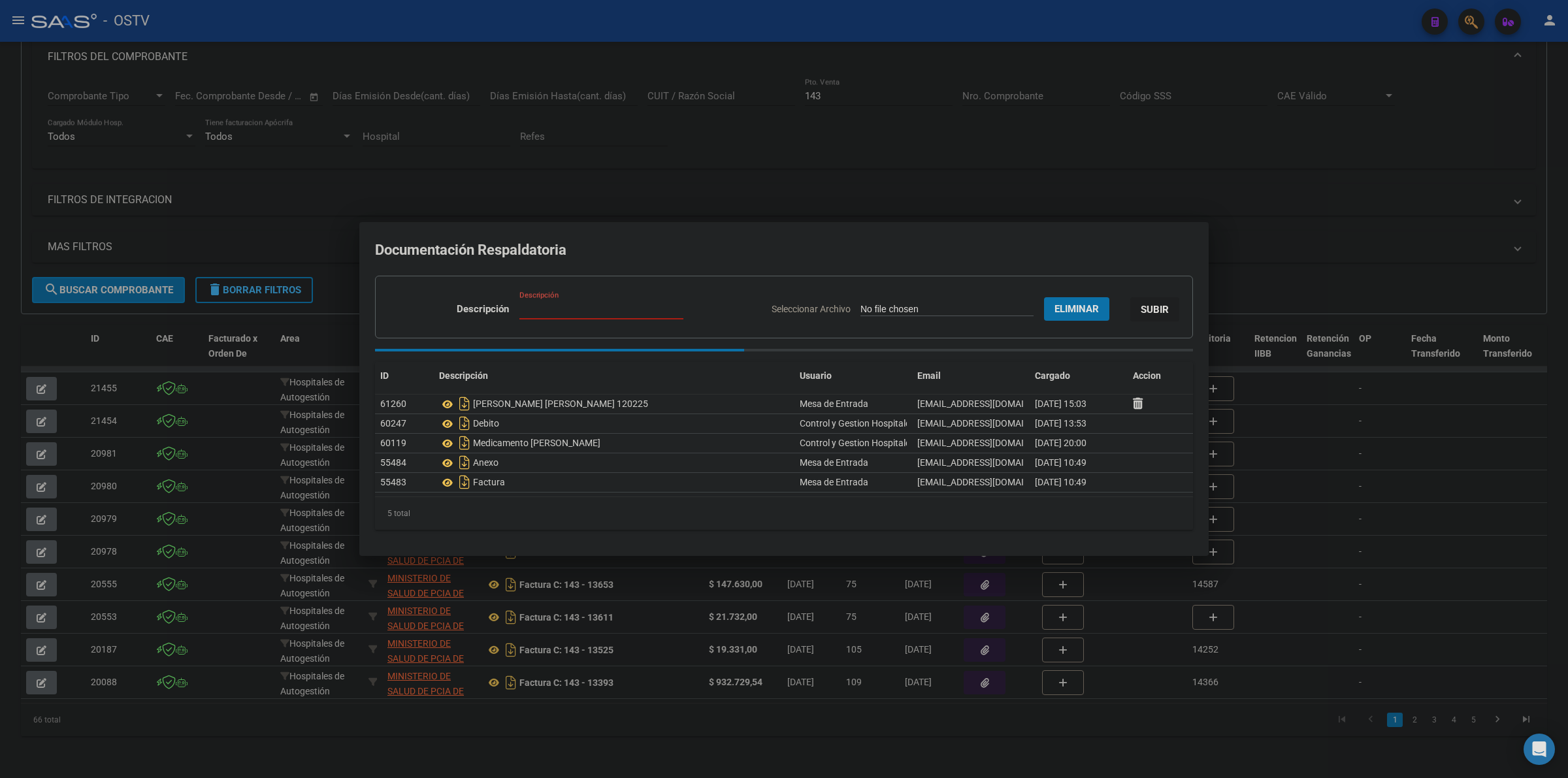
click at [520, 311] on input "Descripción" at bounding box center [602, 309] width 164 height 11
paste input "FINK INES KARINA 110225"
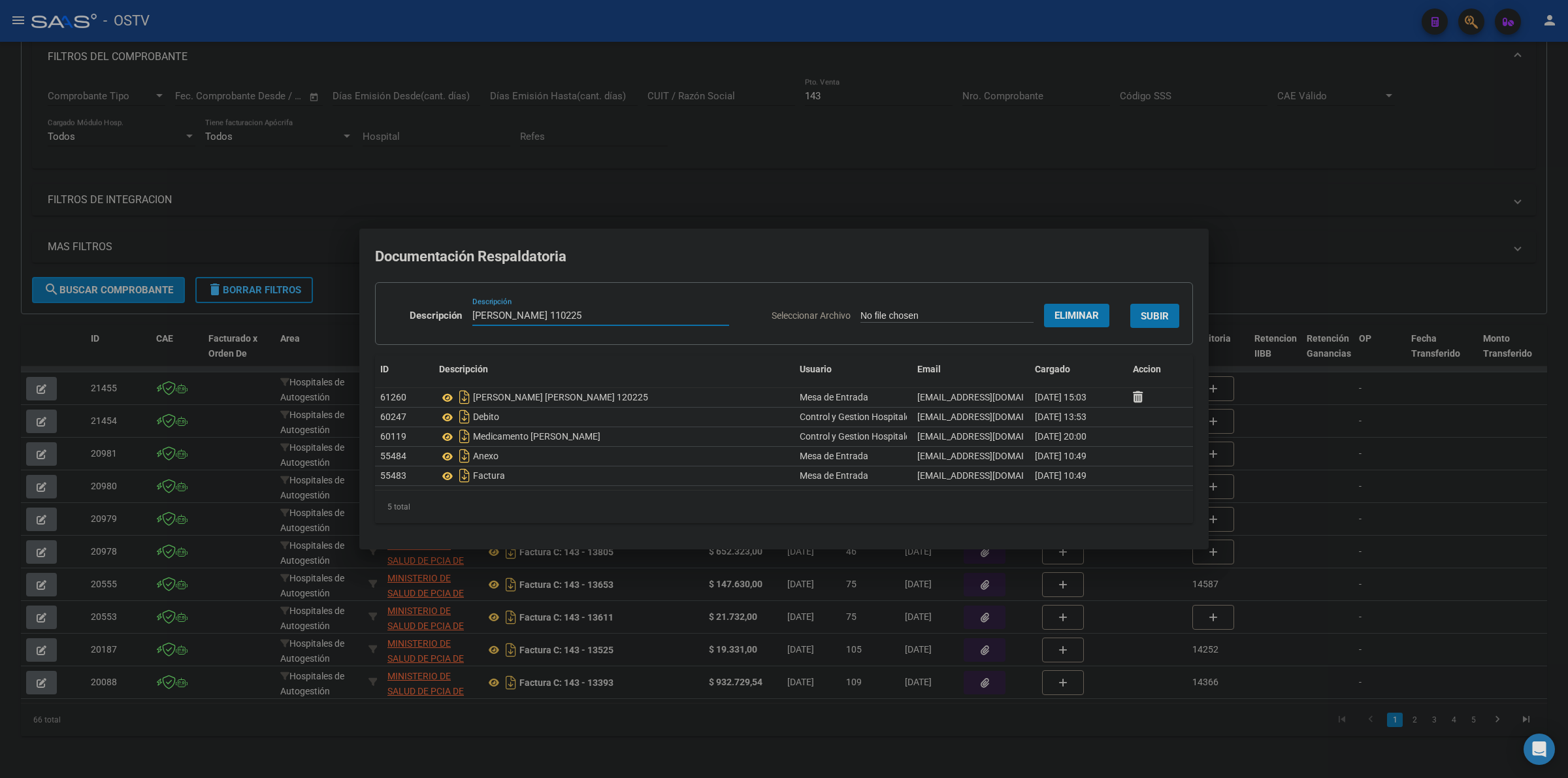
type input "FINK INES KARINA 110225"
click at [1155, 306] on button "SUBIR" at bounding box center [1155, 316] width 49 height 25
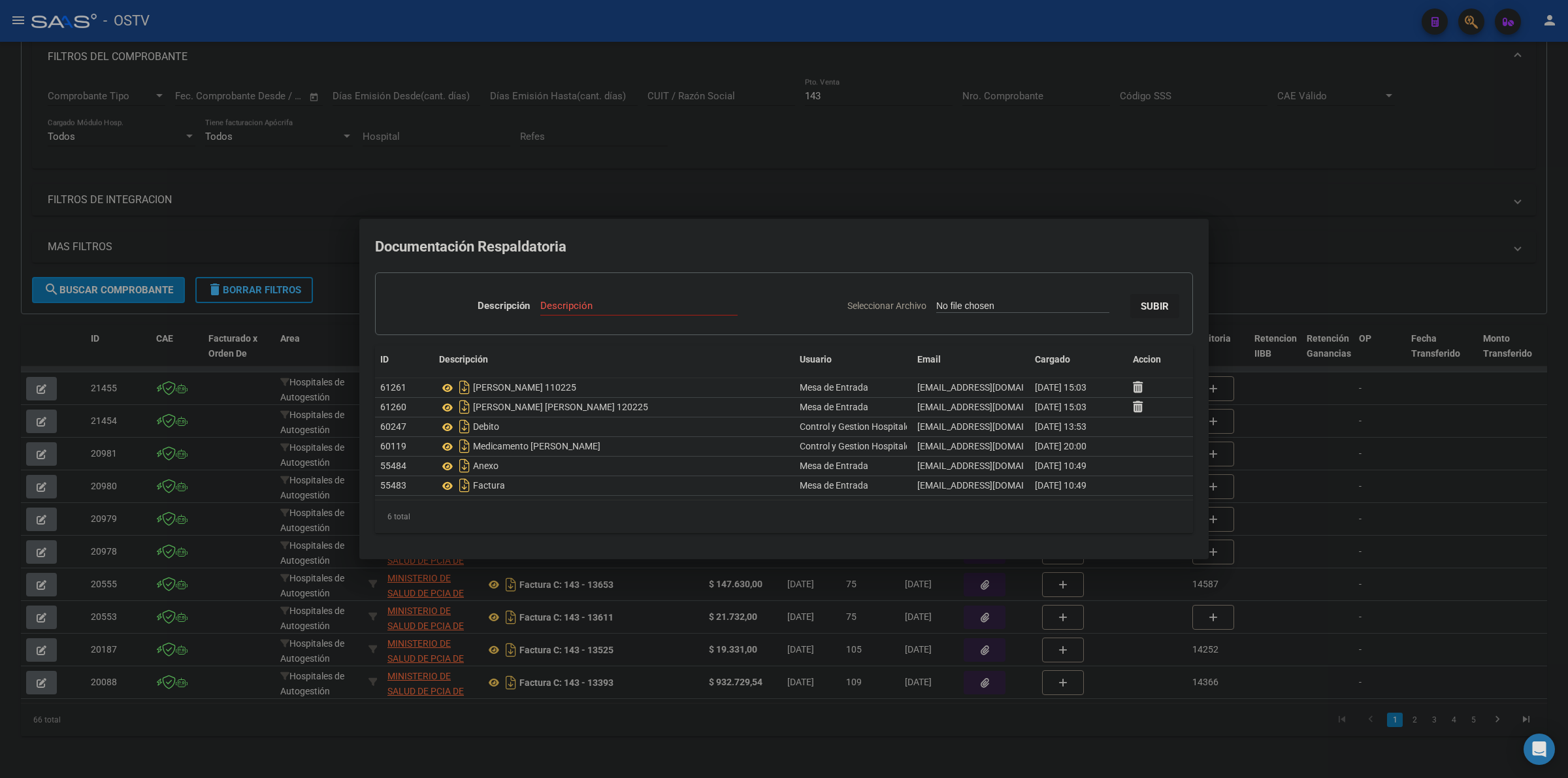
click at [546, 180] on div at bounding box center [784, 389] width 1568 height 778
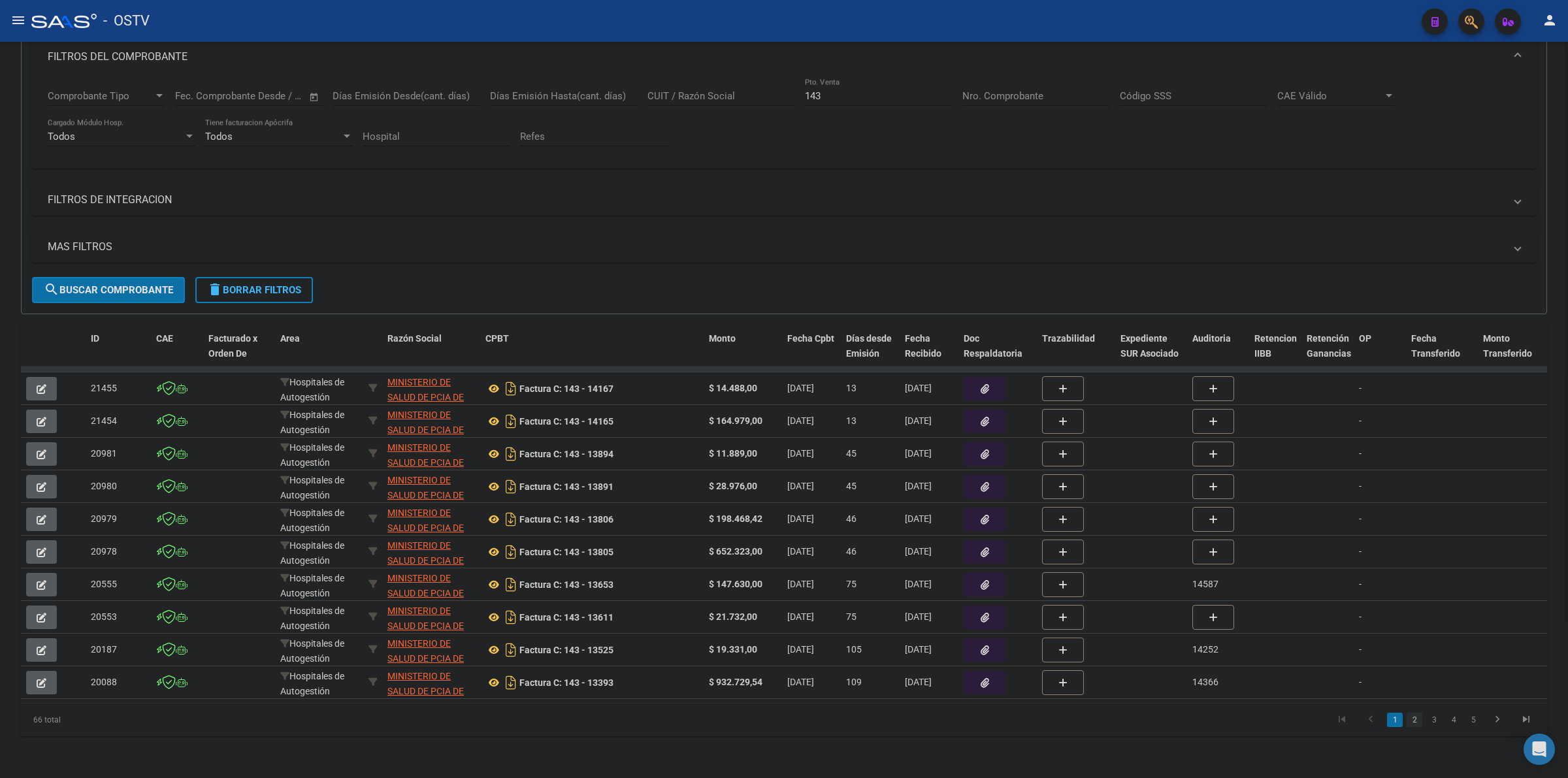
click at [1415, 722] on link "2" at bounding box center [1415, 720] width 15 height 15
click at [39, 384] on icon "button" at bounding box center [41, 389] width 10 height 10
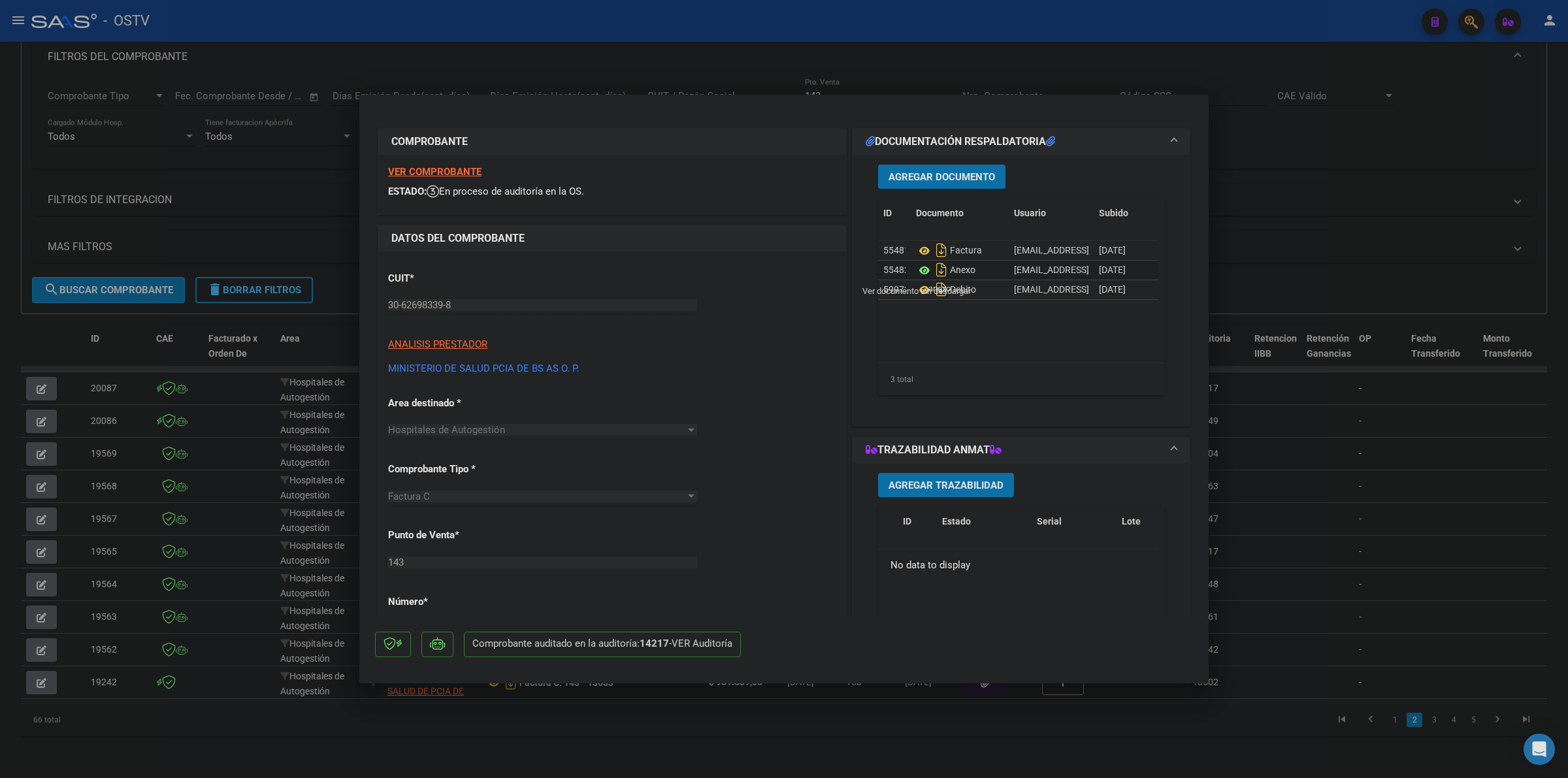
click at [920, 268] on icon at bounding box center [924, 271] width 17 height 15
click at [686, 46] on div at bounding box center [784, 389] width 1568 height 778
type input "$ 0,00"
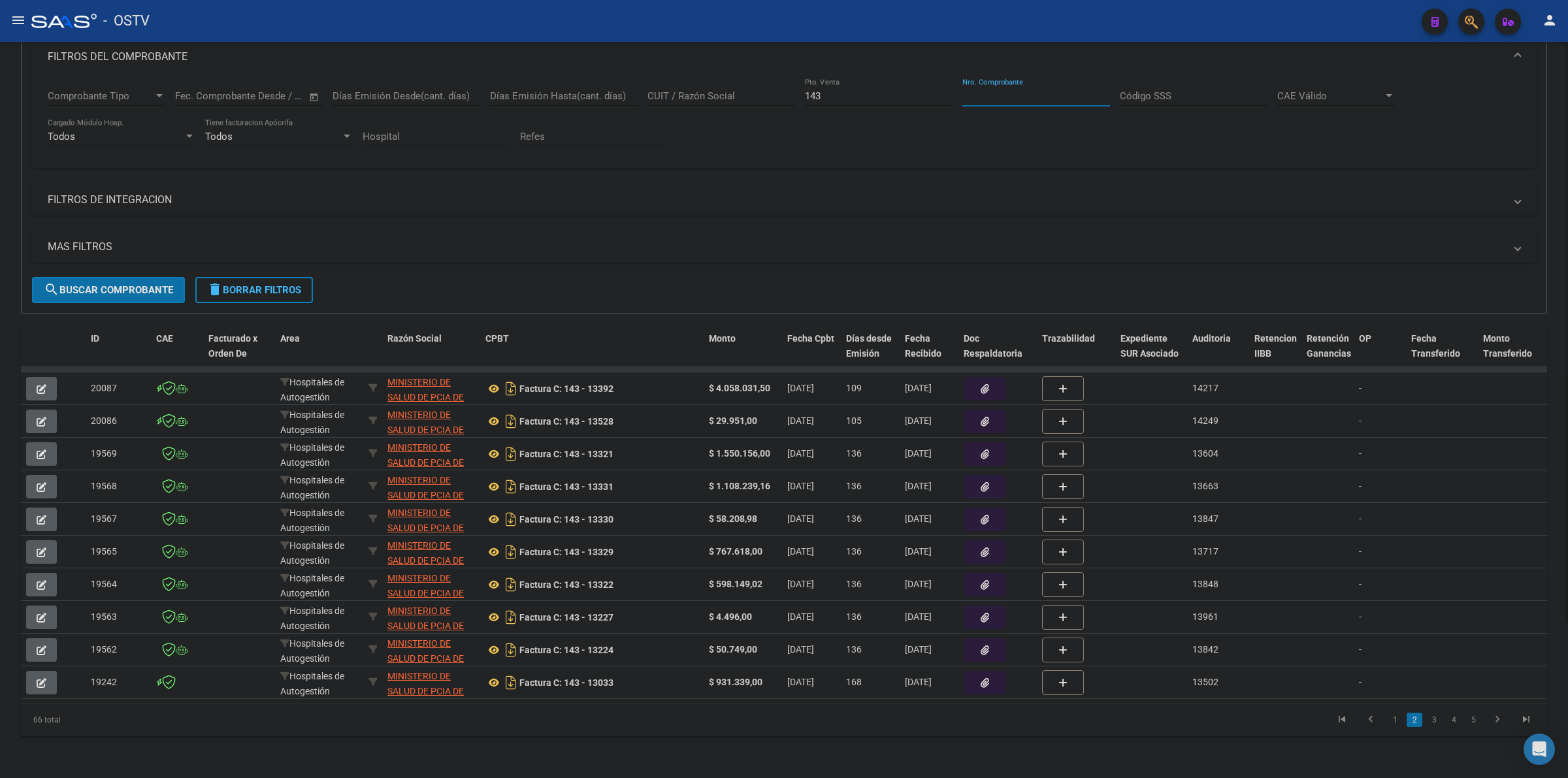
click at [985, 90] on input "Nro. Comprobante" at bounding box center [1036, 96] width 148 height 11
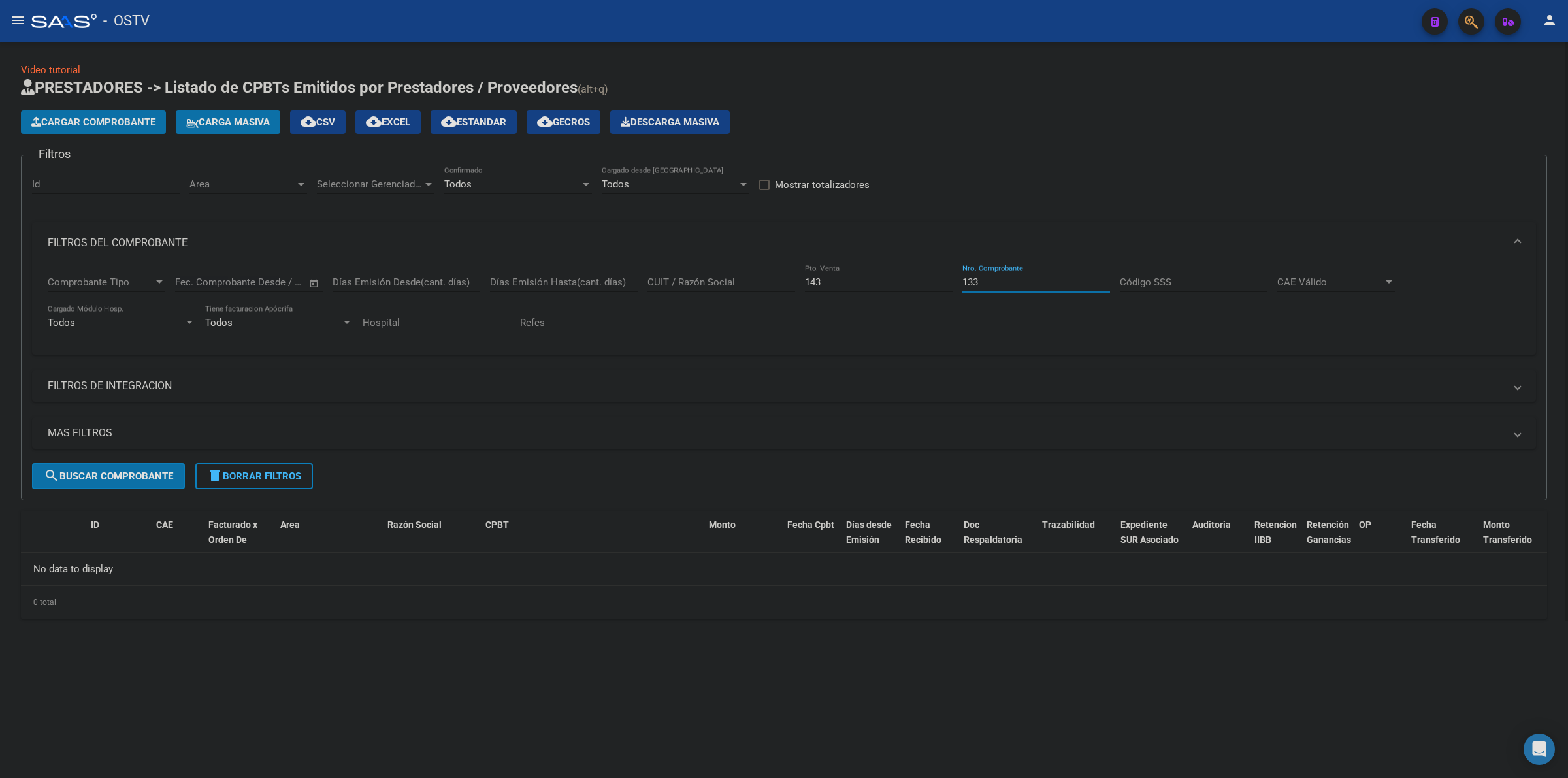
scroll to position [0, 0]
click at [985, 572] on icon "button" at bounding box center [985, 575] width 8 height 10
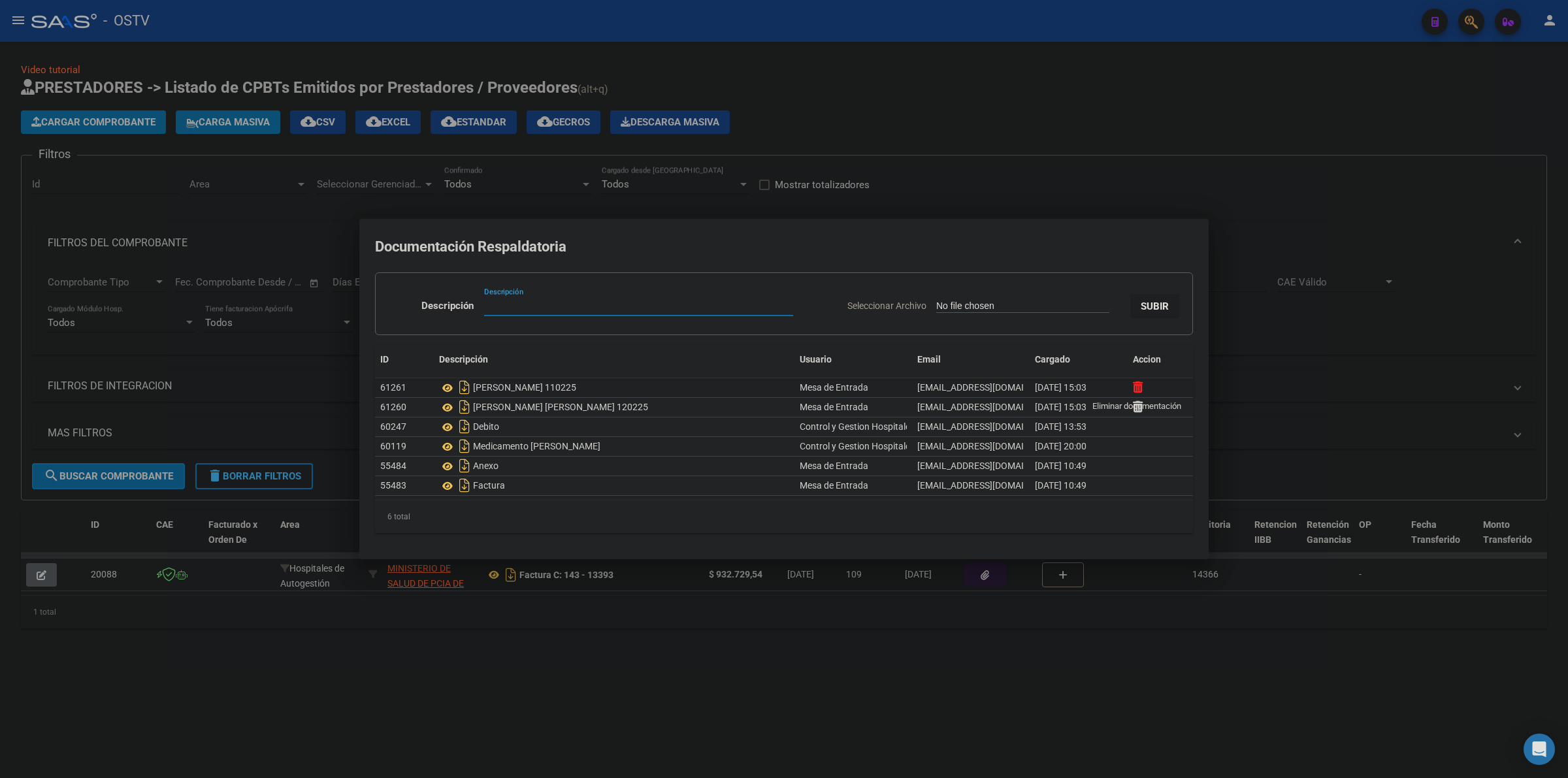
click at [1138, 390] on icon at bounding box center [1137, 387] width 10 height 12
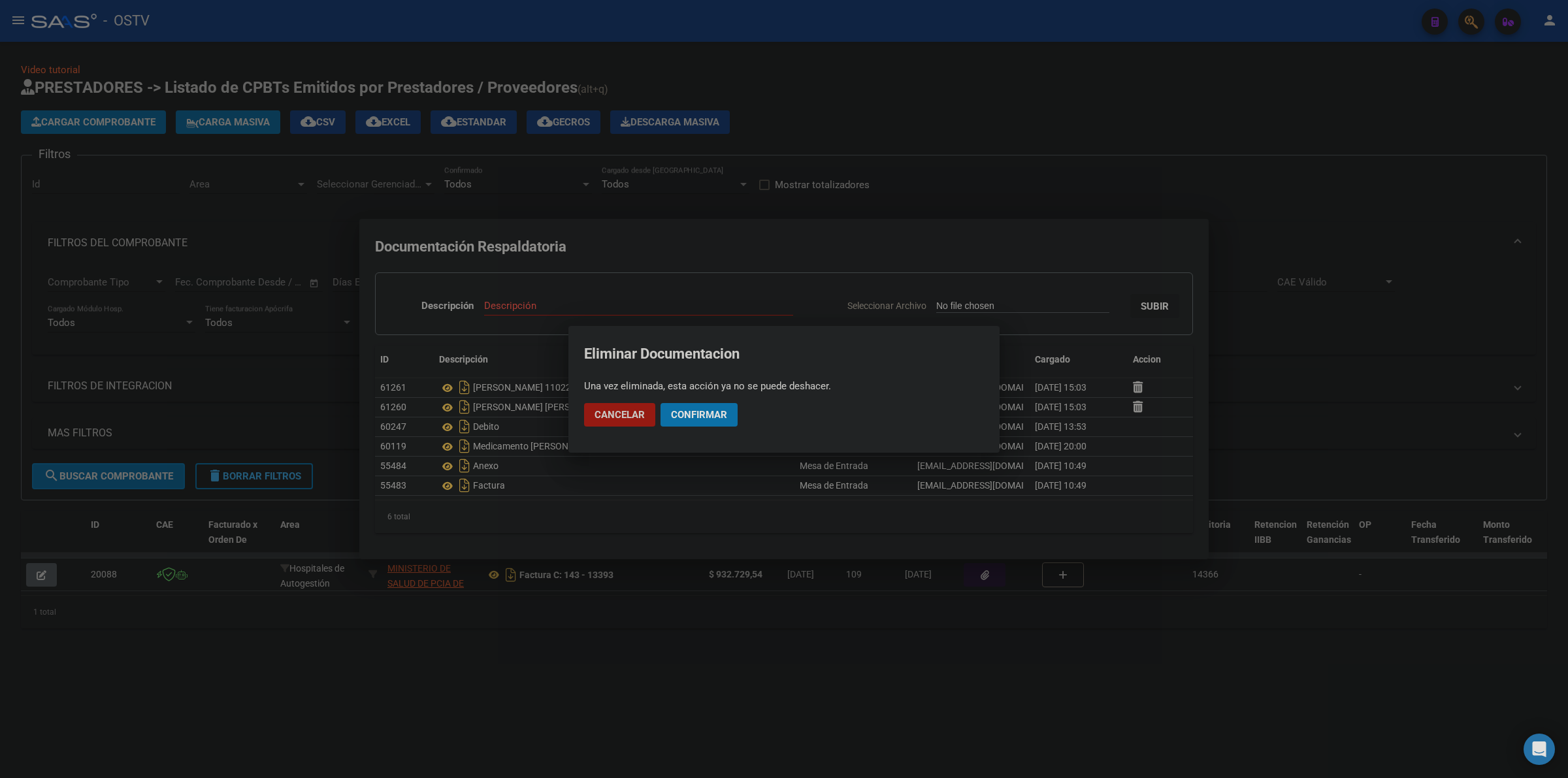
click at [722, 412] on span "Confirmar" at bounding box center [699, 415] width 56 height 11
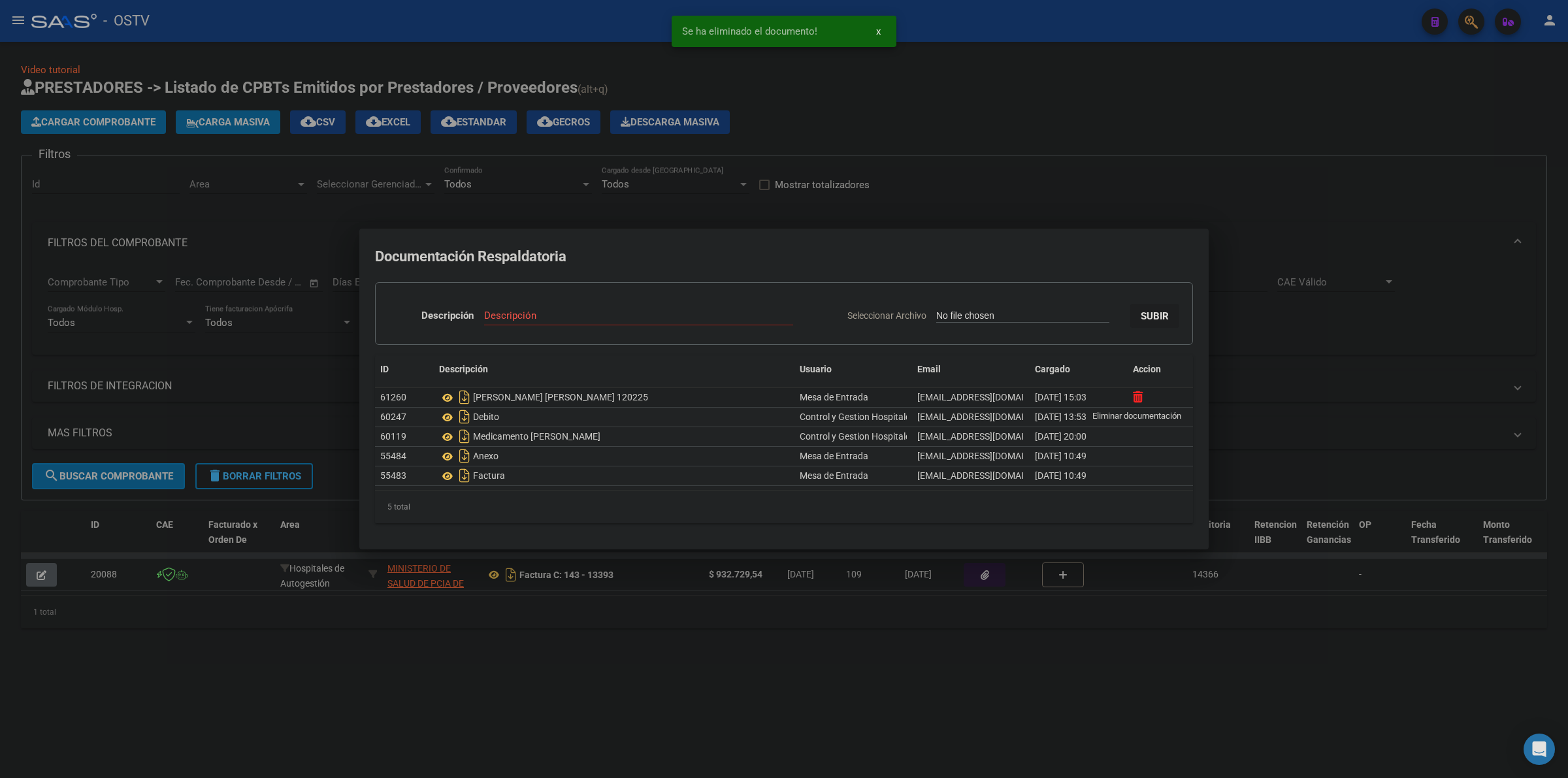
click at [1141, 392] on icon at bounding box center [1137, 397] width 10 height 12
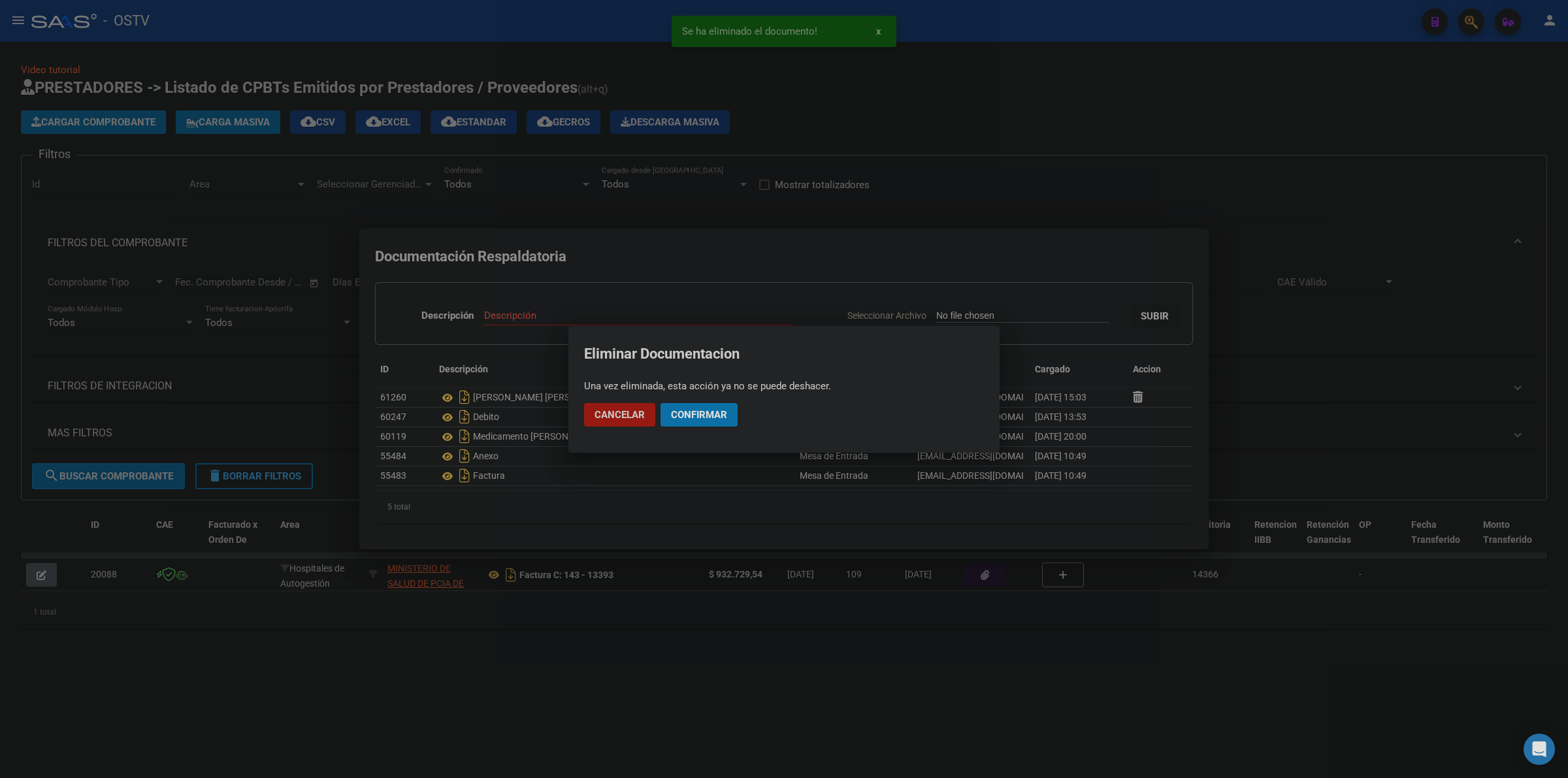
click at [726, 412] on span "Confirmar" at bounding box center [699, 415] width 56 height 11
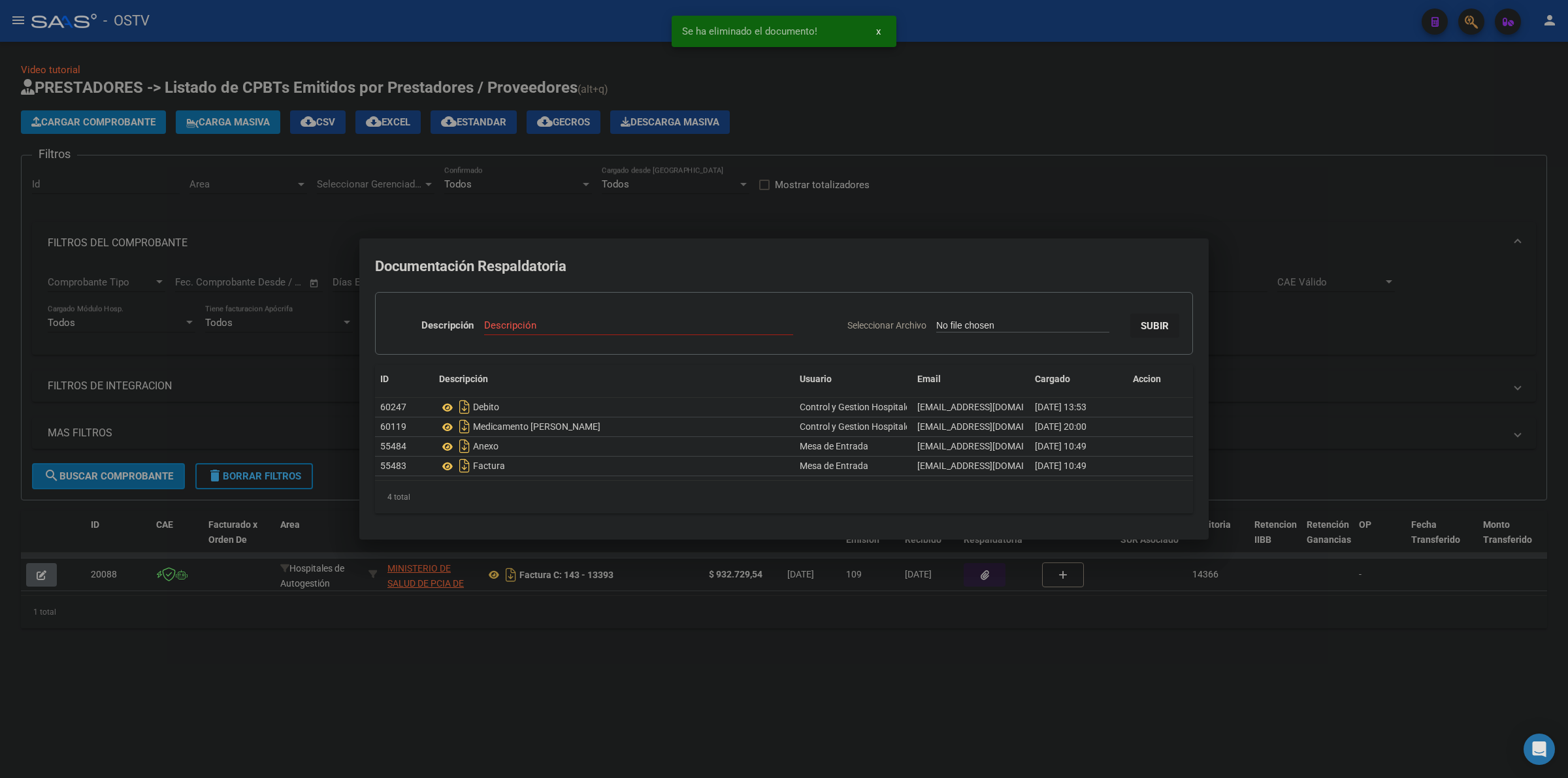
click at [1143, 220] on div at bounding box center [784, 389] width 1568 height 778
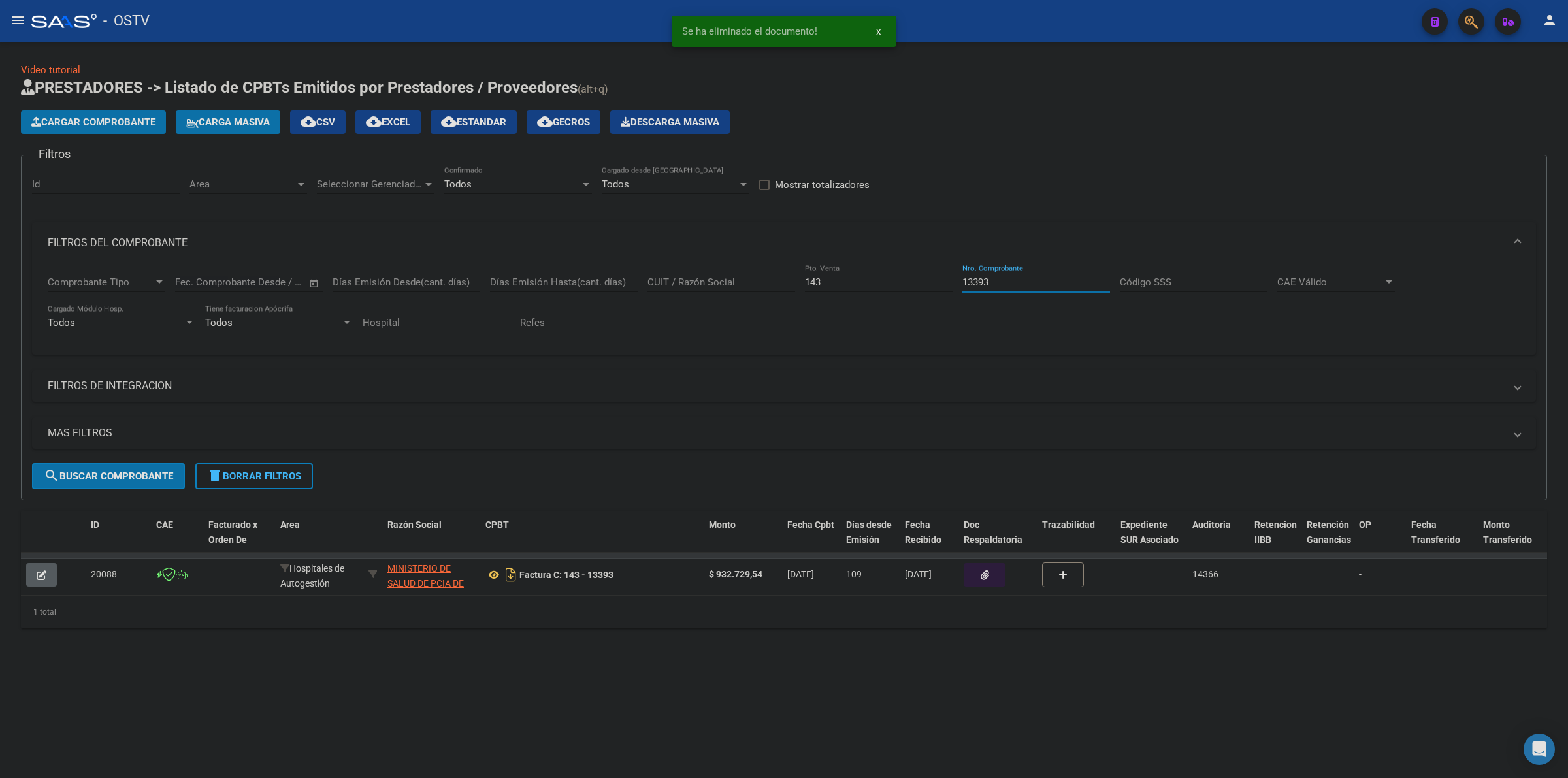
click at [1004, 280] on input "13393" at bounding box center [1036, 282] width 148 height 11
type input "13392"
click at [981, 577] on icon "button" at bounding box center [985, 575] width 8 height 10
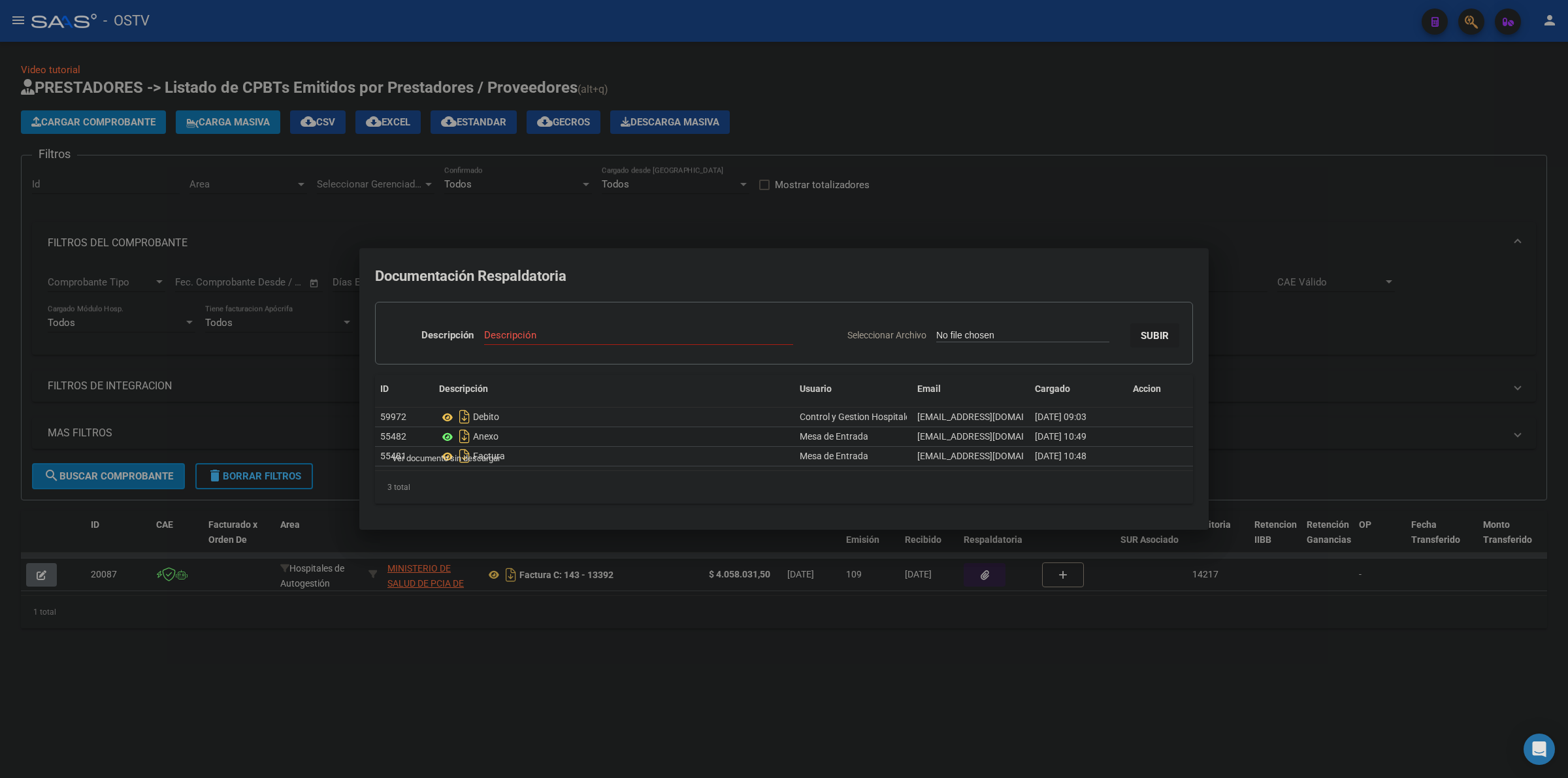
click at [446, 432] on icon at bounding box center [448, 437] width 17 height 15
click at [449, 417] on icon at bounding box center [448, 418] width 17 height 15
click at [1078, 196] on div at bounding box center [784, 389] width 1568 height 778
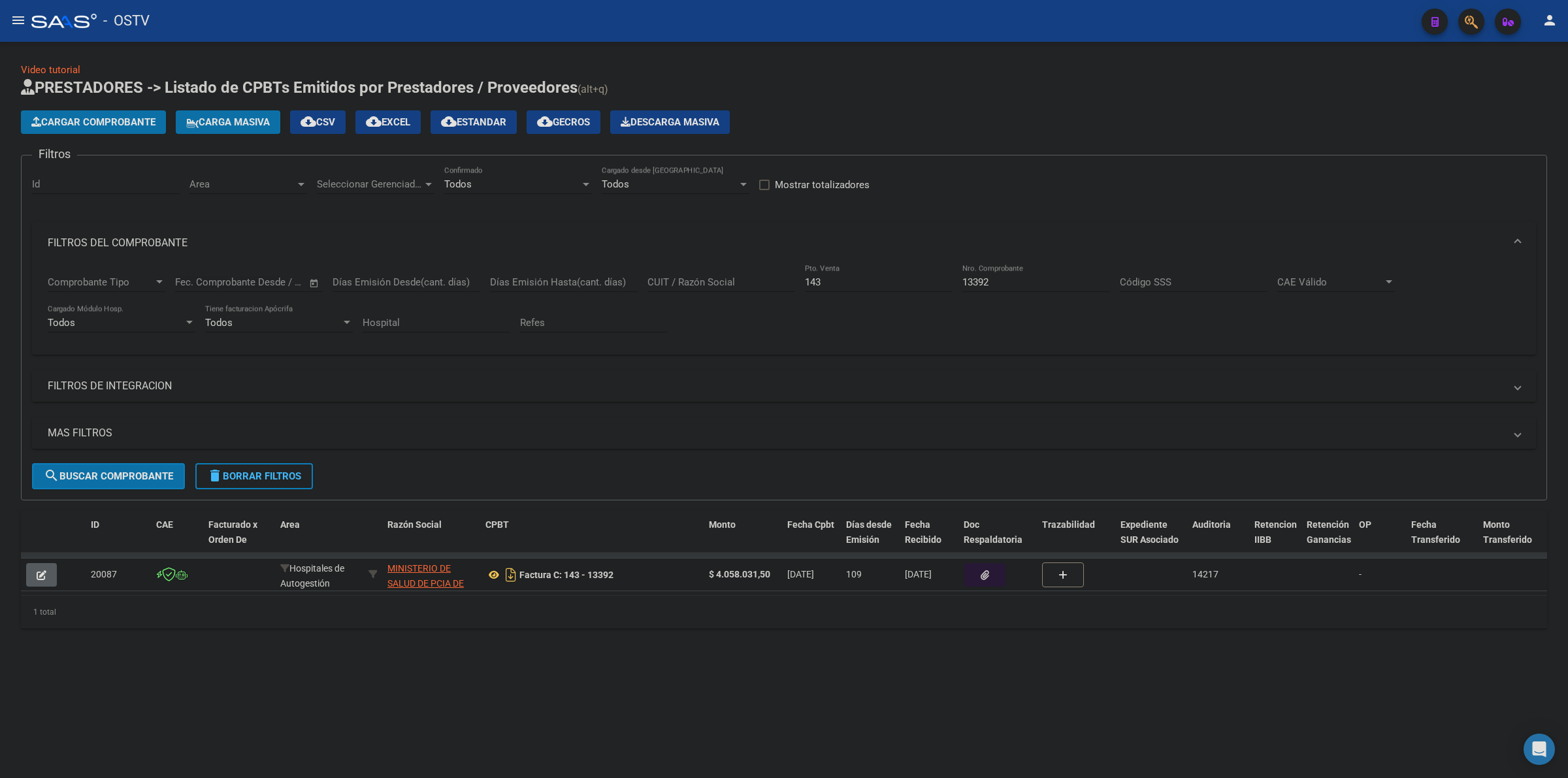
click at [981, 570] on icon "button" at bounding box center [985, 575] width 8 height 10
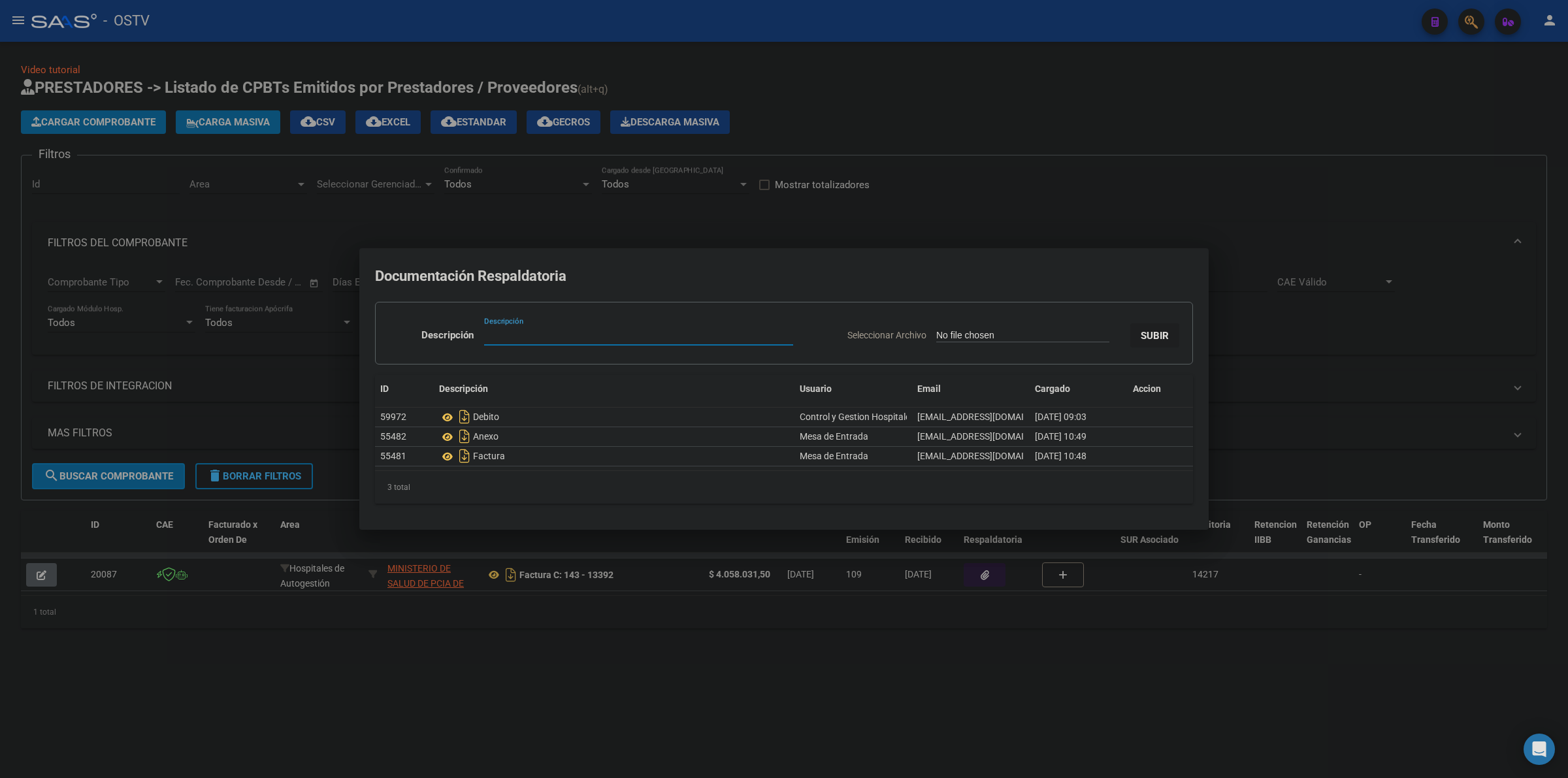
click at [618, 602] on div at bounding box center [784, 389] width 1568 height 778
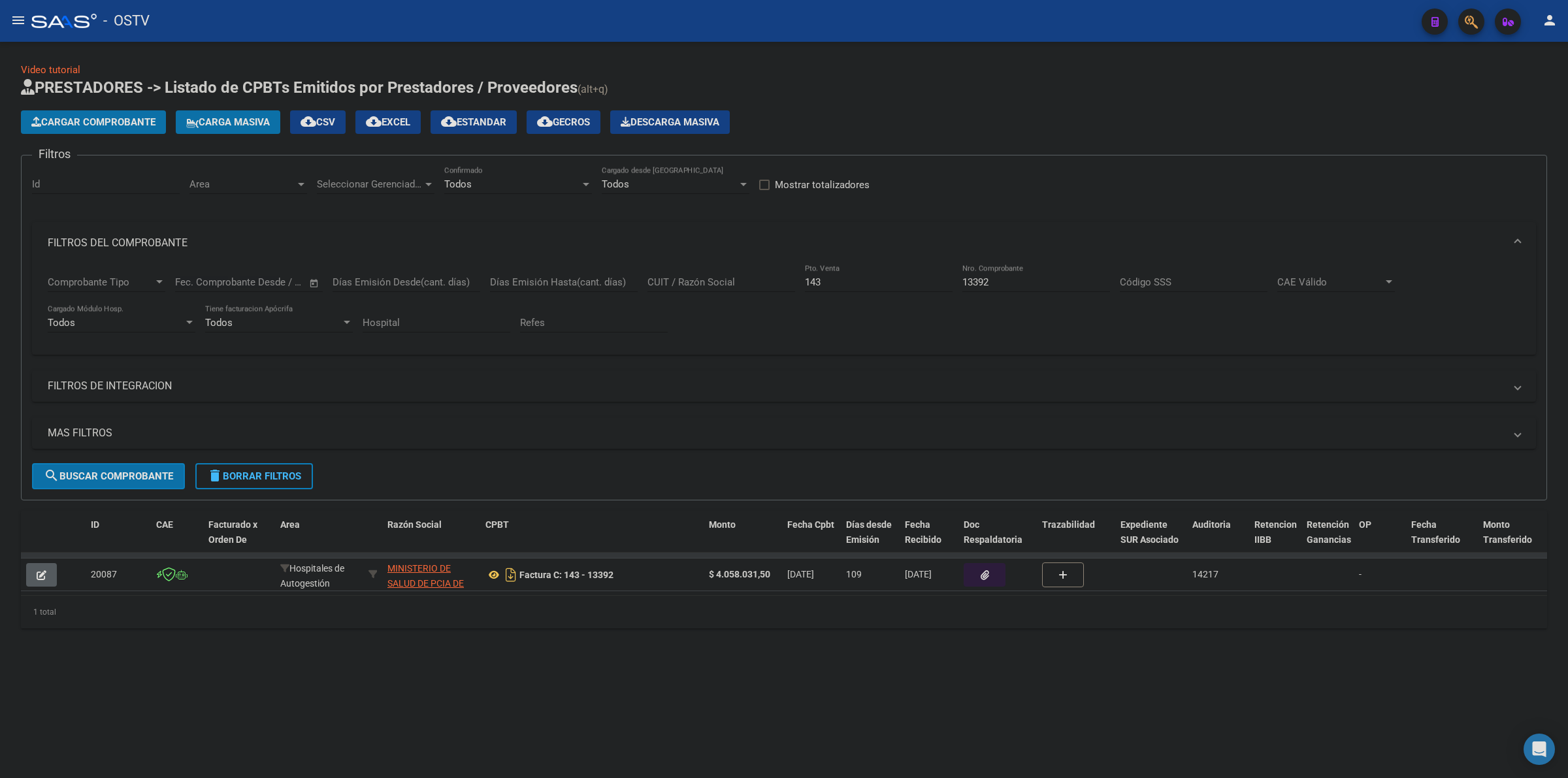
click at [1008, 278] on input "13392" at bounding box center [1036, 282] width 148 height 11
click at [133, 475] on span "search Buscar Comprobante" at bounding box center [108, 476] width 130 height 11
click at [985, 573] on icon "button" at bounding box center [985, 575] width 8 height 10
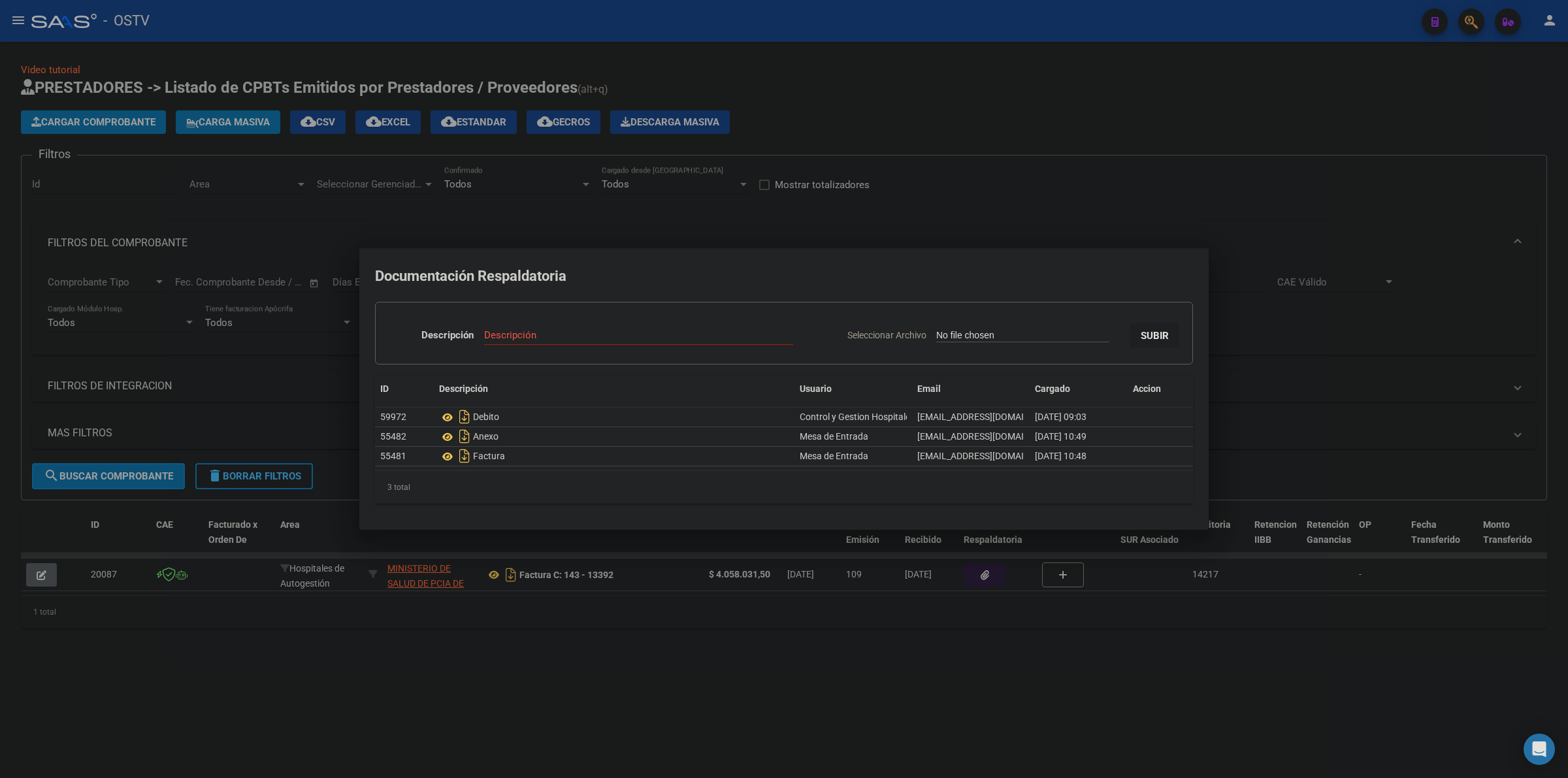
type input "C:\fakepath\BELIZAN IRIS LORENA 120225.pdf"
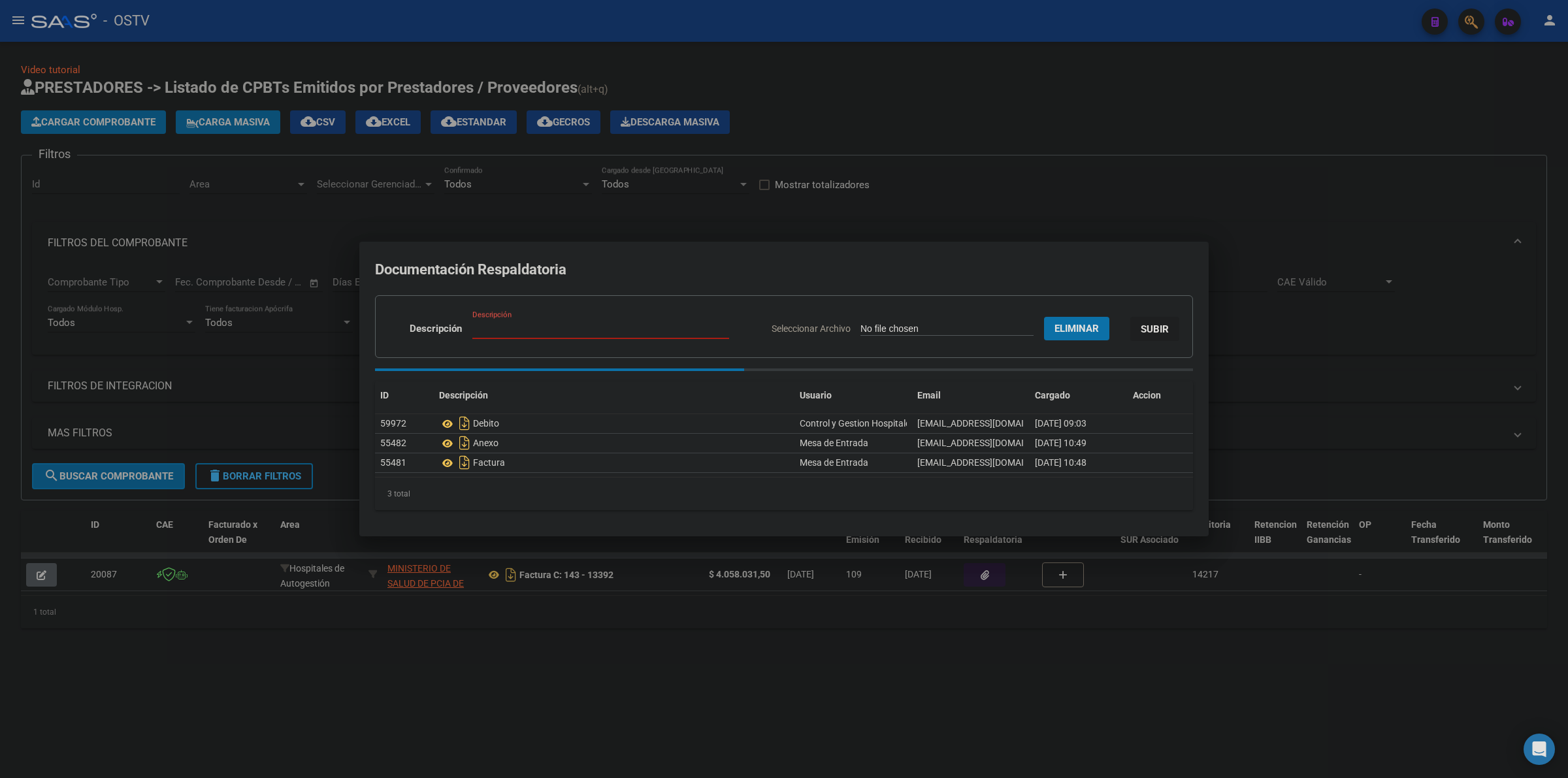
paste input "BELIZAN IRIS LORENA 120225"
drag, startPoint x: 576, startPoint y: 330, endPoint x: 665, endPoint y: 328, distance: 89.0
click at [665, 328] on input "BELIZAN IRIS LORENA 120225" at bounding box center [600, 328] width 257 height 11
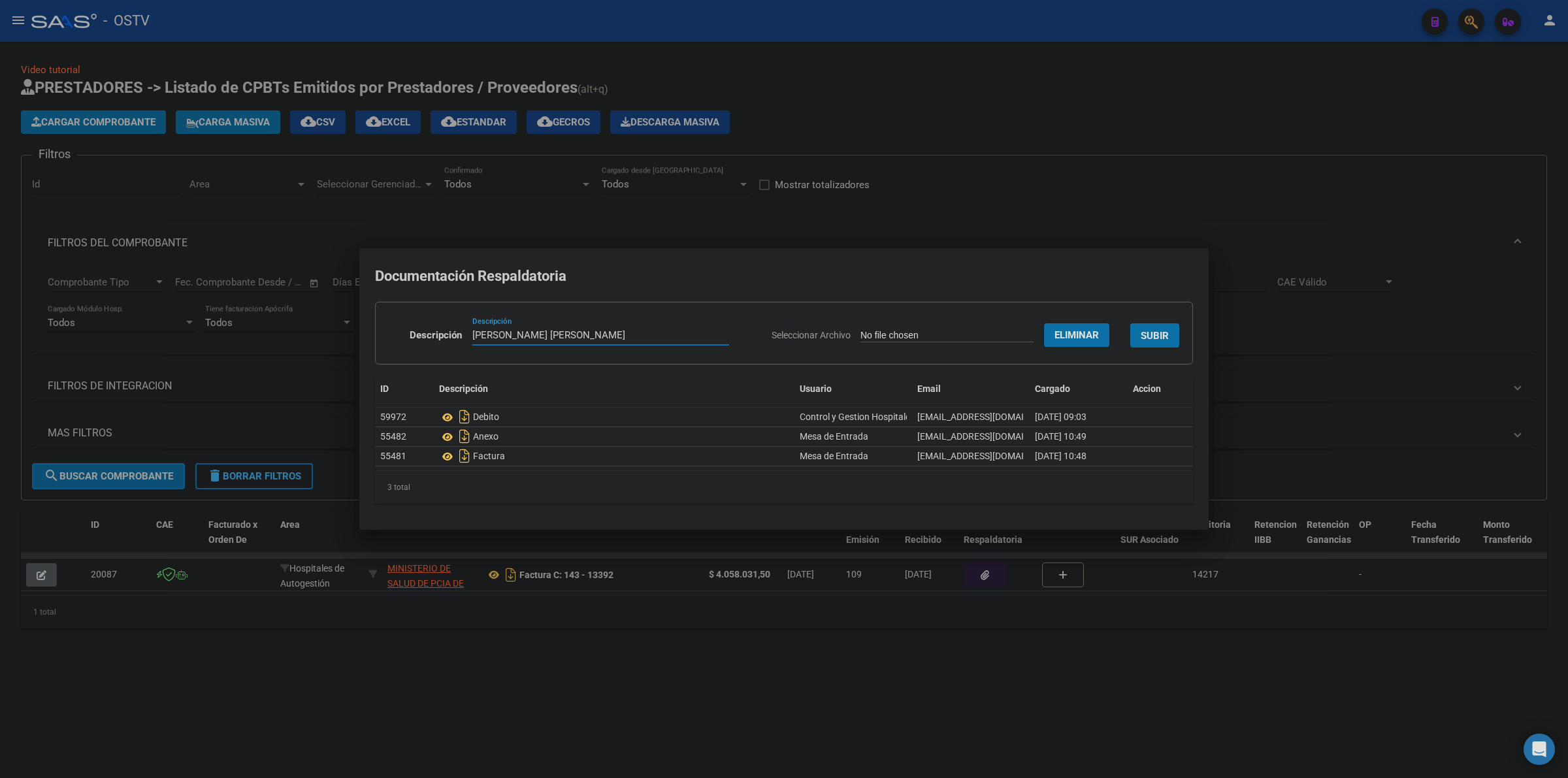
type input "BELIZAN IRIS LORENA"
click at [1160, 330] on span "SUBIR" at bounding box center [1155, 336] width 28 height 11
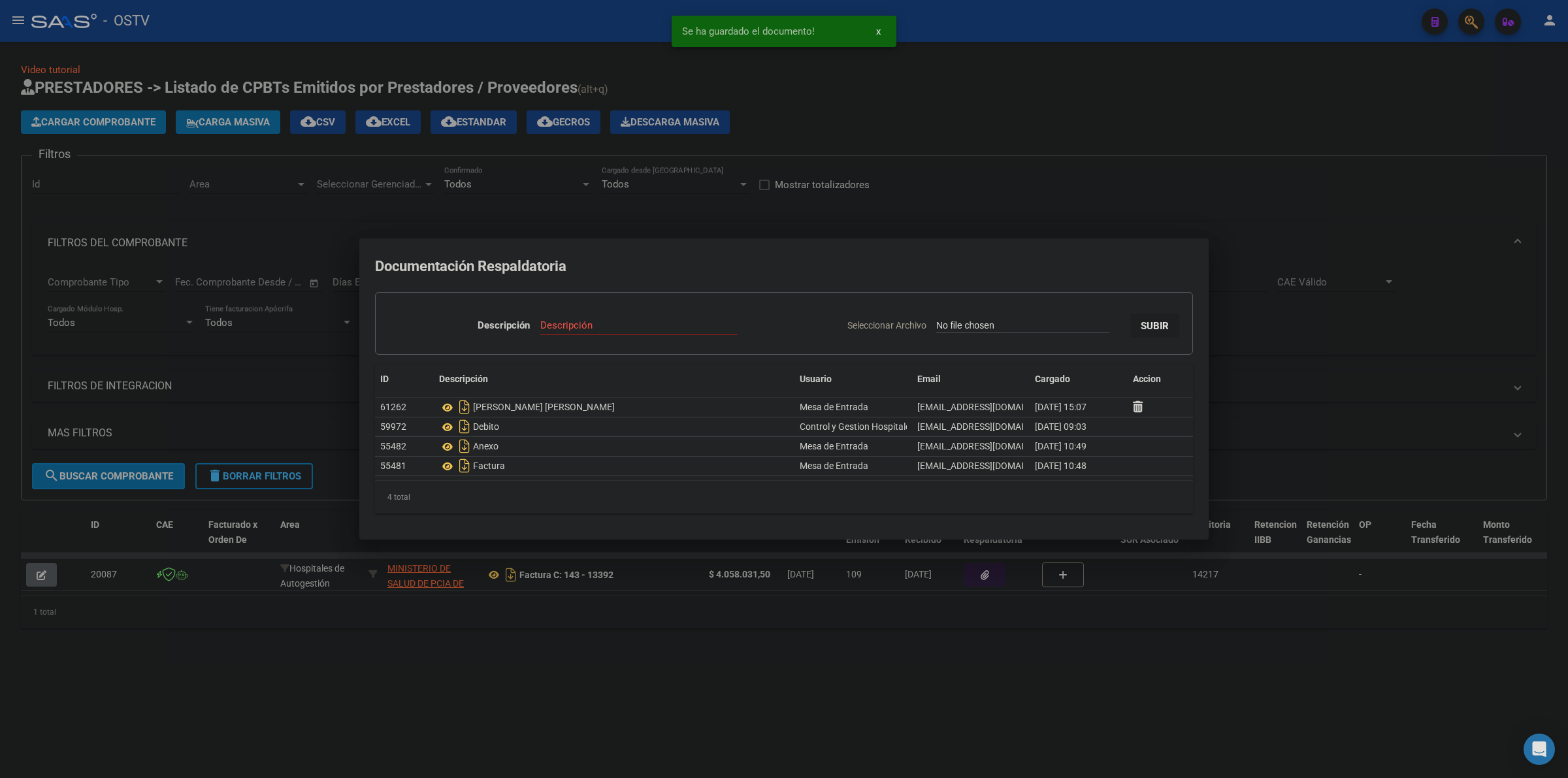
type input "C:\fakepath\FINK INES KARINA 110225.pdf"
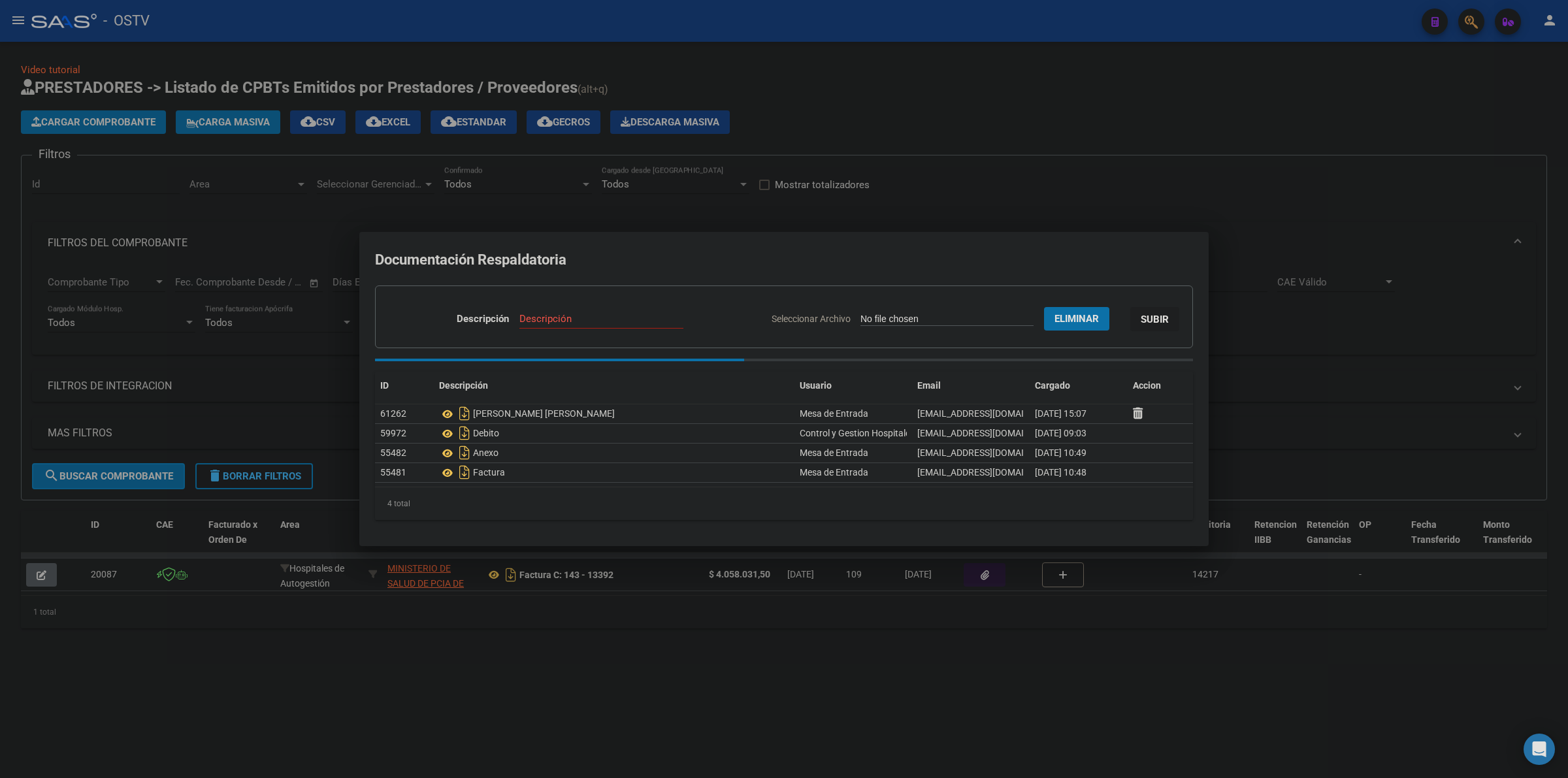
click at [599, 320] on input "Descripción" at bounding box center [602, 318] width 164 height 11
click at [589, 323] on input "Descripción" at bounding box center [602, 318] width 164 height 11
paste input "FINK INES KARINA 110225"
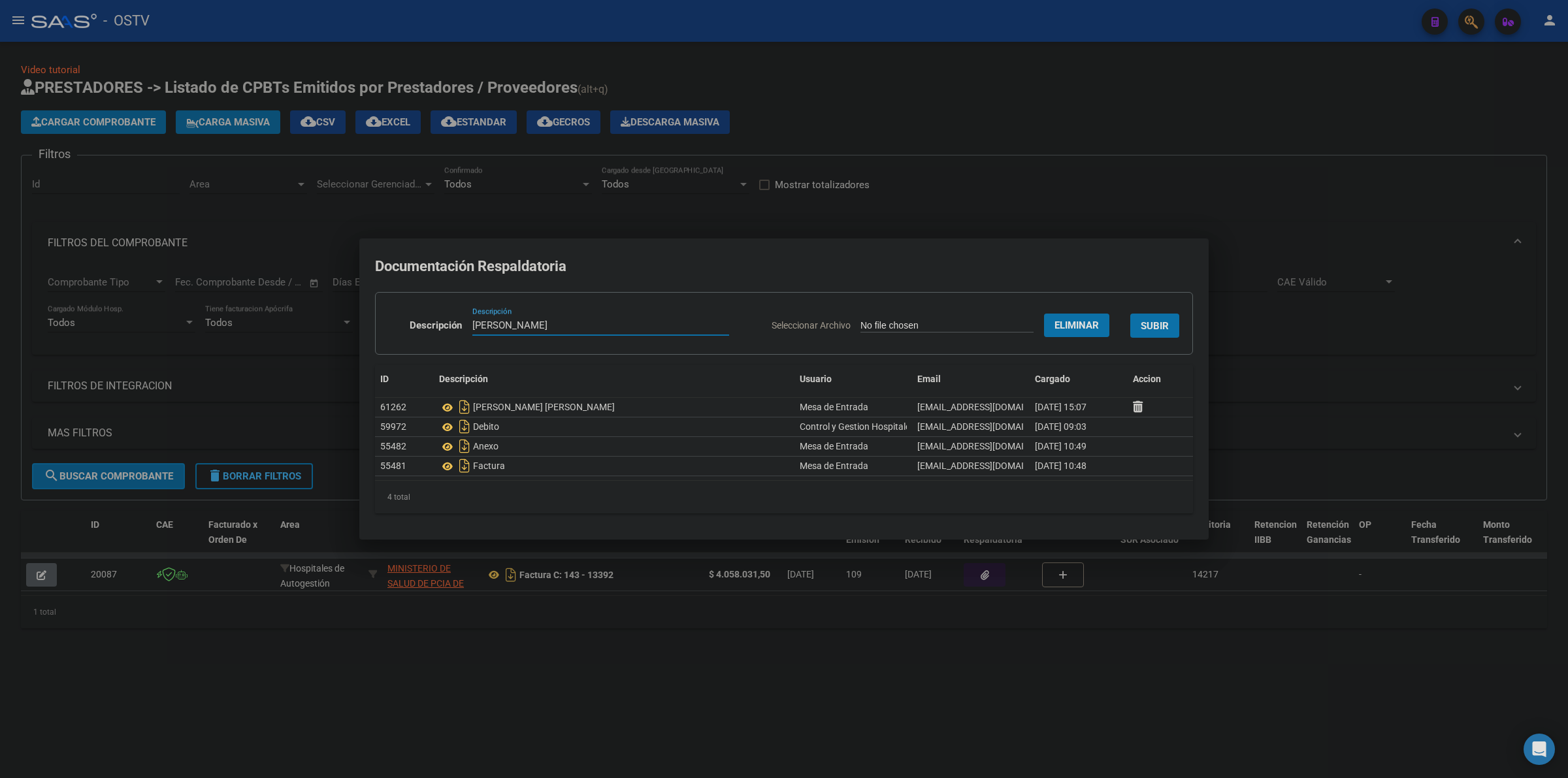
type input "FINK INES KARINA"
click at [1173, 329] on button "SUBIR" at bounding box center [1155, 326] width 49 height 25
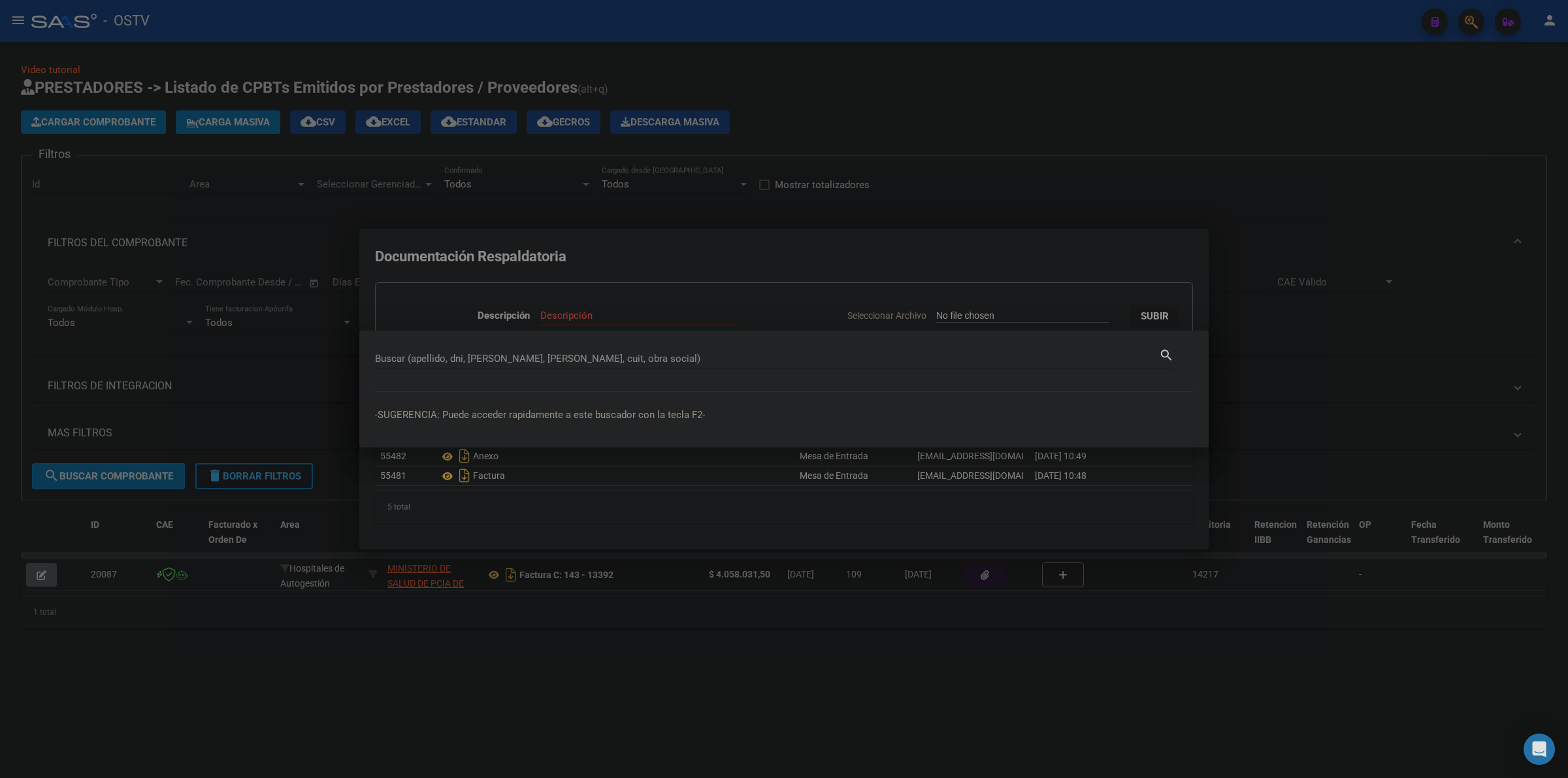
drag, startPoint x: 773, startPoint y: 260, endPoint x: 861, endPoint y: 273, distance: 89.0
click at [776, 260] on div at bounding box center [784, 389] width 1568 height 778
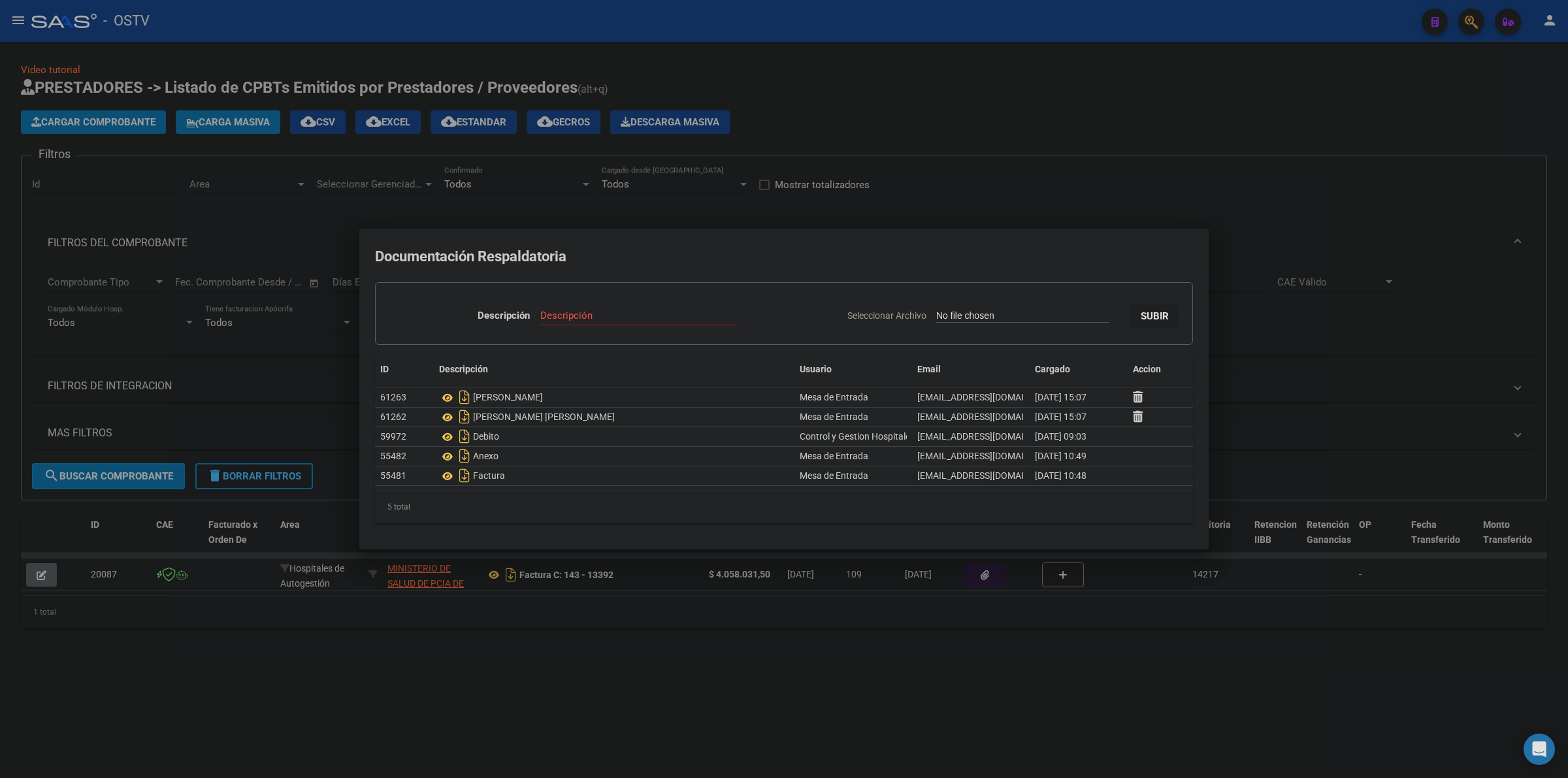
type input "C:\fakepath\MACIEL EVELYN 300125.pdf"
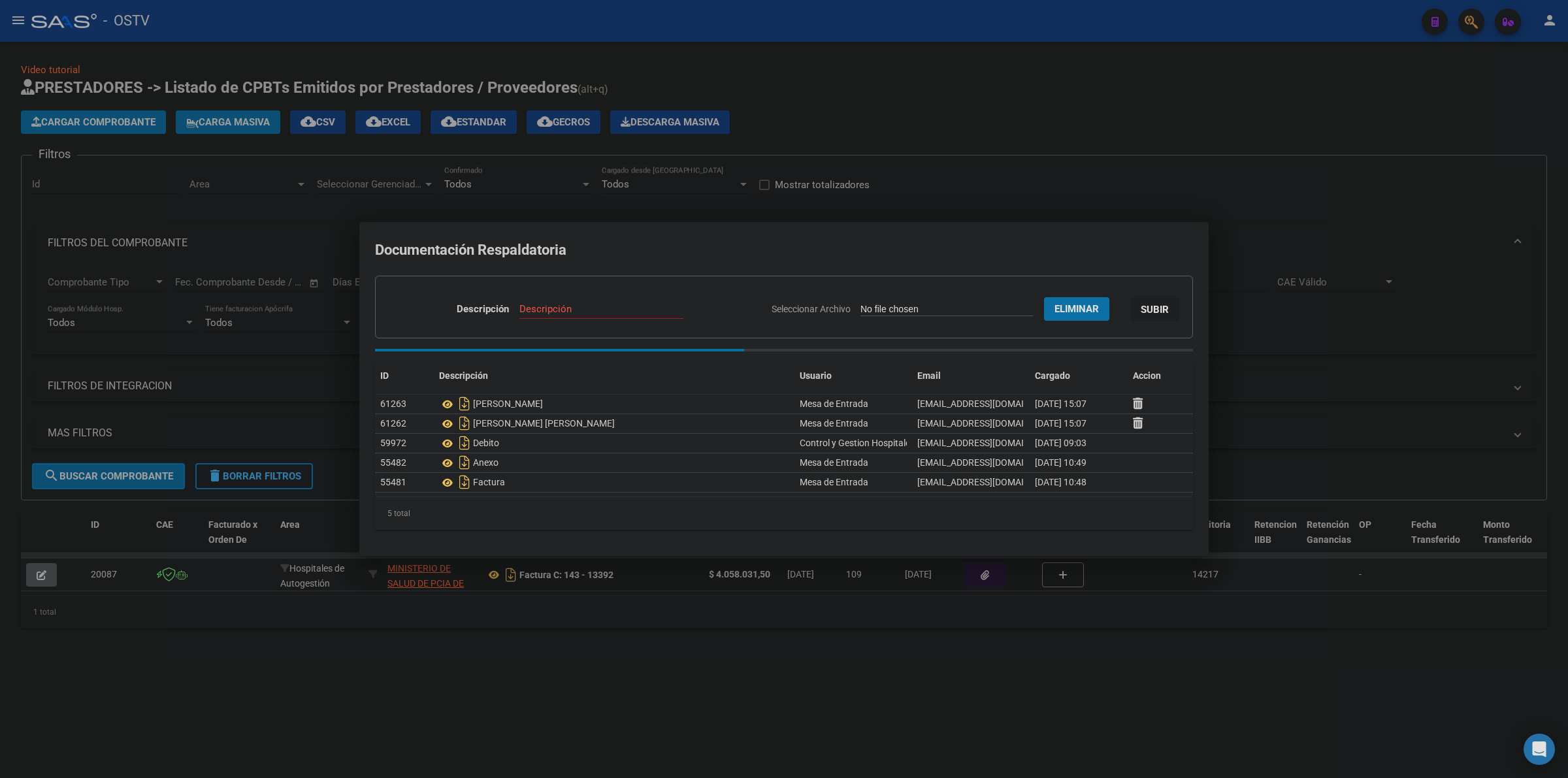
click at [576, 311] on input "Descripción" at bounding box center [602, 309] width 164 height 11
paste input "MACIEL EVELYN 300125"
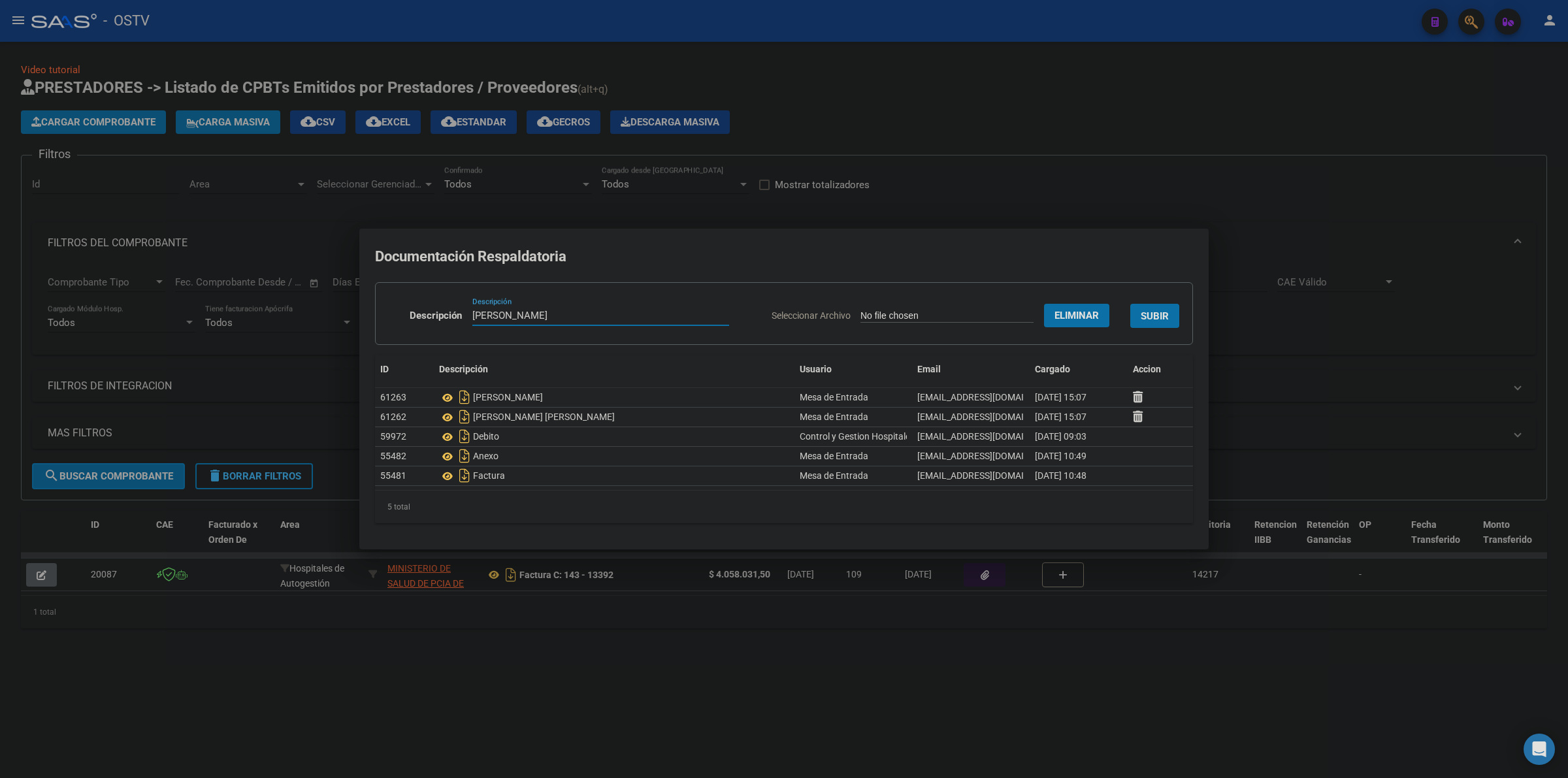
type input "MACIEL EVELYN"
click at [1159, 312] on span "SUBIR" at bounding box center [1155, 316] width 28 height 11
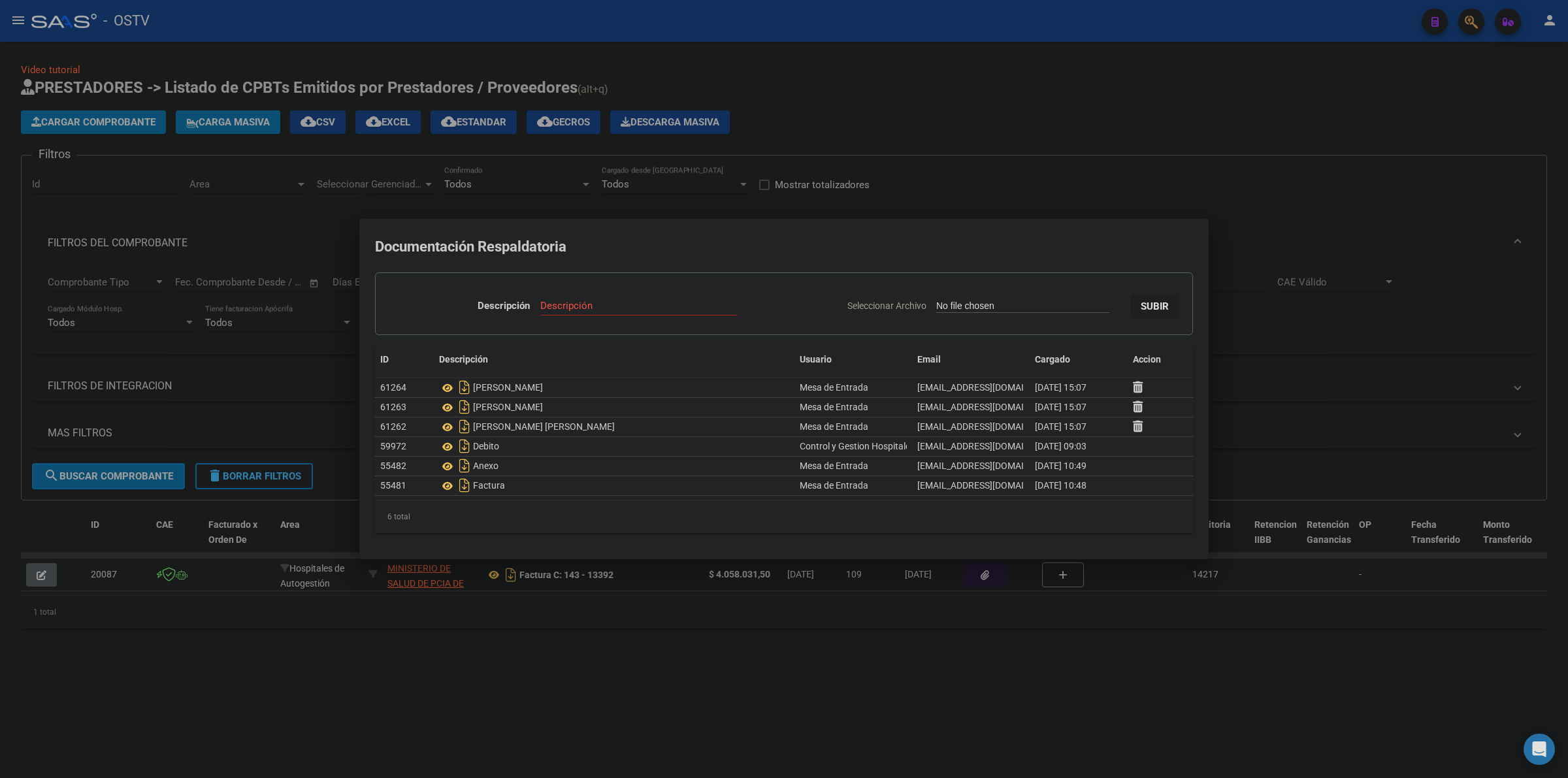
click at [609, 632] on div at bounding box center [784, 389] width 1568 height 778
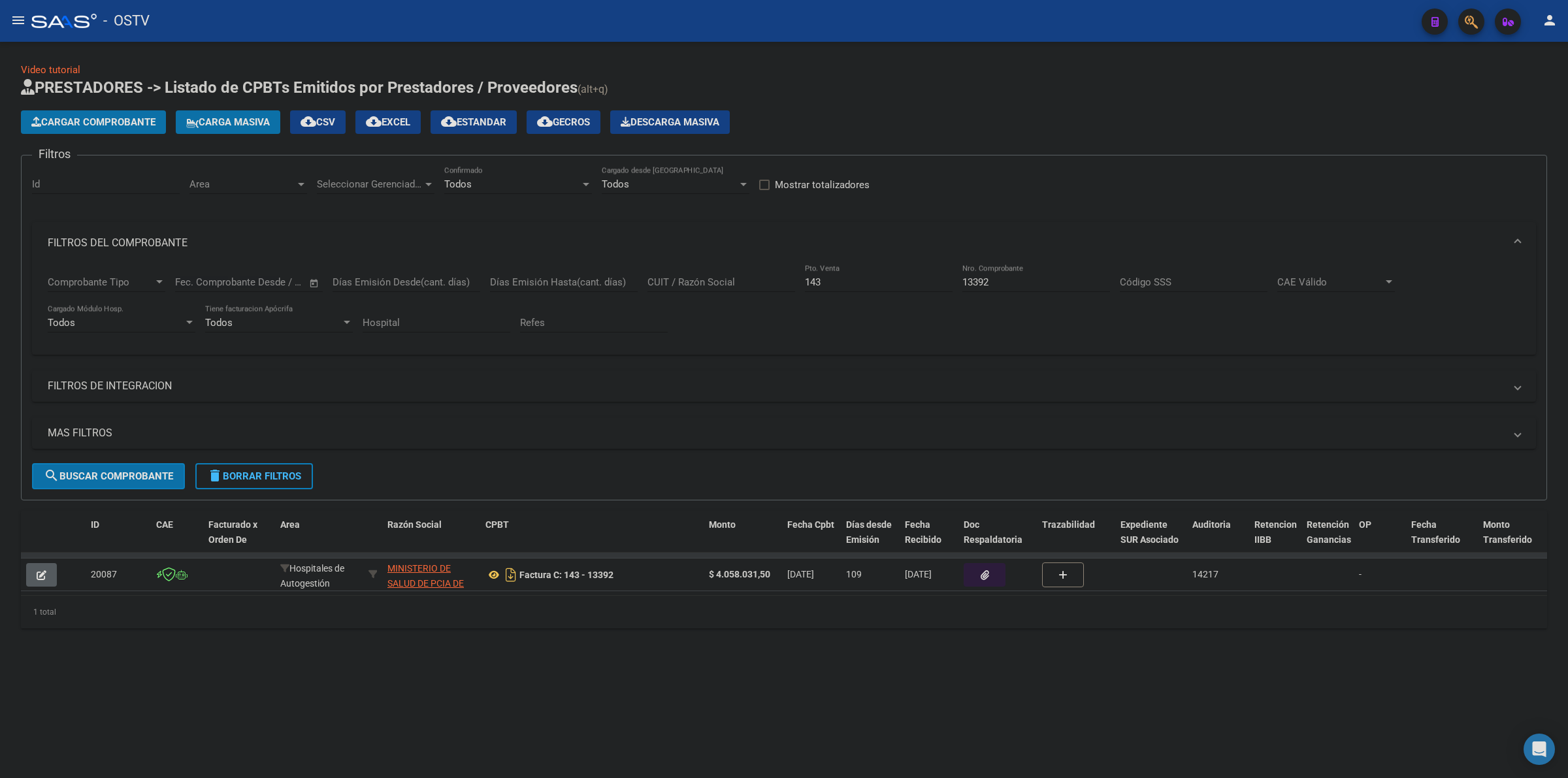
drag, startPoint x: 439, startPoint y: 619, endPoint x: 104, endPoint y: 595, distance: 335.9
click at [319, 619] on div "1 total" at bounding box center [784, 612] width 1527 height 33
click at [44, 577] on icon "button" at bounding box center [41, 575] width 10 height 10
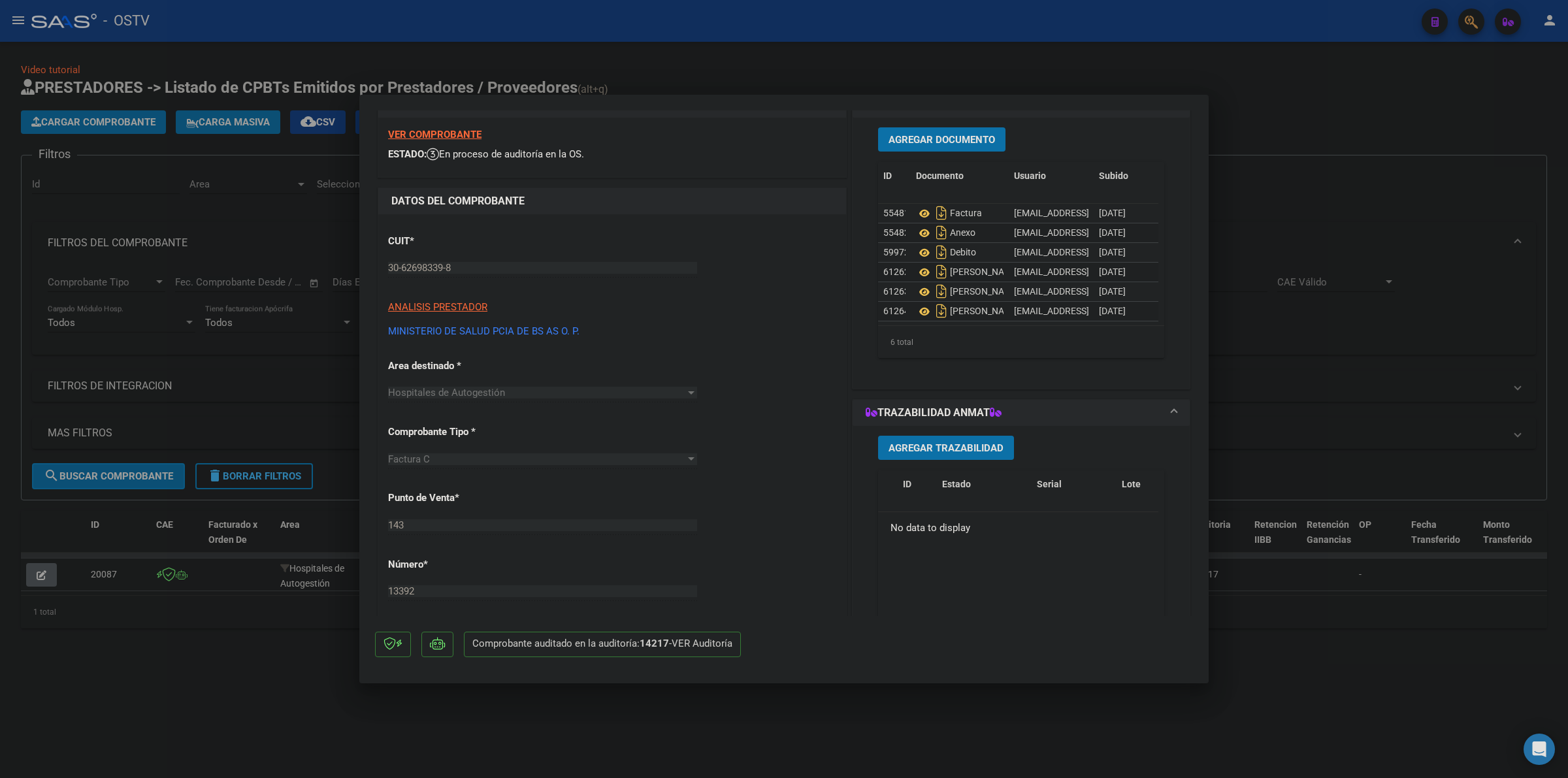
scroll to position [54, 0]
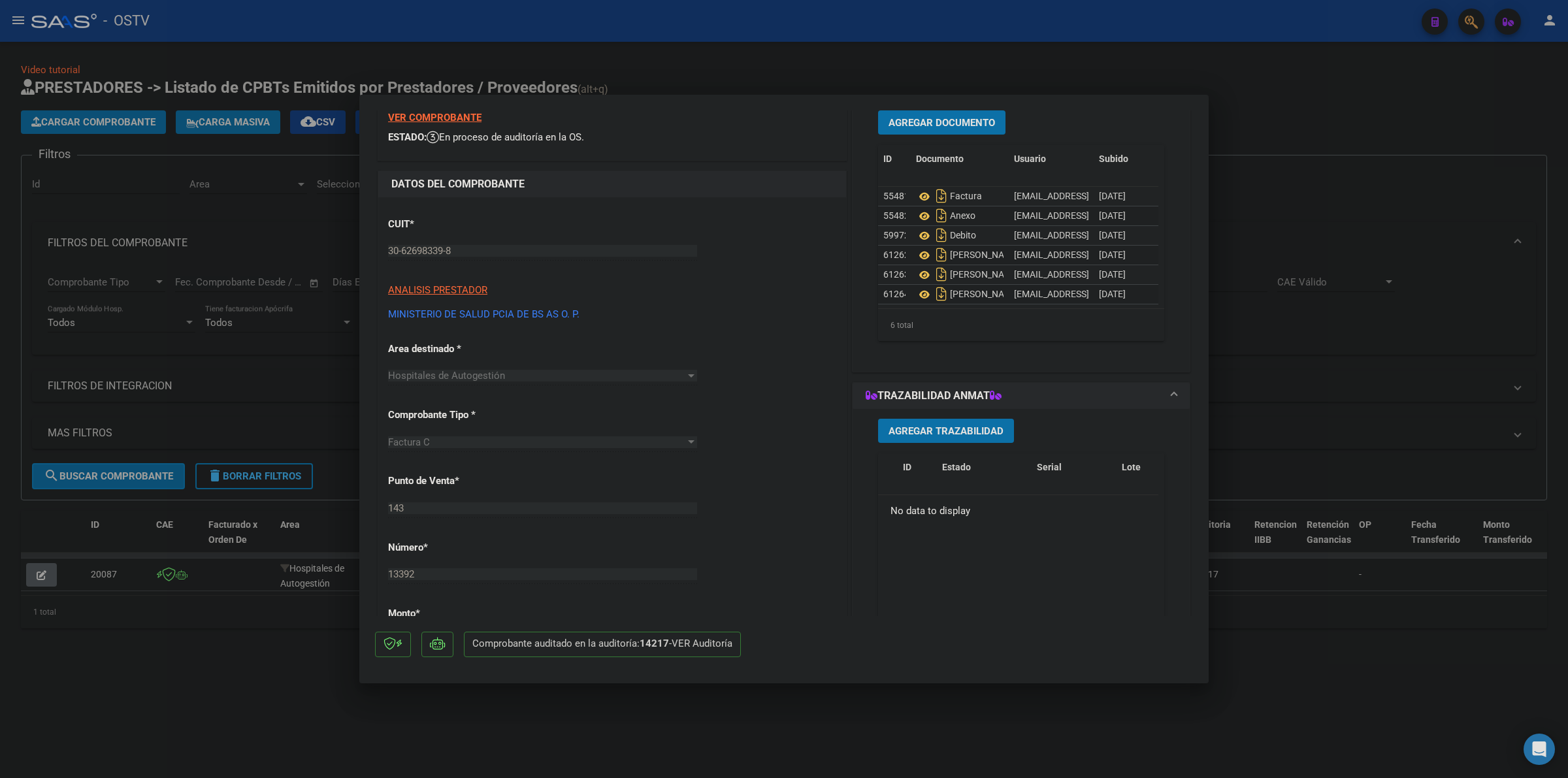
click at [1255, 87] on div at bounding box center [784, 389] width 1568 height 778
type input "$ 0,00"
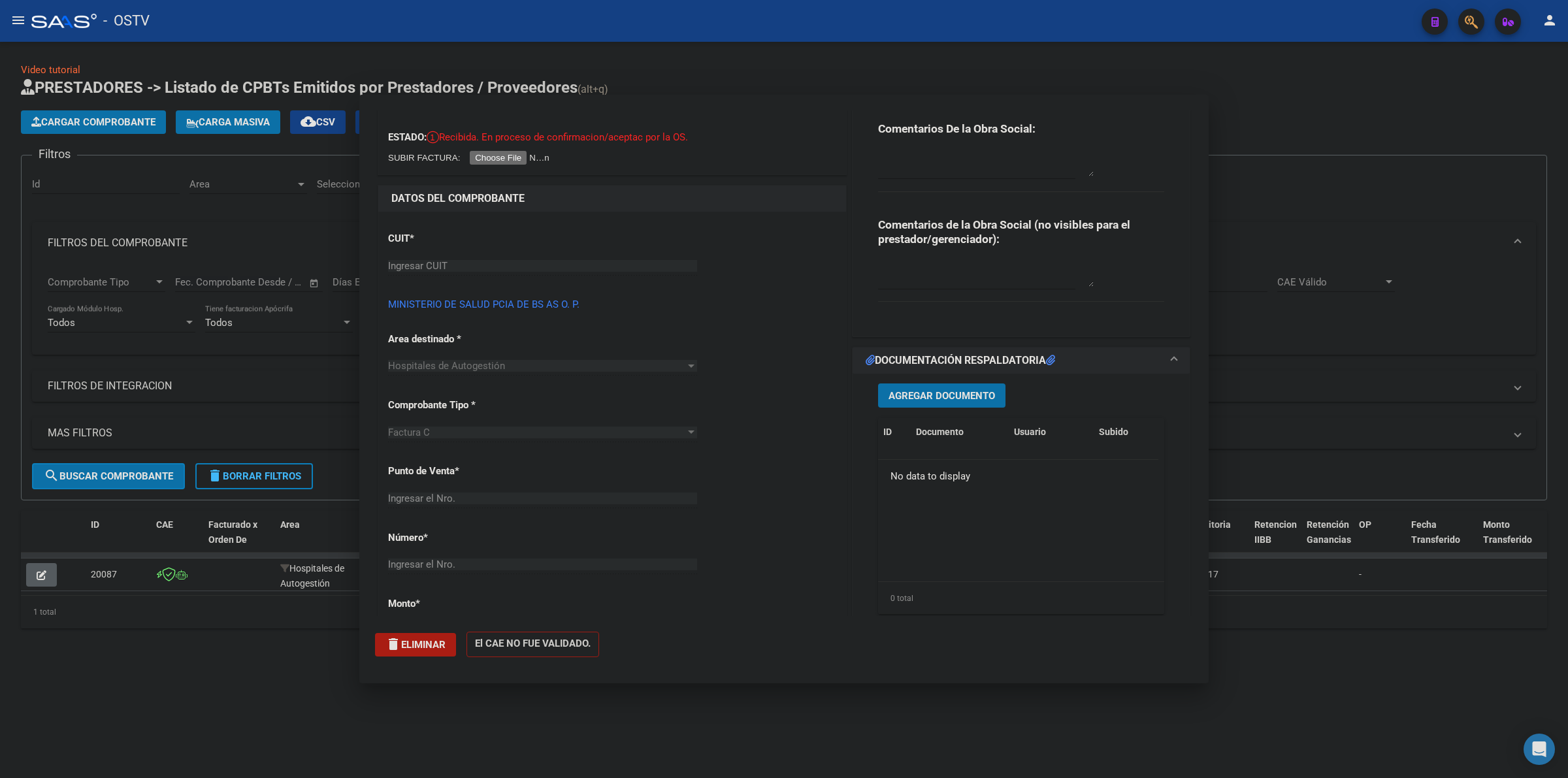
scroll to position [0, 0]
